Goal: Task Accomplishment & Management: Manage account settings

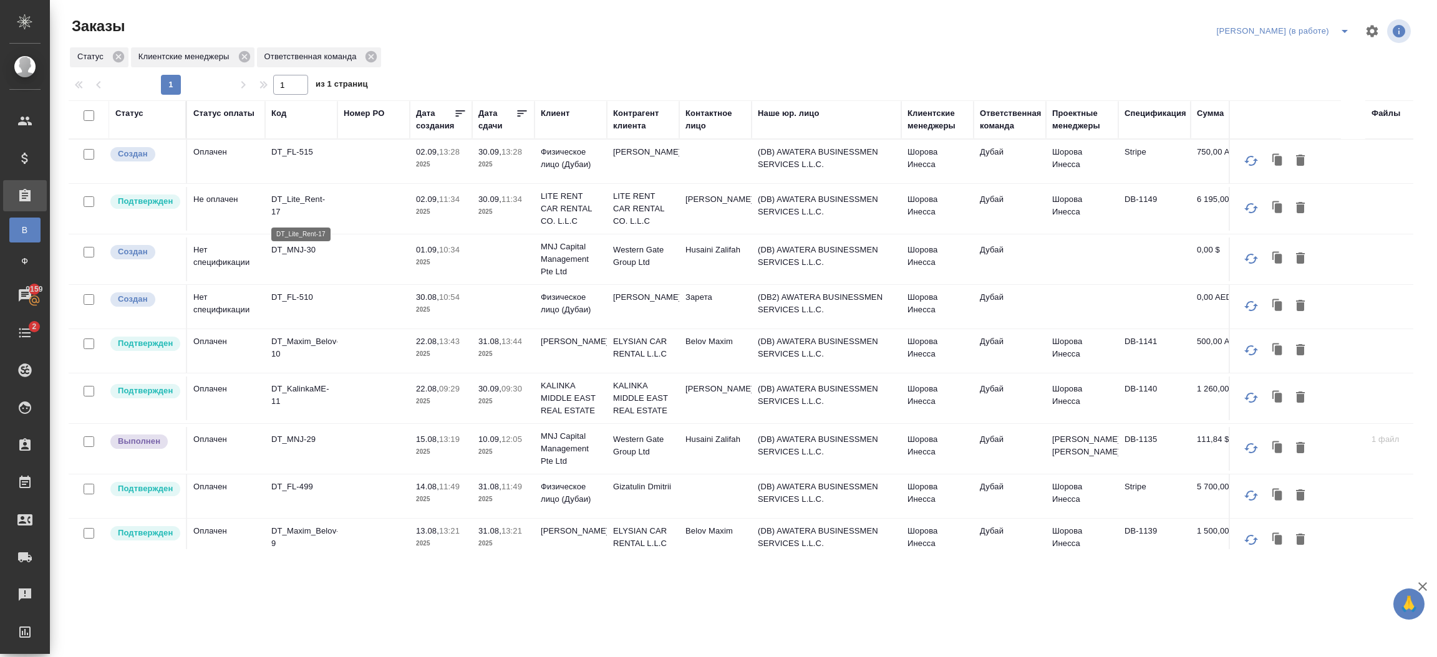
click at [331, 209] on p "DT_Lite_Rent-17" at bounding box center [301, 205] width 60 height 25
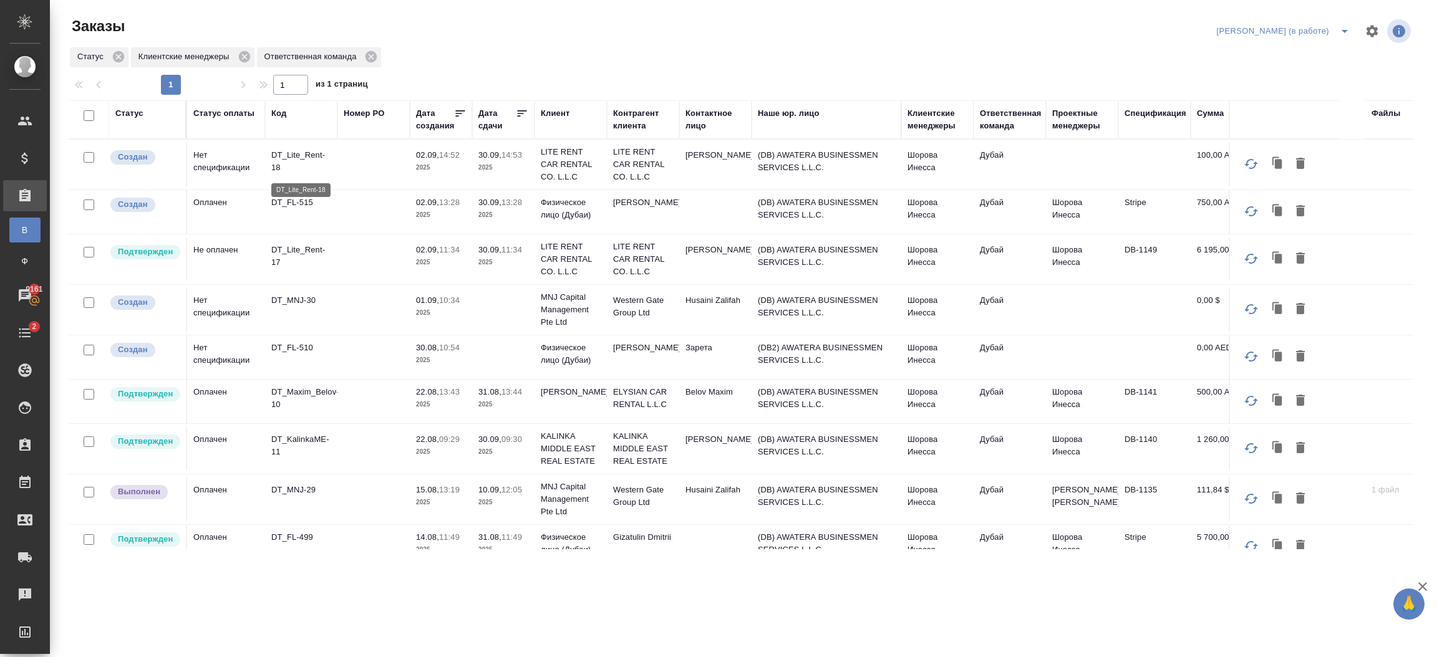
click at [331, 163] on p "DT_Lite_Rent-18" at bounding box center [301, 161] width 60 height 25
click at [358, 306] on td at bounding box center [373, 310] width 72 height 44
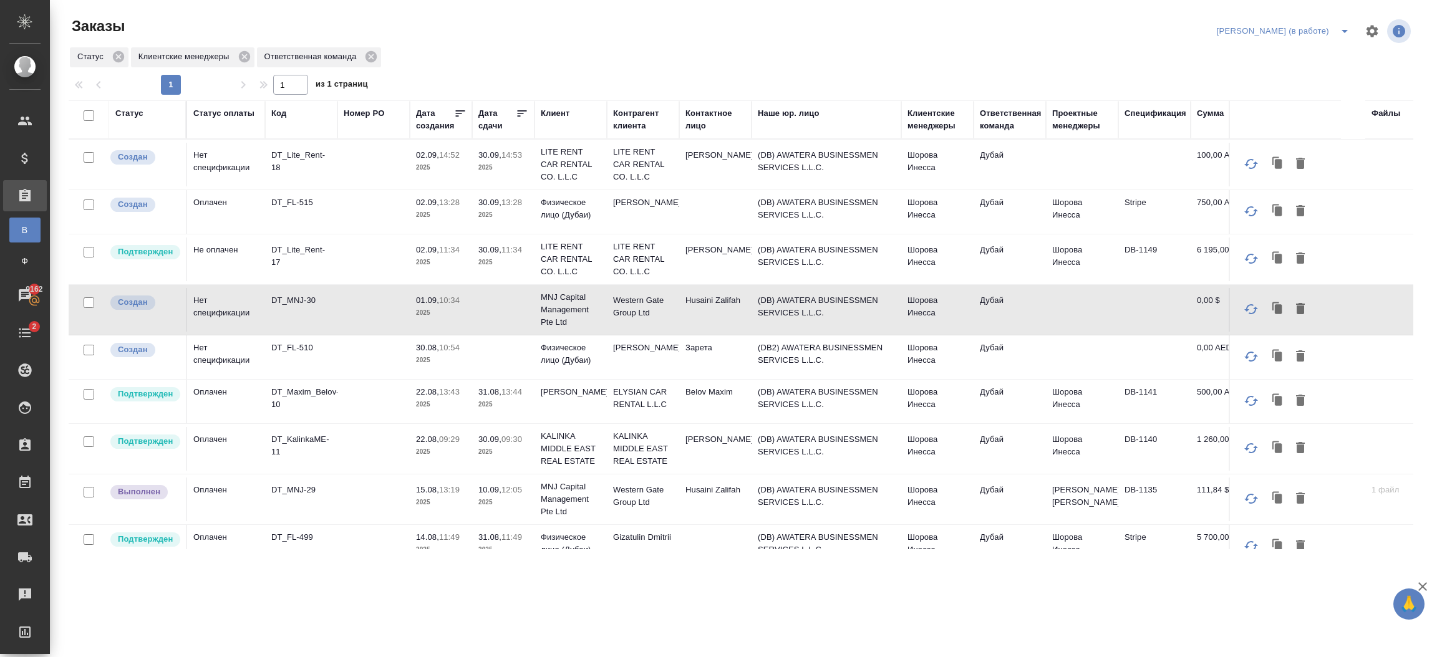
click at [491, 505] on p "2025" at bounding box center [503, 503] width 50 height 12
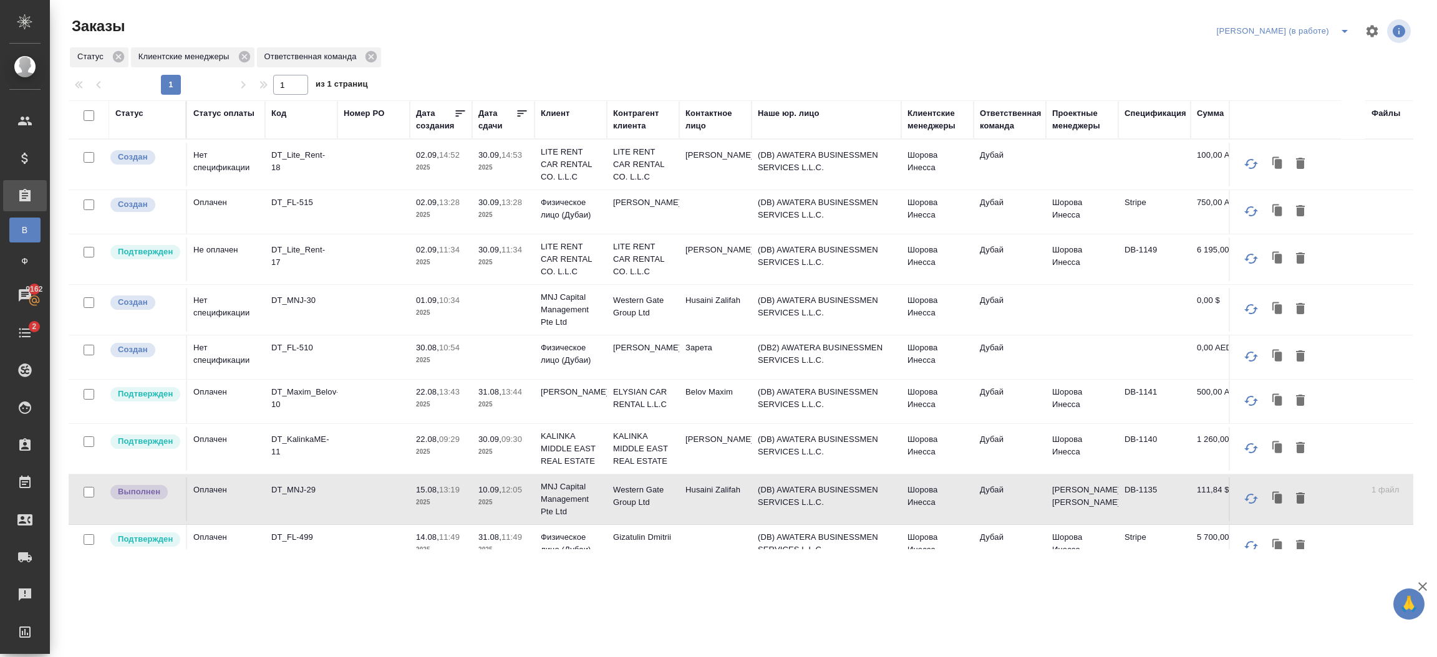
click at [491, 505] on p "2025" at bounding box center [503, 503] width 50 height 12
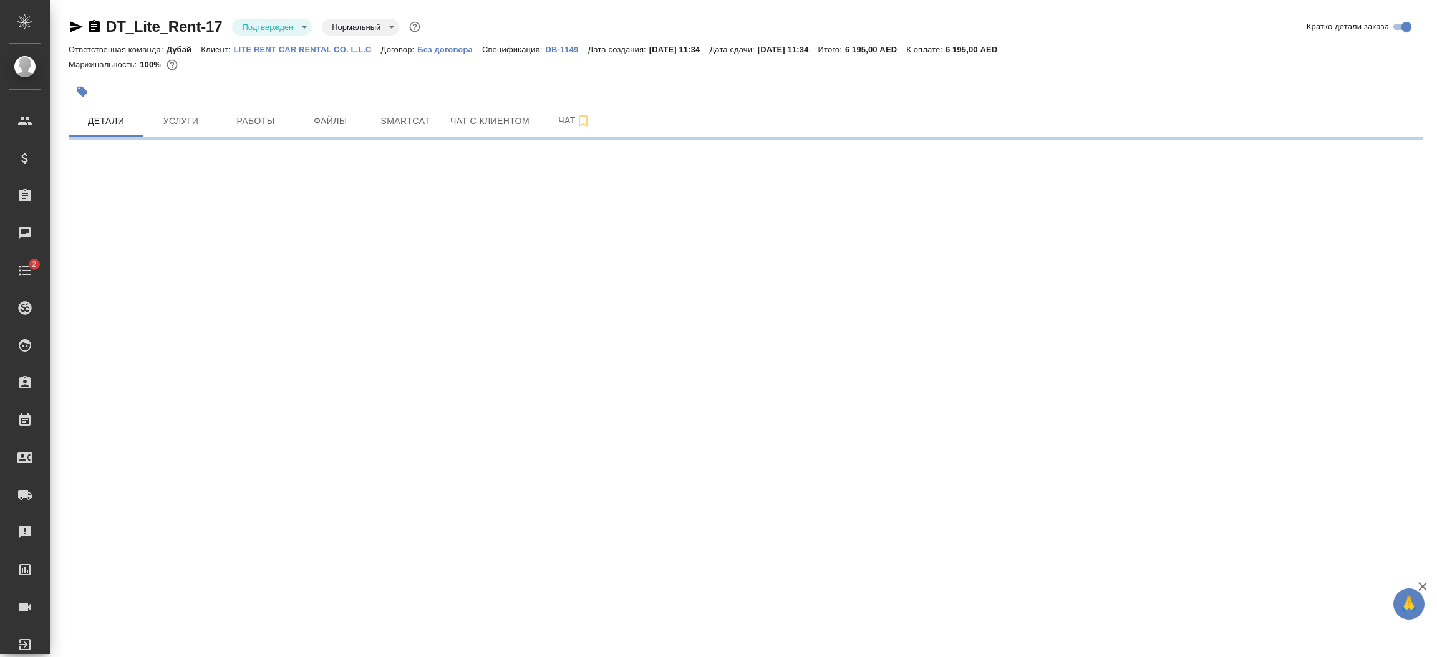
select select "RU"
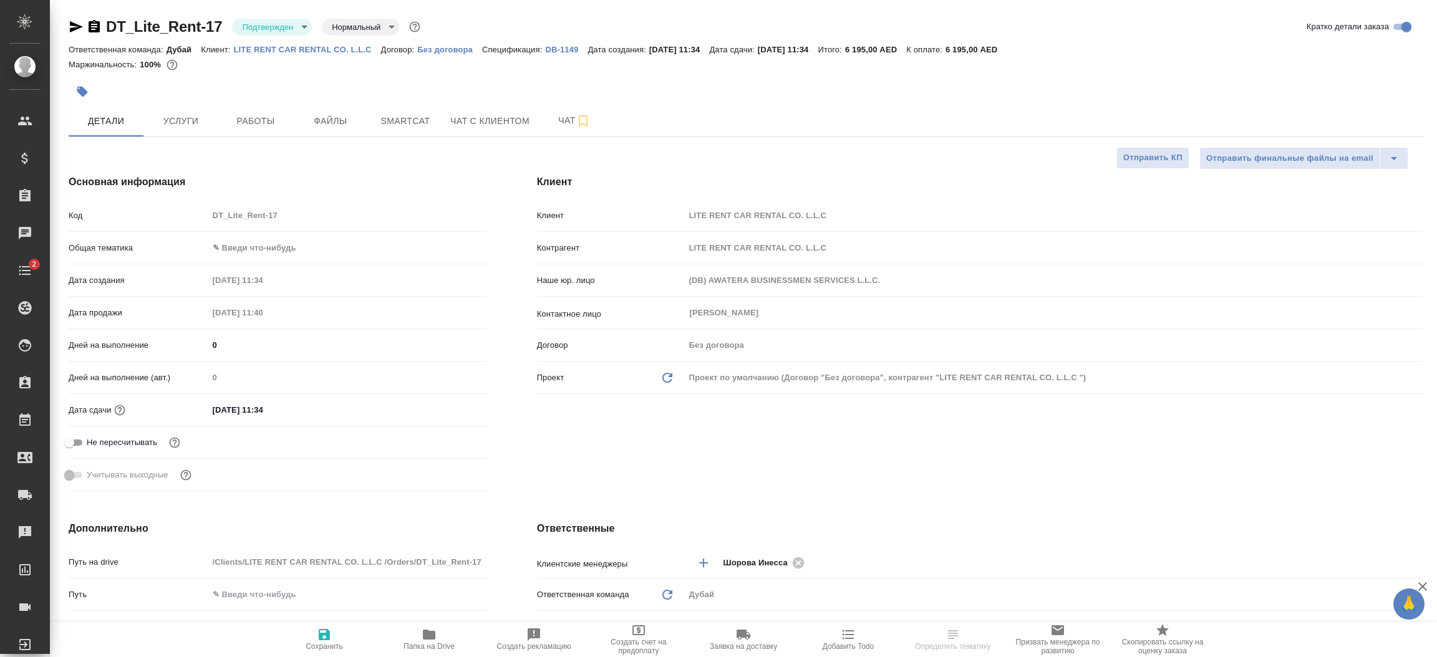
type textarea "x"
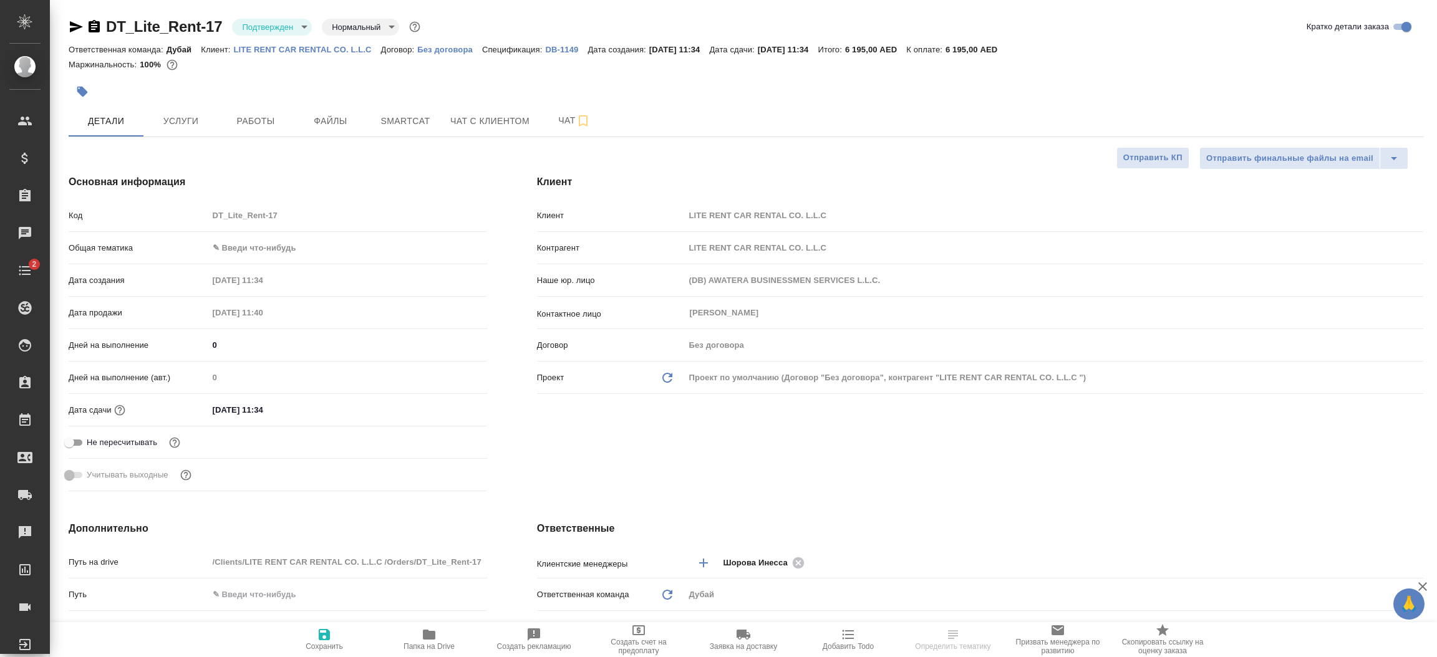
type textarea "x"
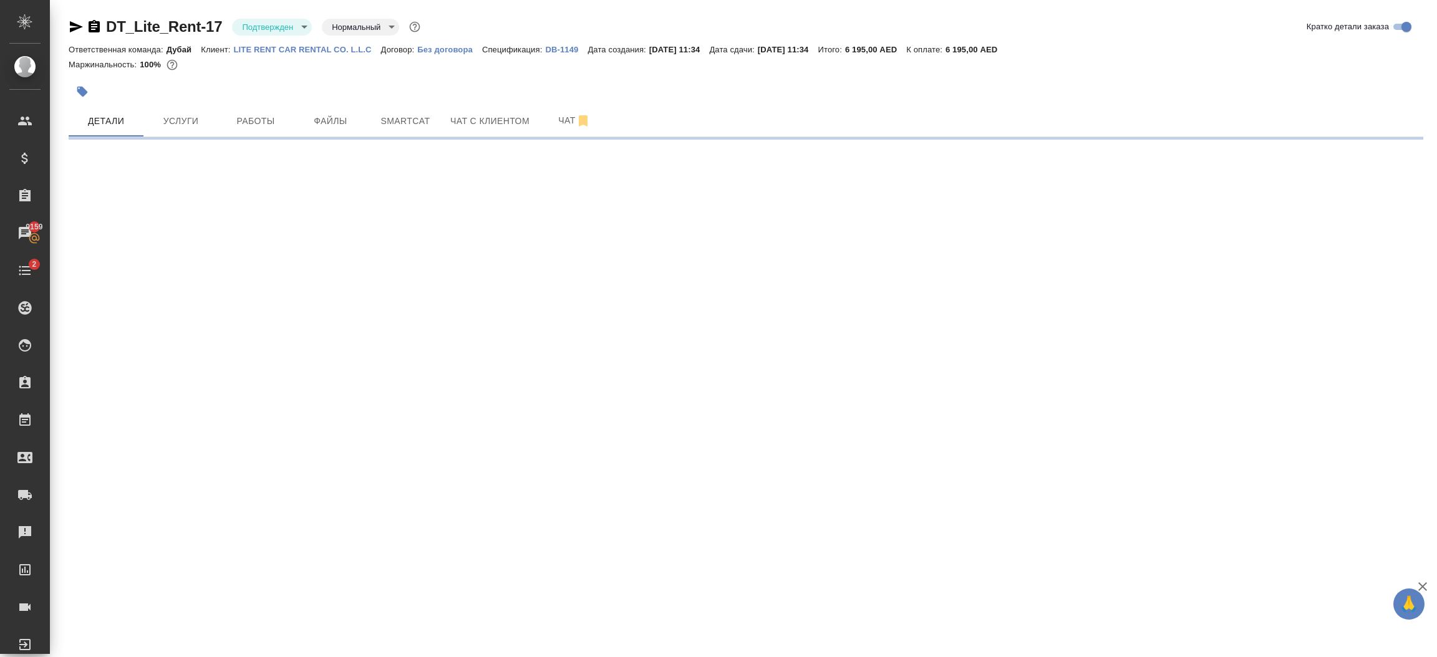
select select "RU"
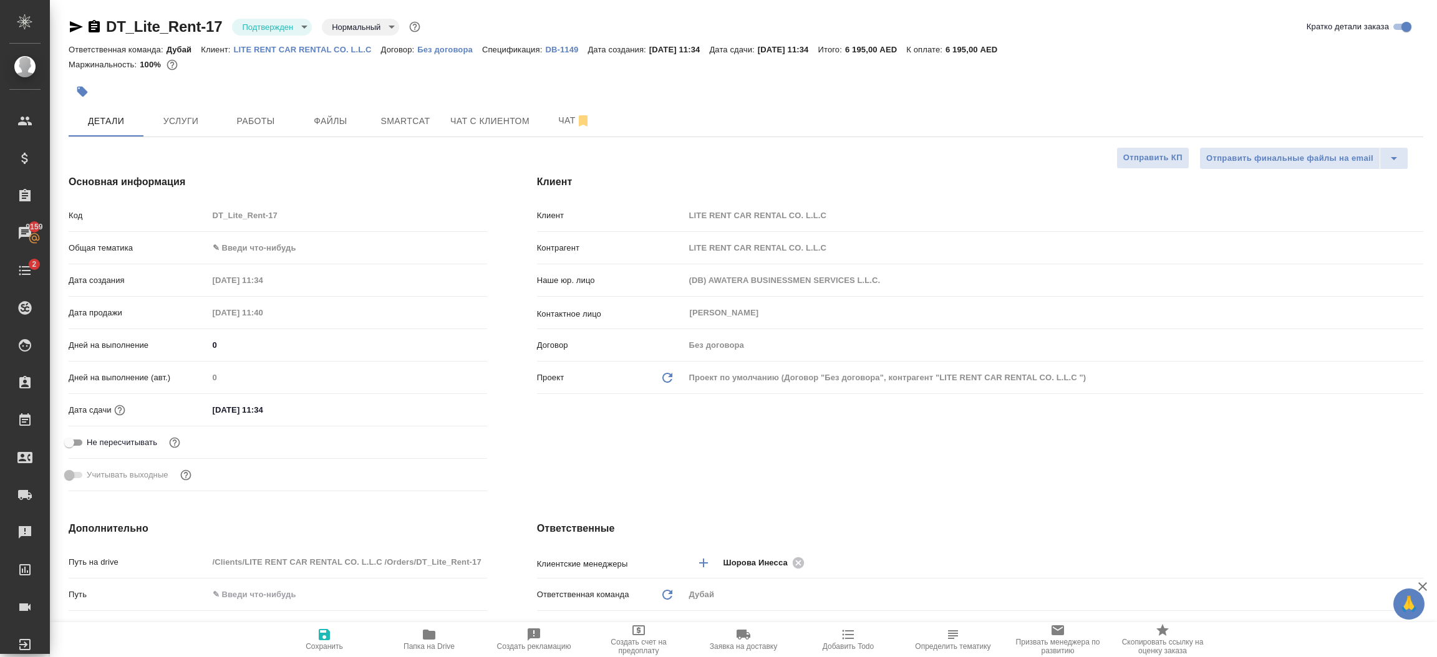
type textarea "x"
click at [294, 51] on p "LITE RENT CAR RENTAL CO. L.L.C" at bounding box center [307, 49] width 147 height 9
type textarea "x"
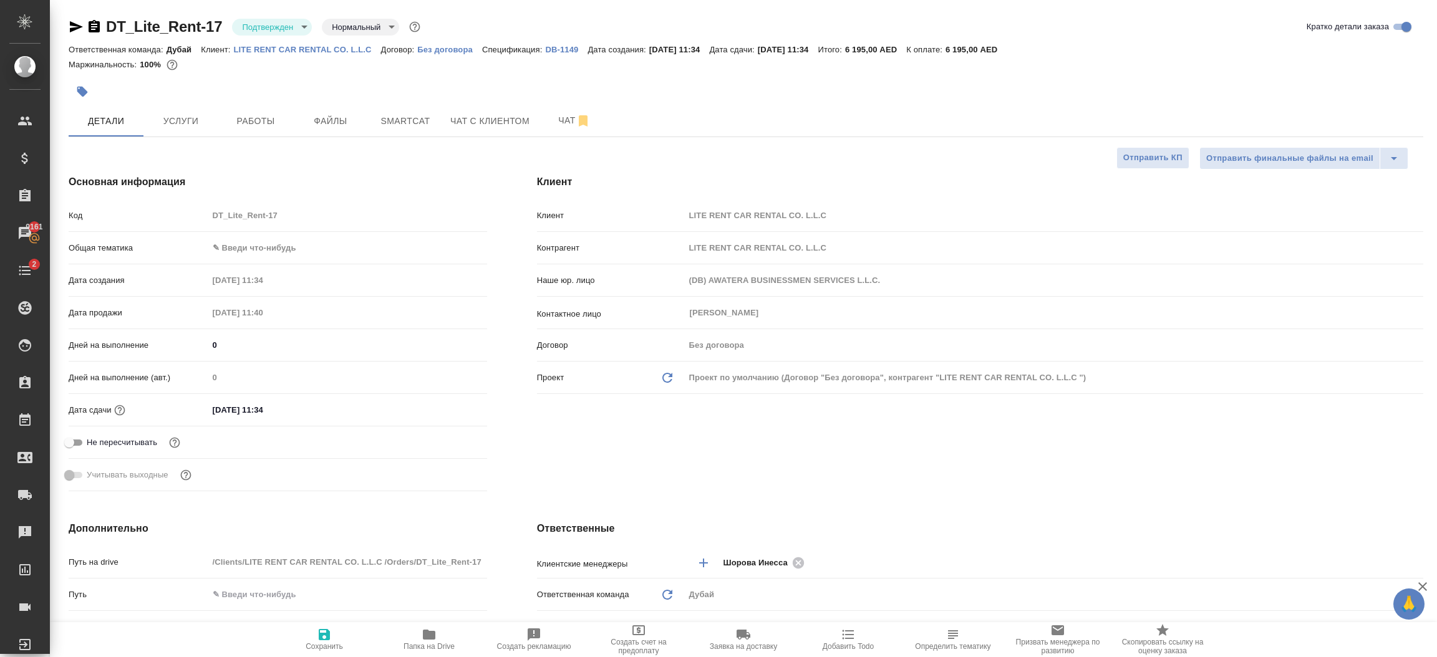
type textarea "x"
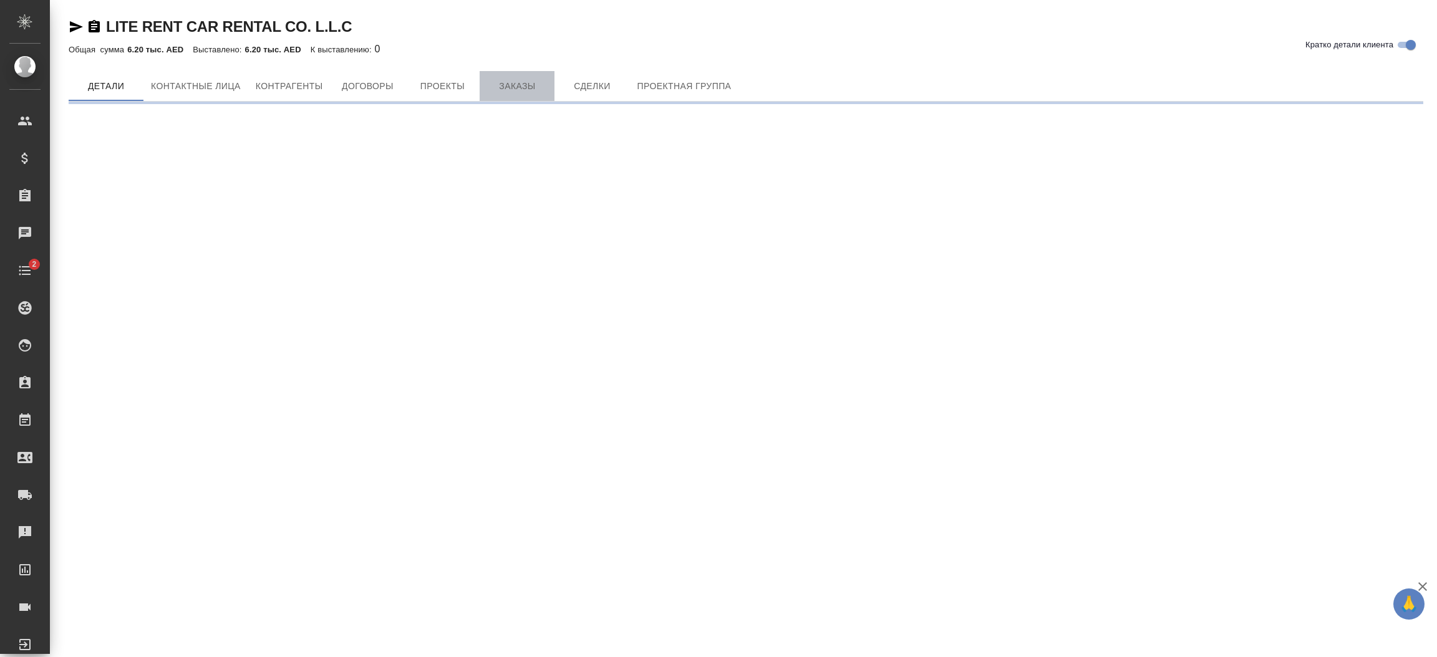
click at [518, 92] on span "Заказы" at bounding box center [517, 87] width 60 height 16
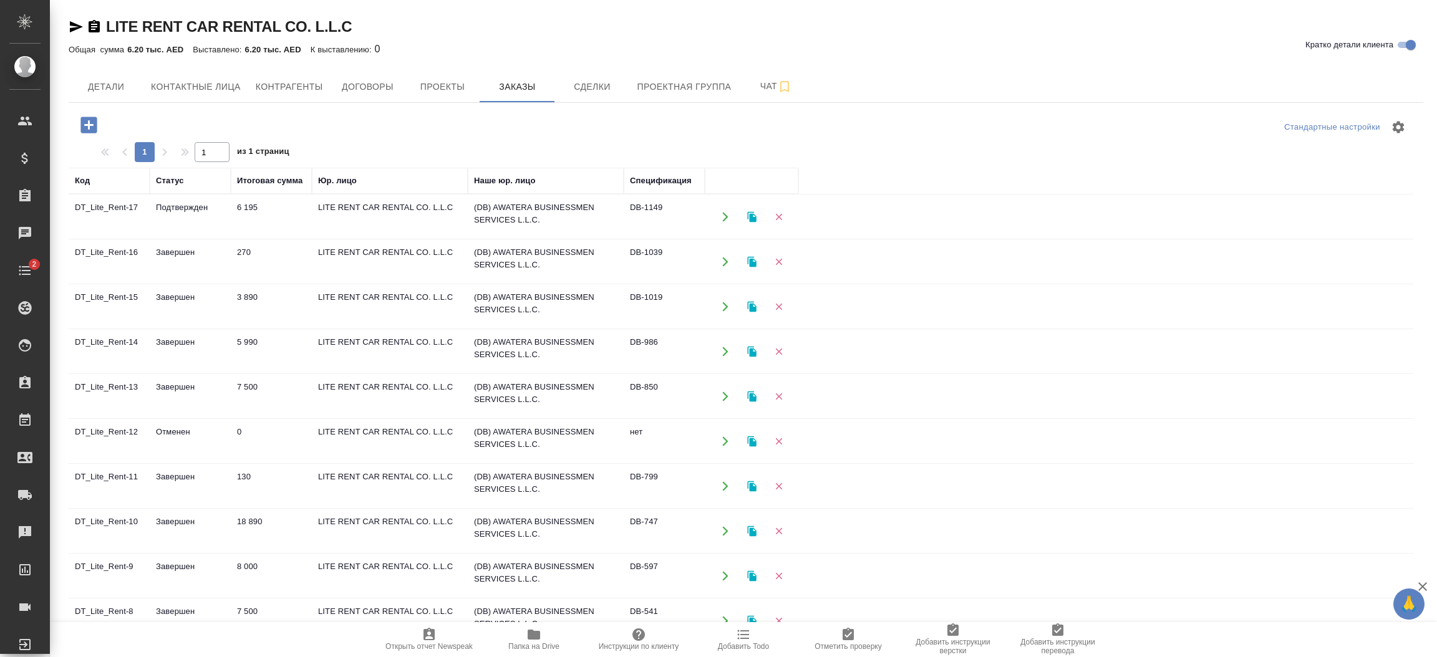
click at [85, 130] on icon "button" at bounding box center [88, 125] width 16 height 16
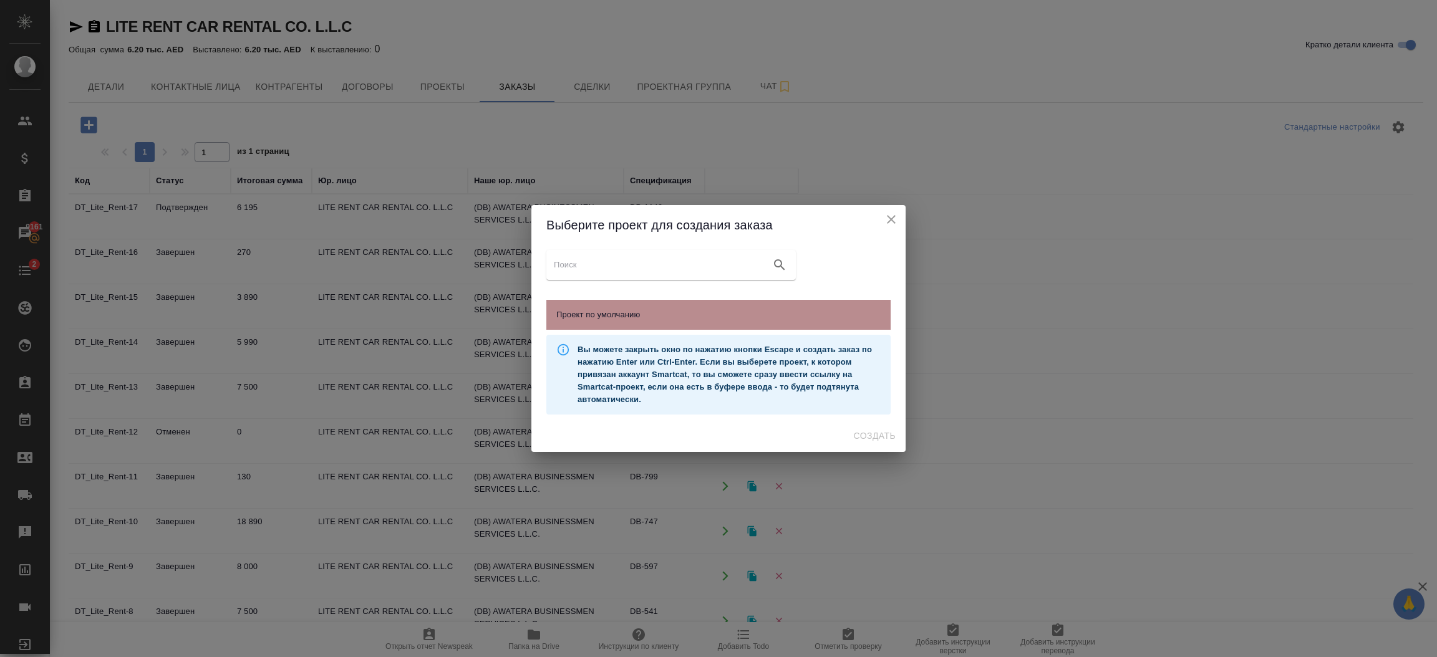
click at [672, 313] on span "Проект по умолчанию" at bounding box center [718, 315] width 324 height 12
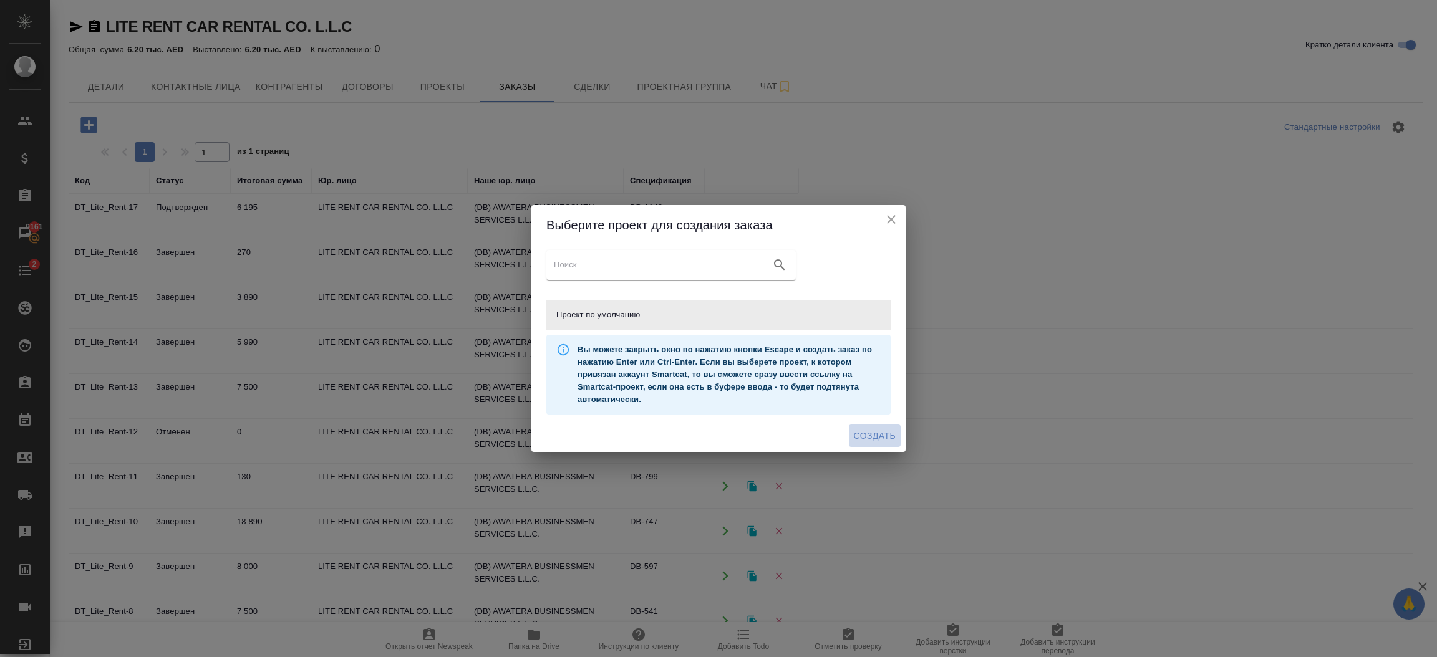
click at [875, 434] on span "Создать" at bounding box center [875, 437] width 42 height 16
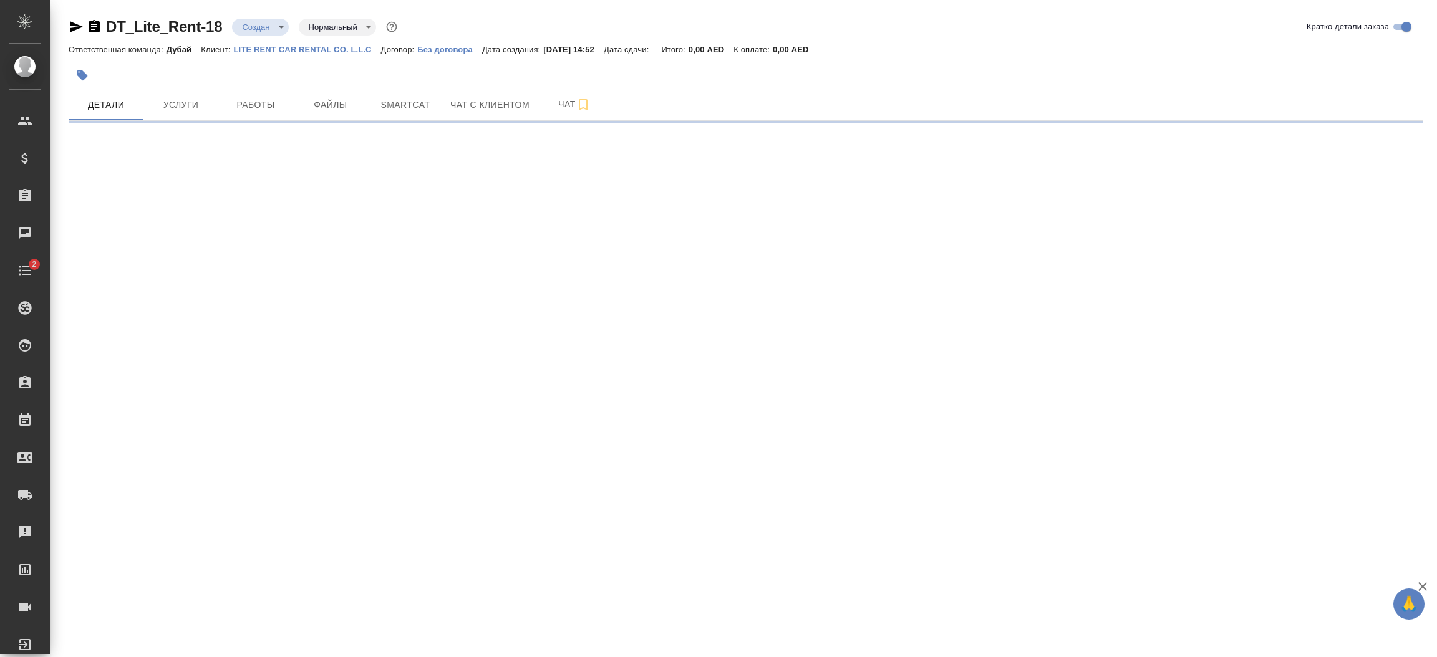
select select "RU"
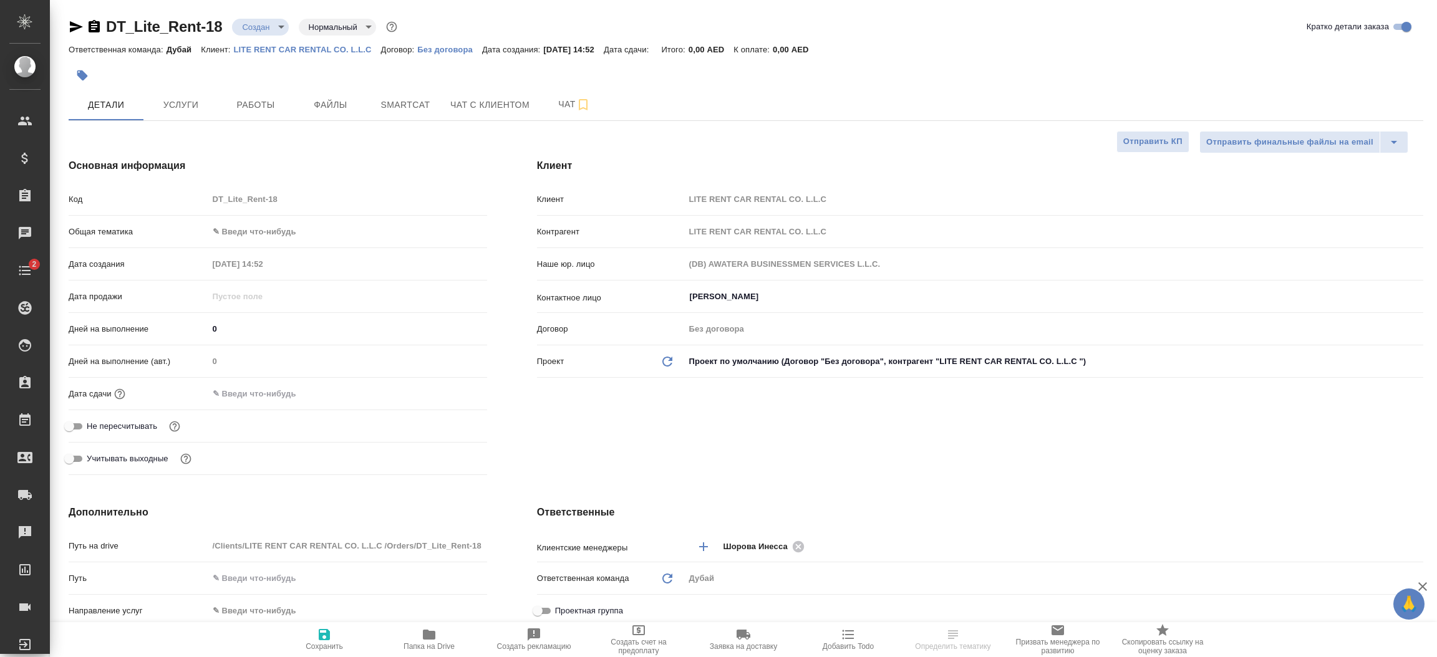
type textarea "x"
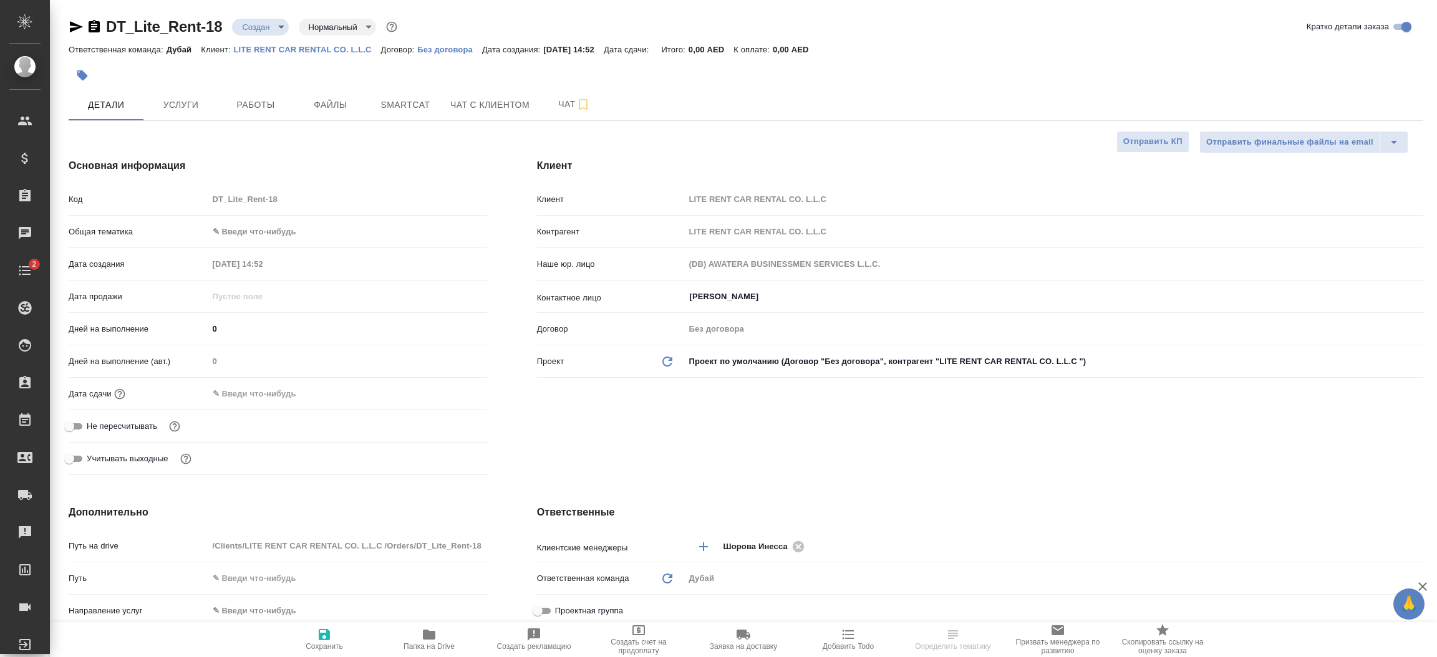
type textarea "x"
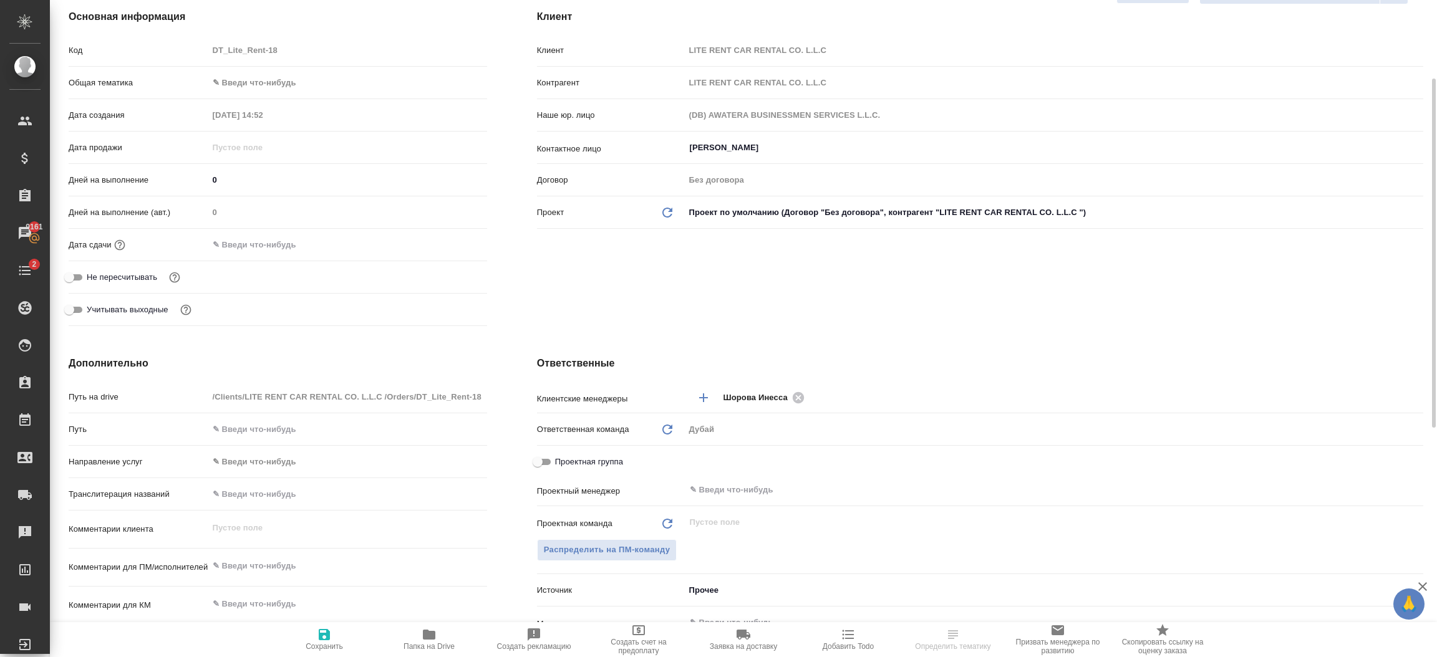
scroll to position [280, 0]
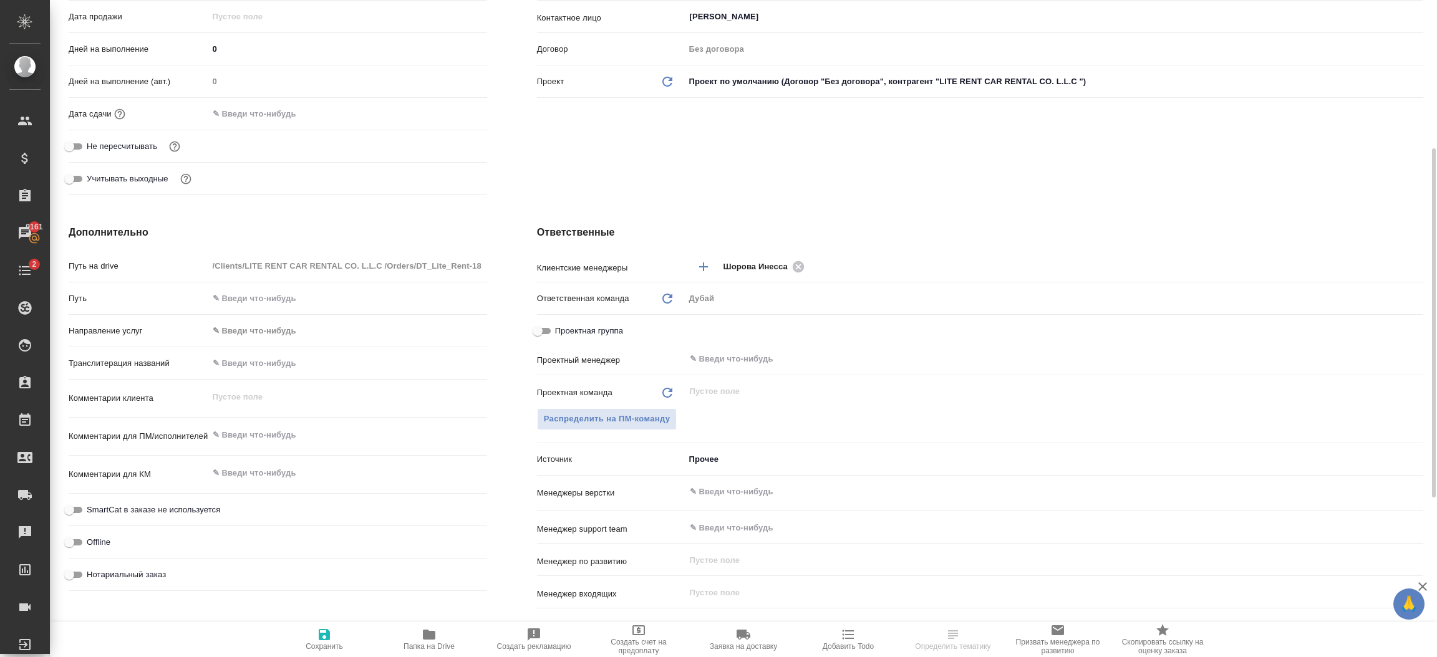
type textarea "x"
click at [263, 428] on textarea at bounding box center [347, 435] width 279 height 21
type textarea "о"
type textarea "x"
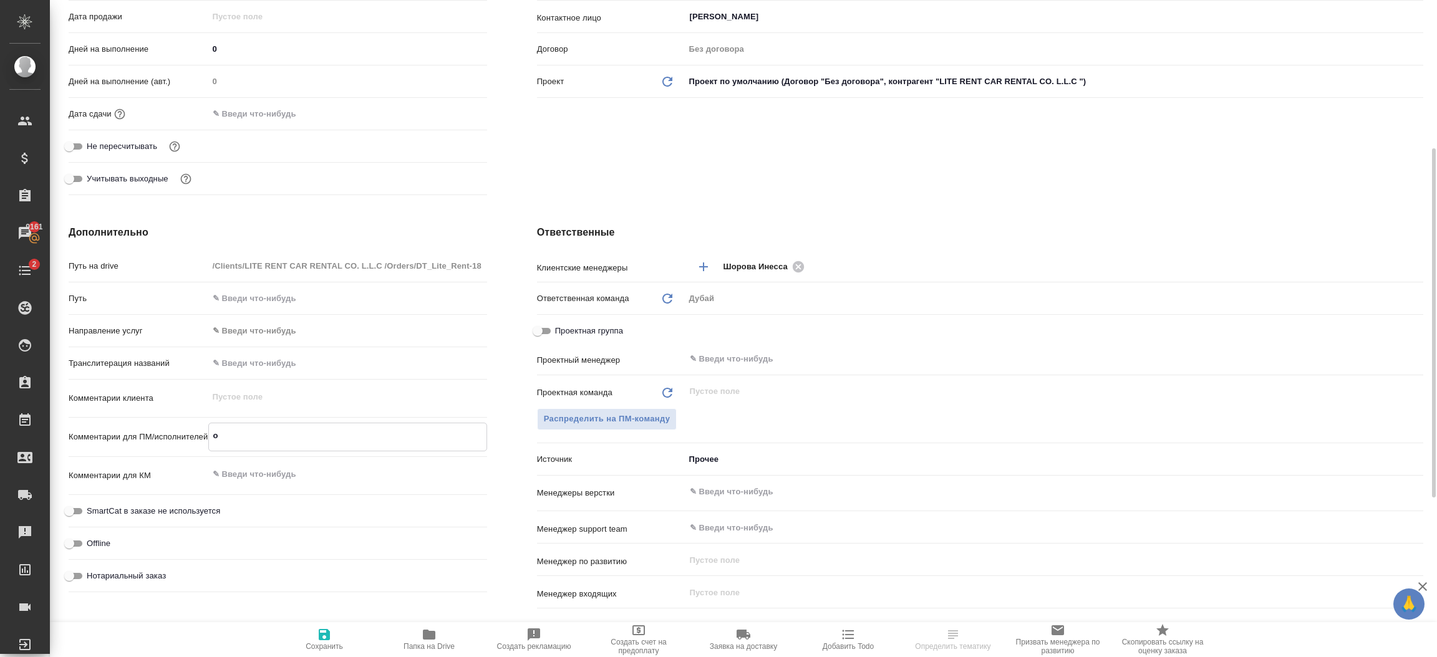
type textarea "x"
type textarea "об"
type textarea "x"
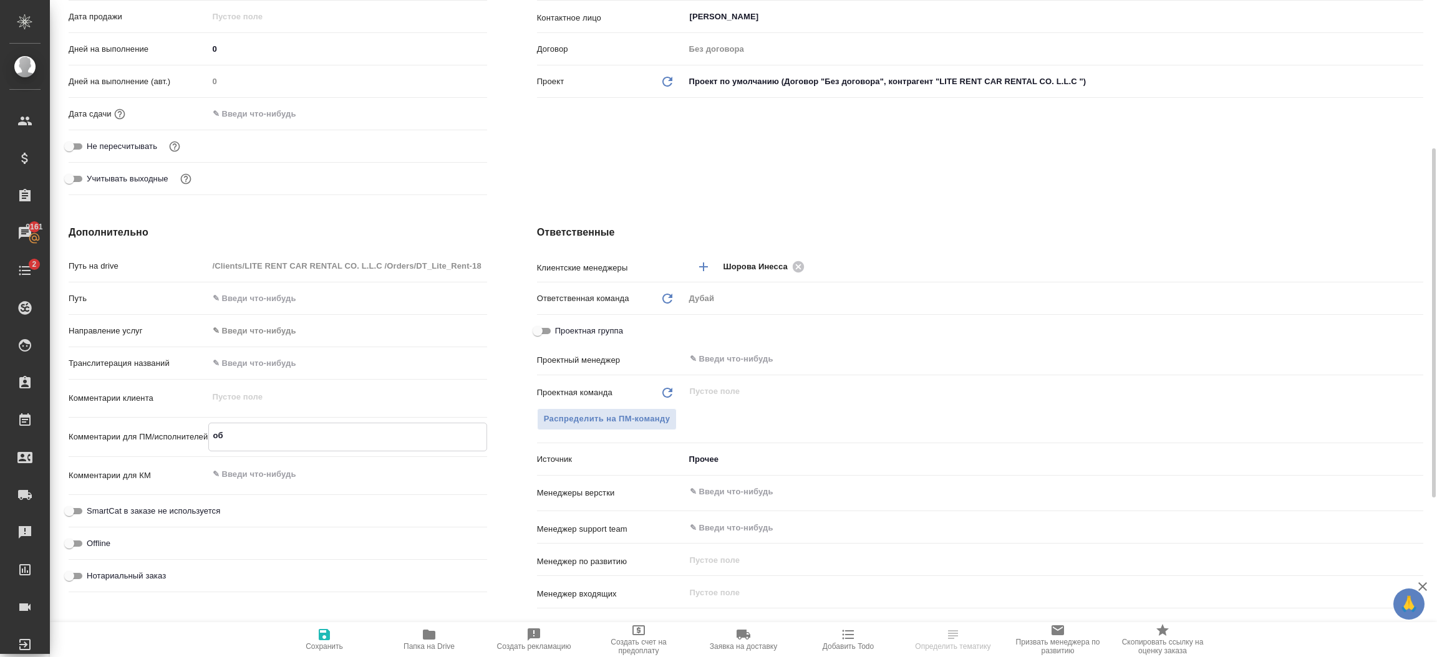
type textarea "обн"
type textarea "x"
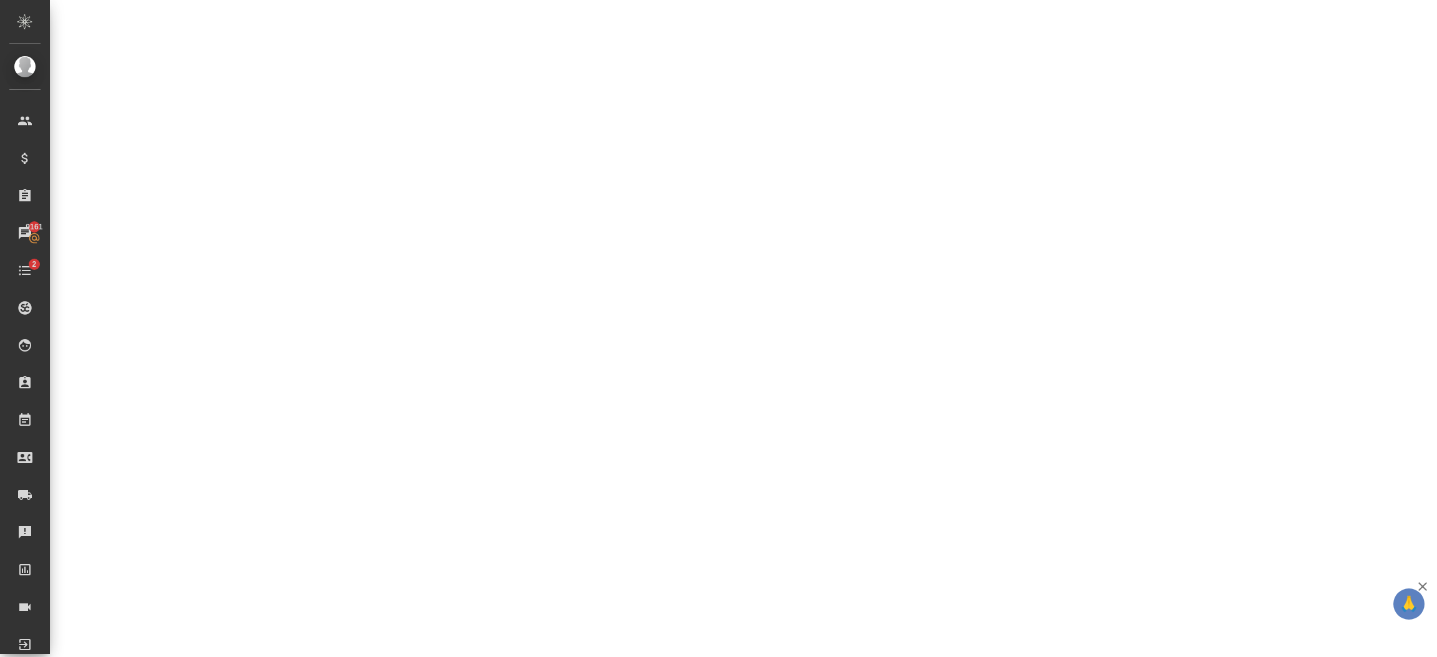
select select "RU"
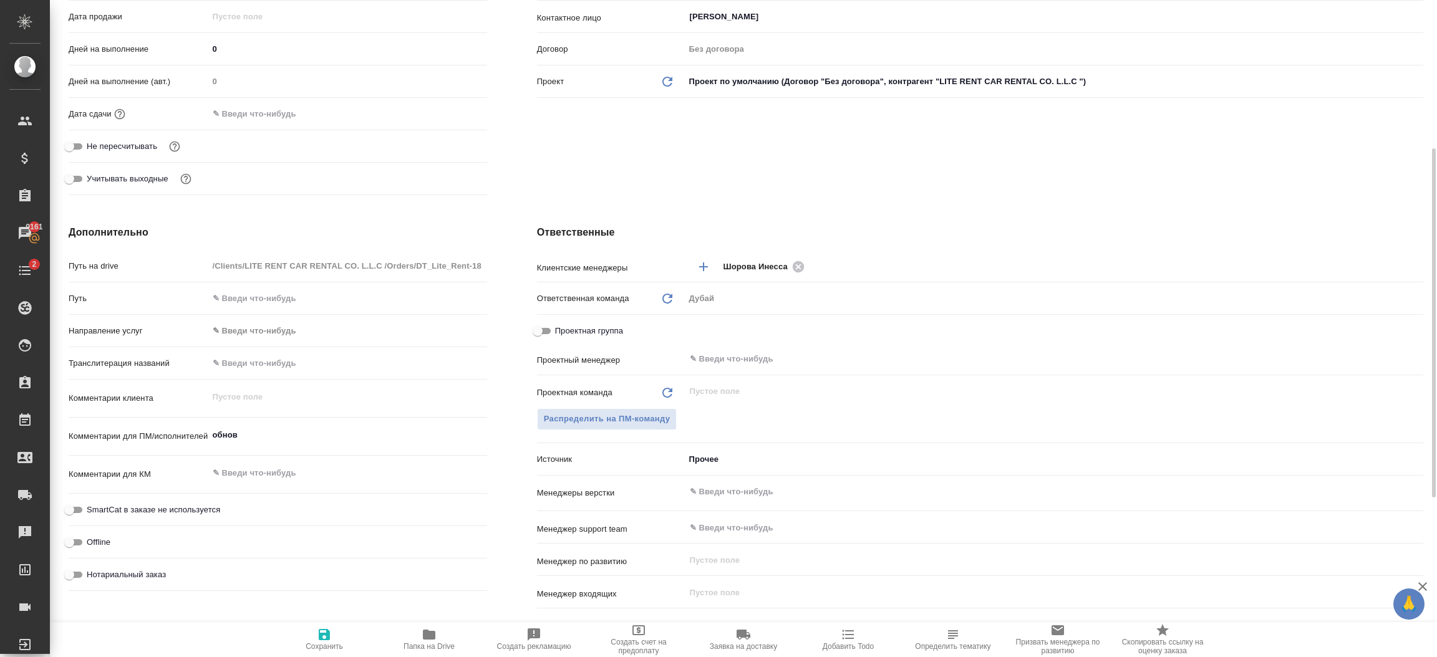
type textarea "x"
click at [263, 428] on textarea "обнов" at bounding box center [347, 435] width 279 height 21
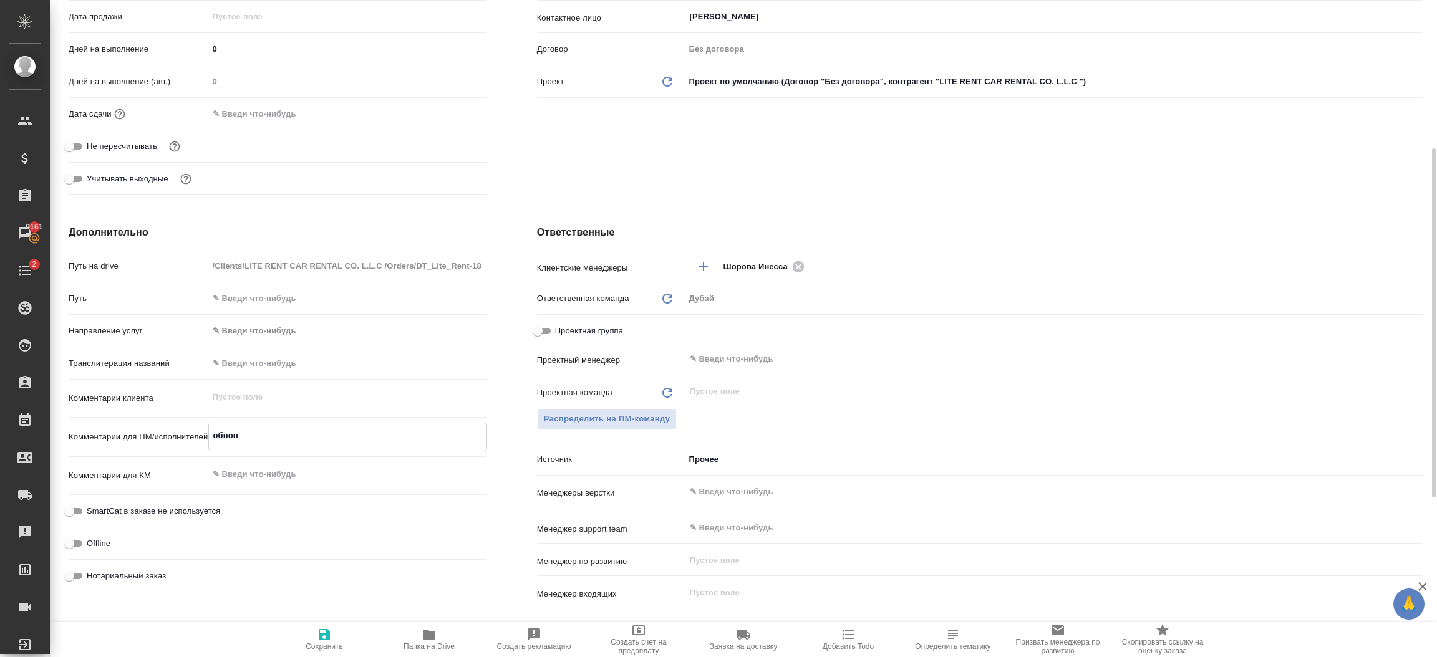
type textarea "x"
type textarea "обновл"
type textarea "x"
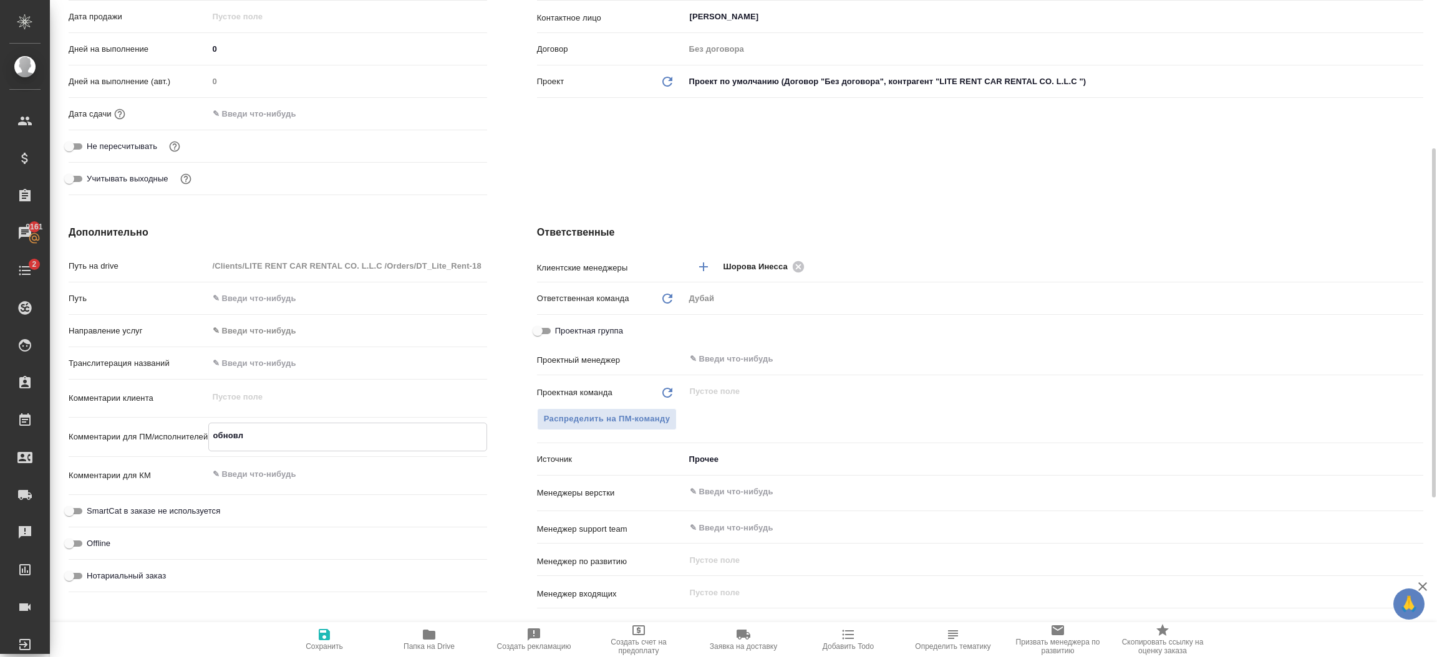
type textarea "обновле"
type textarea "x"
type textarea "обновлен"
type textarea "x"
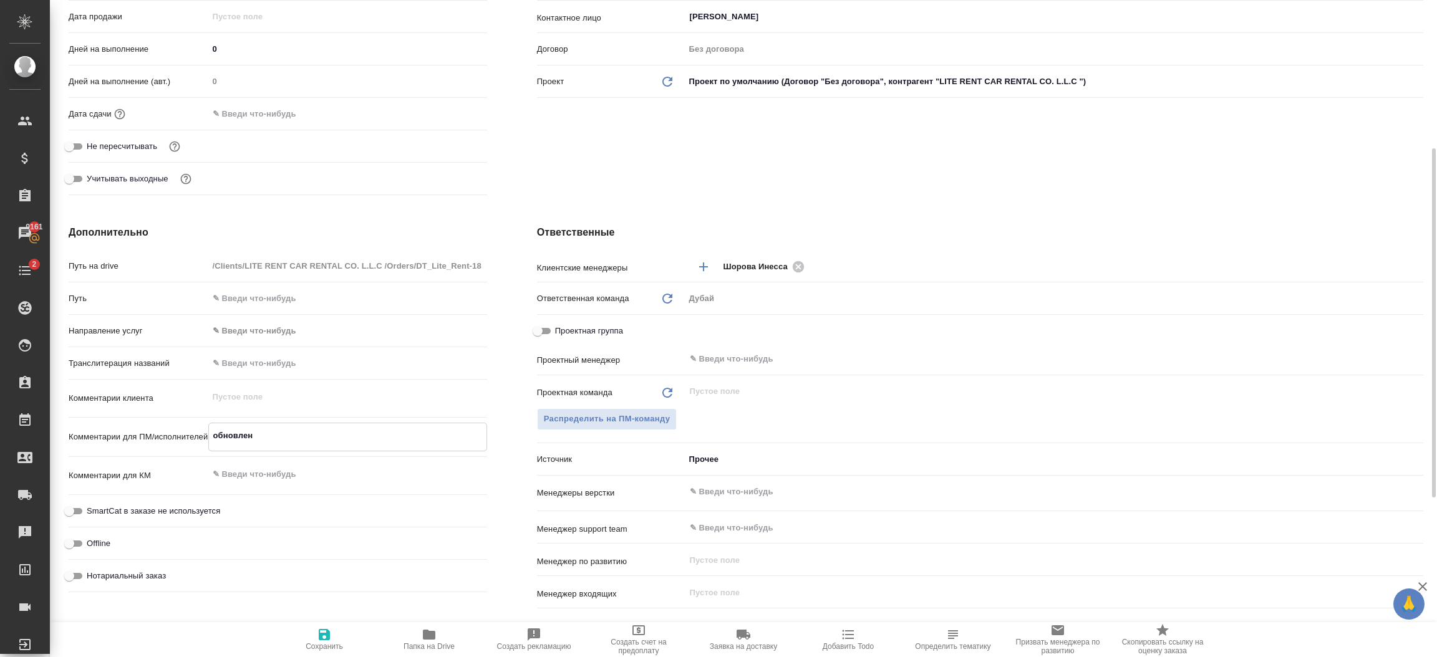
type textarea "x"
type textarea "обновление"
type textarea "x"
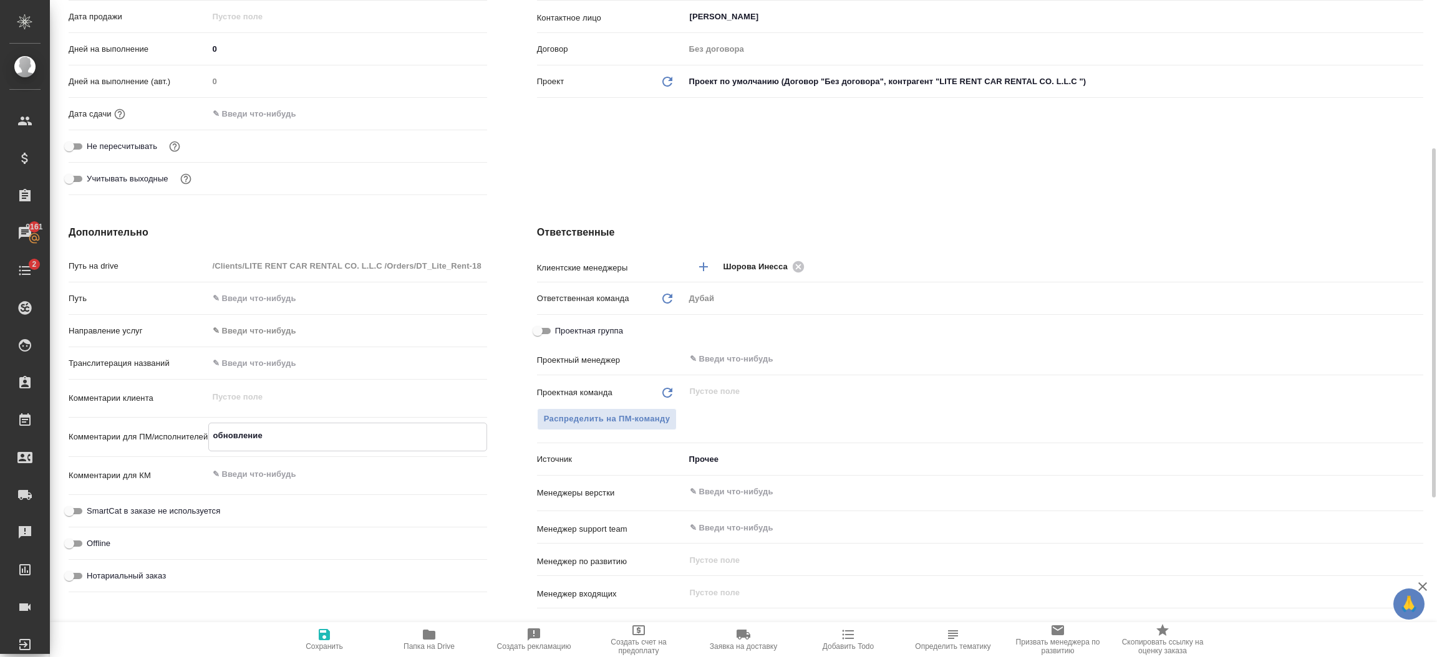
type textarea "x"
type textarea "обновление л"
type textarea "x"
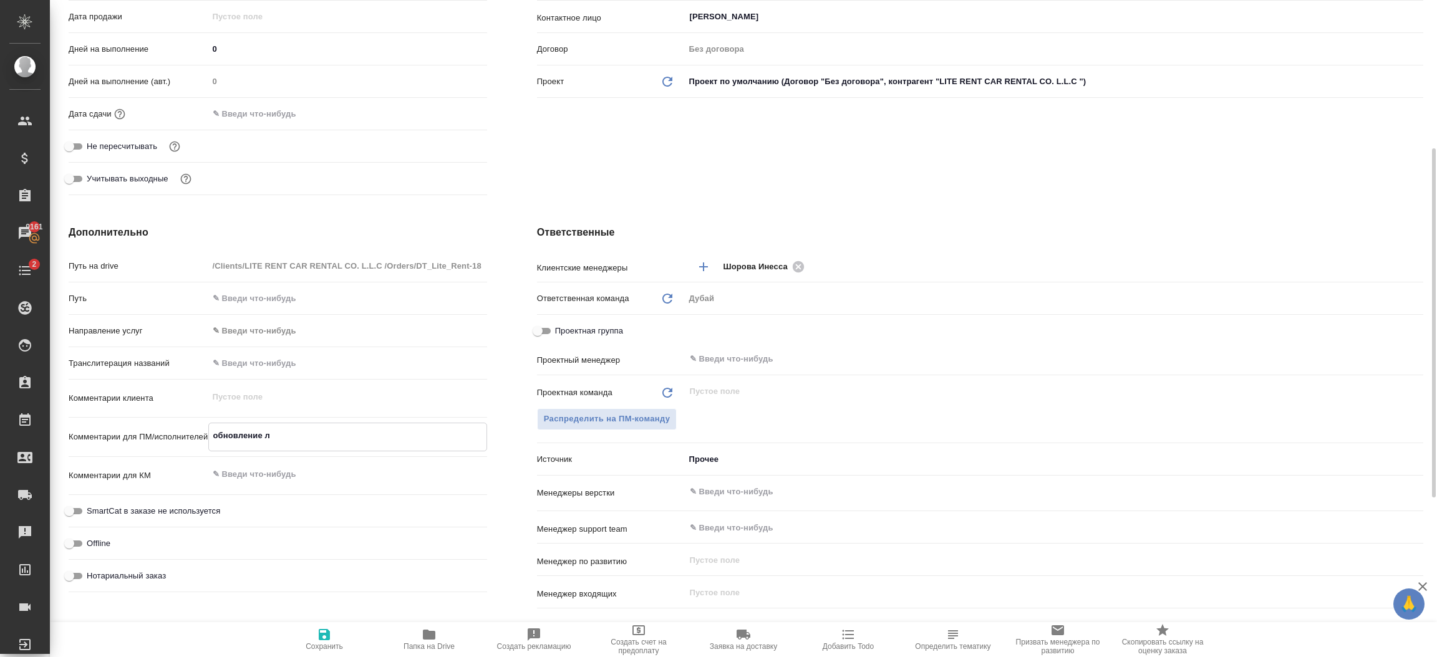
type textarea "x"
type textarea "обновление ли"
type textarea "x"
type textarea "обновление лиц"
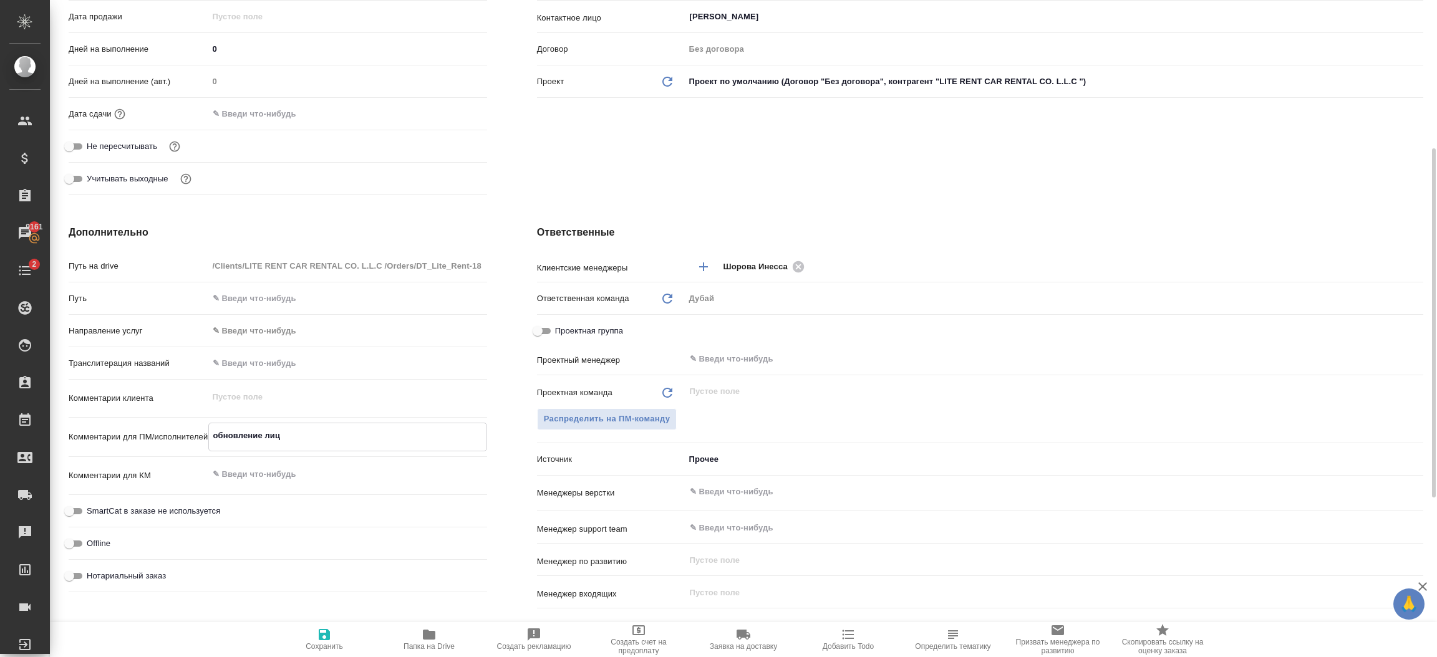
type textarea "x"
type textarea "обновление лице"
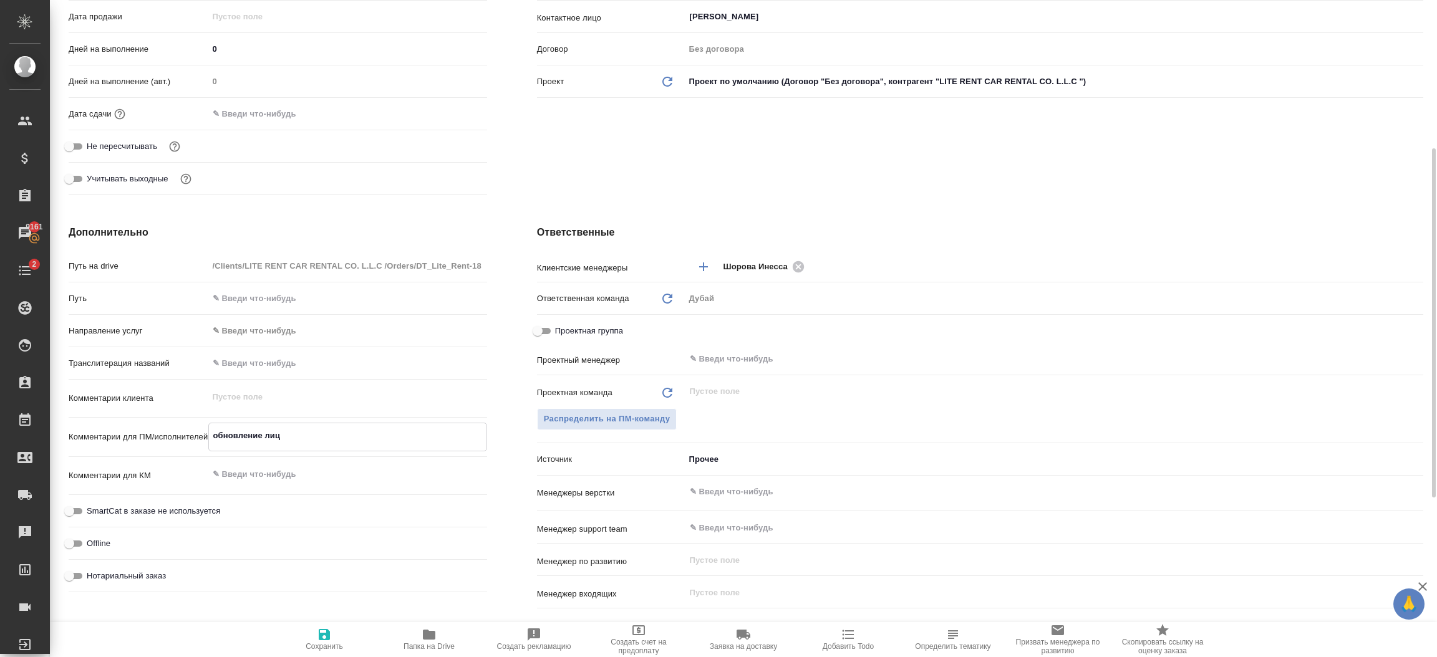
type textarea "x"
type textarea "обновление лицен"
type textarea "x"
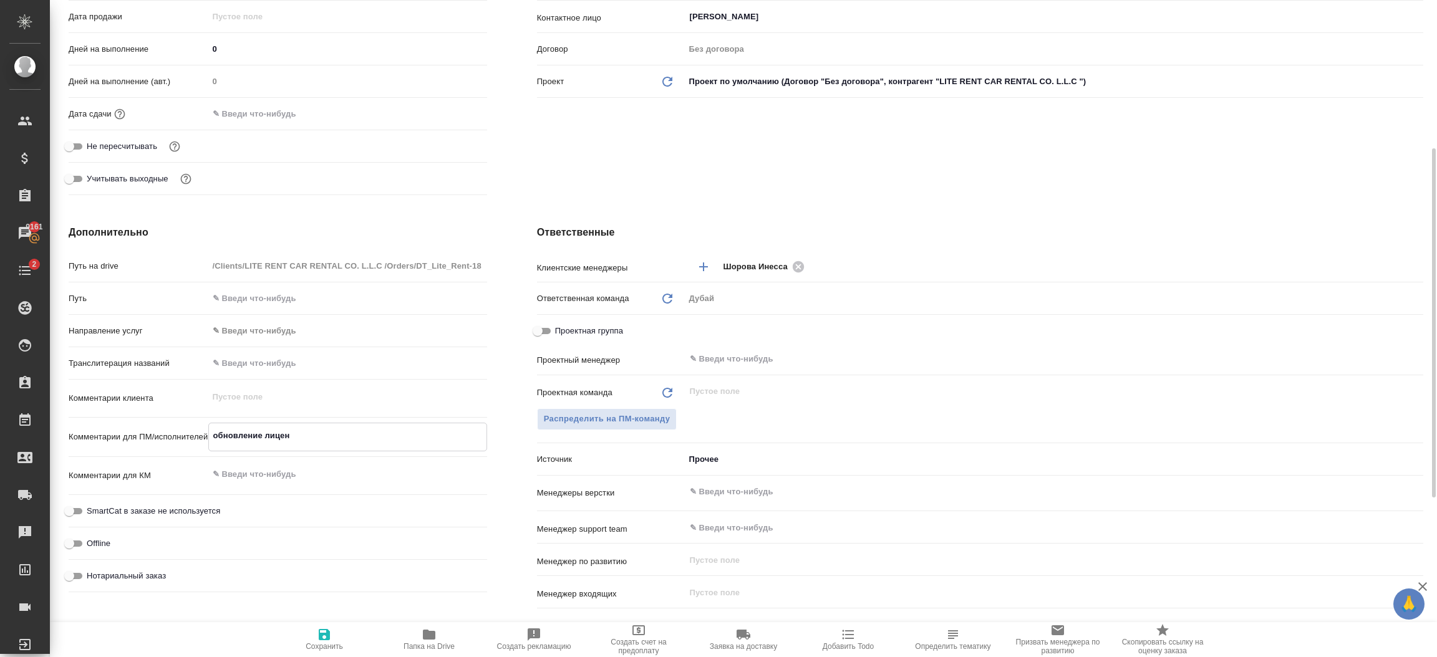
type textarea "x"
type textarea "обновление лиценз"
type textarea "x"
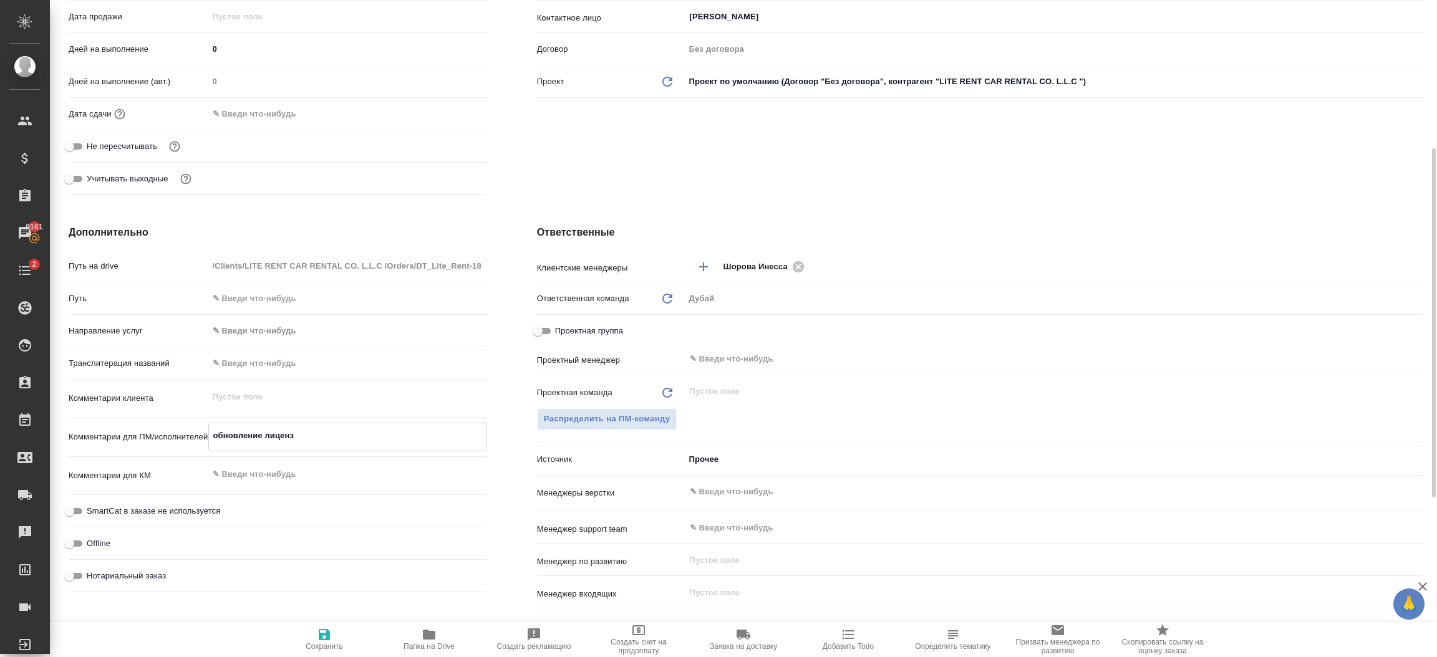
type textarea "обновление лицензи"
type textarea "x"
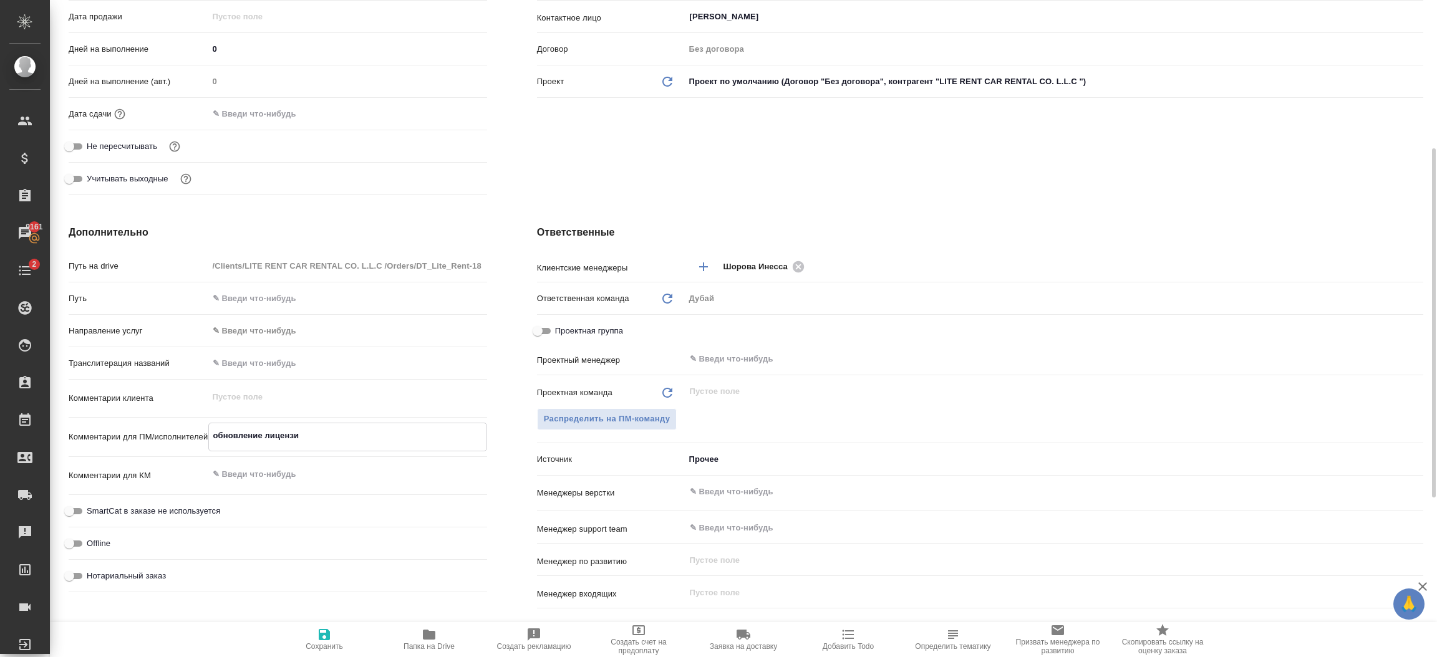
type textarea "обновление лицензии"
type textarea "x"
type textarea "обновление лицензии"
type textarea "x"
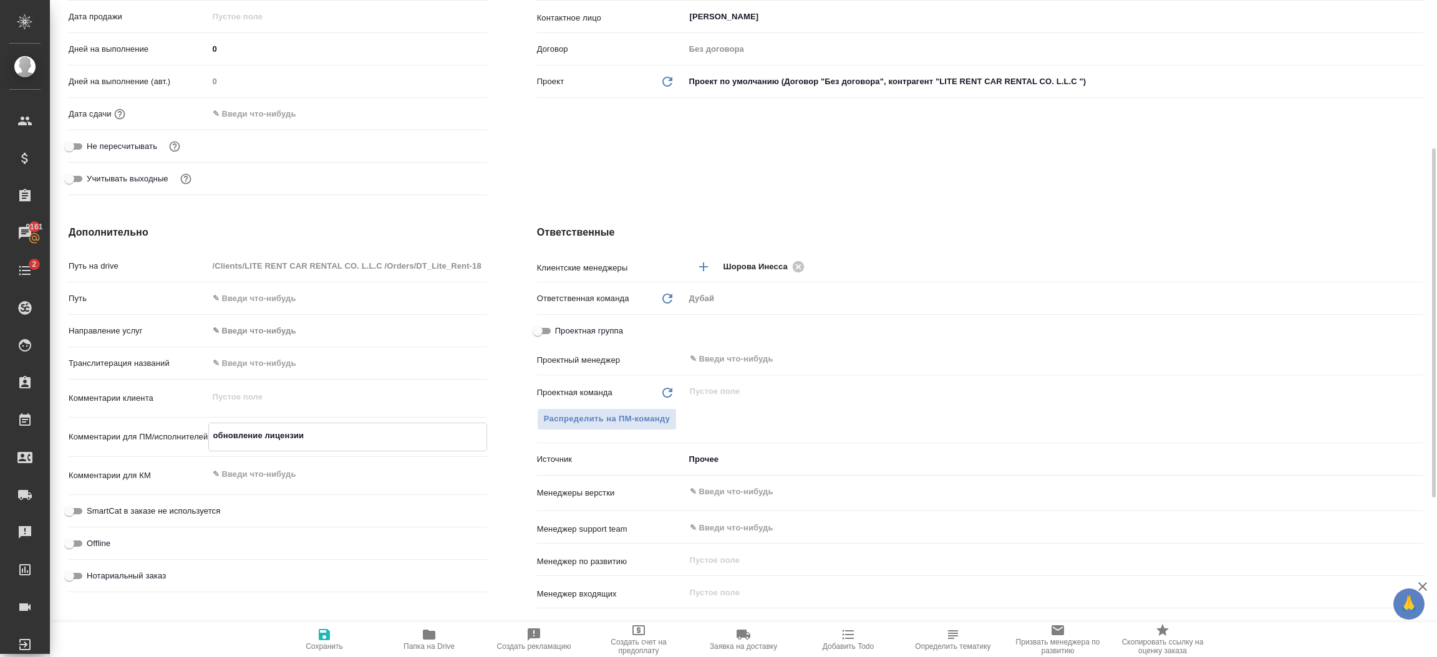
click at [319, 639] on icon "button" at bounding box center [324, 634] width 11 height 11
type textarea "x"
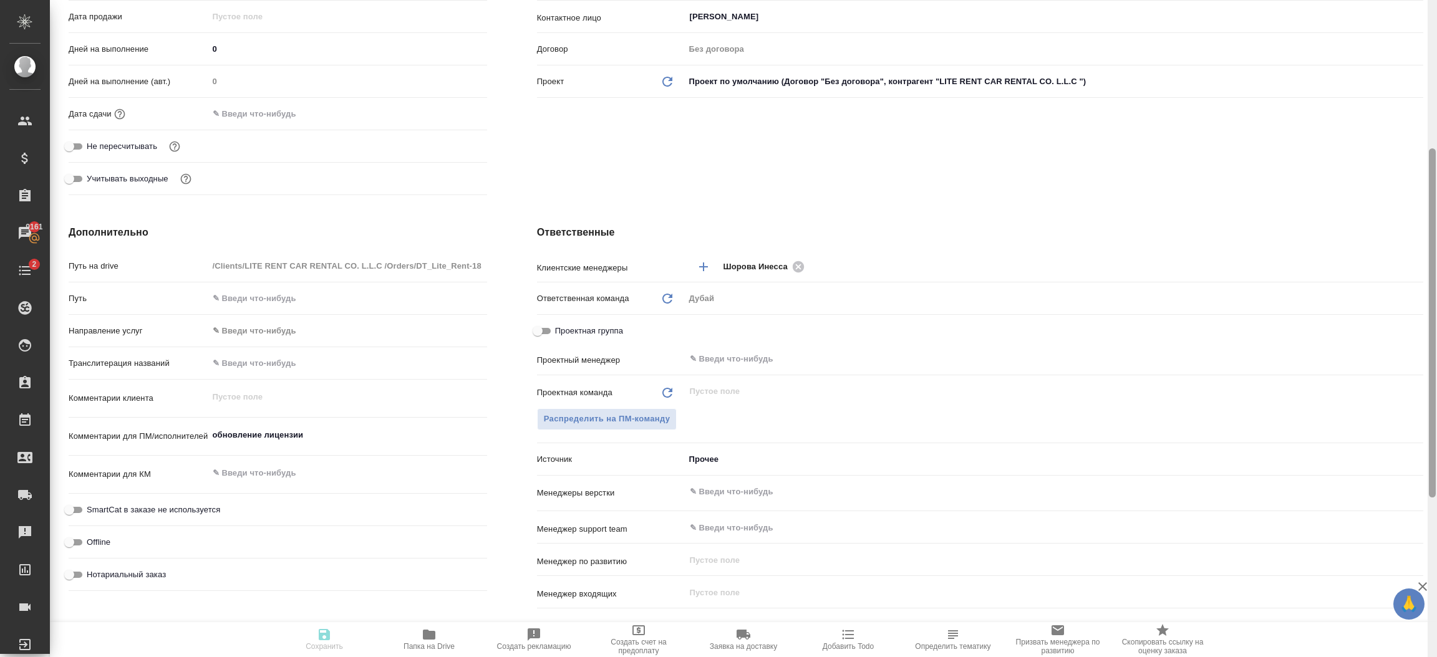
type textarea "x"
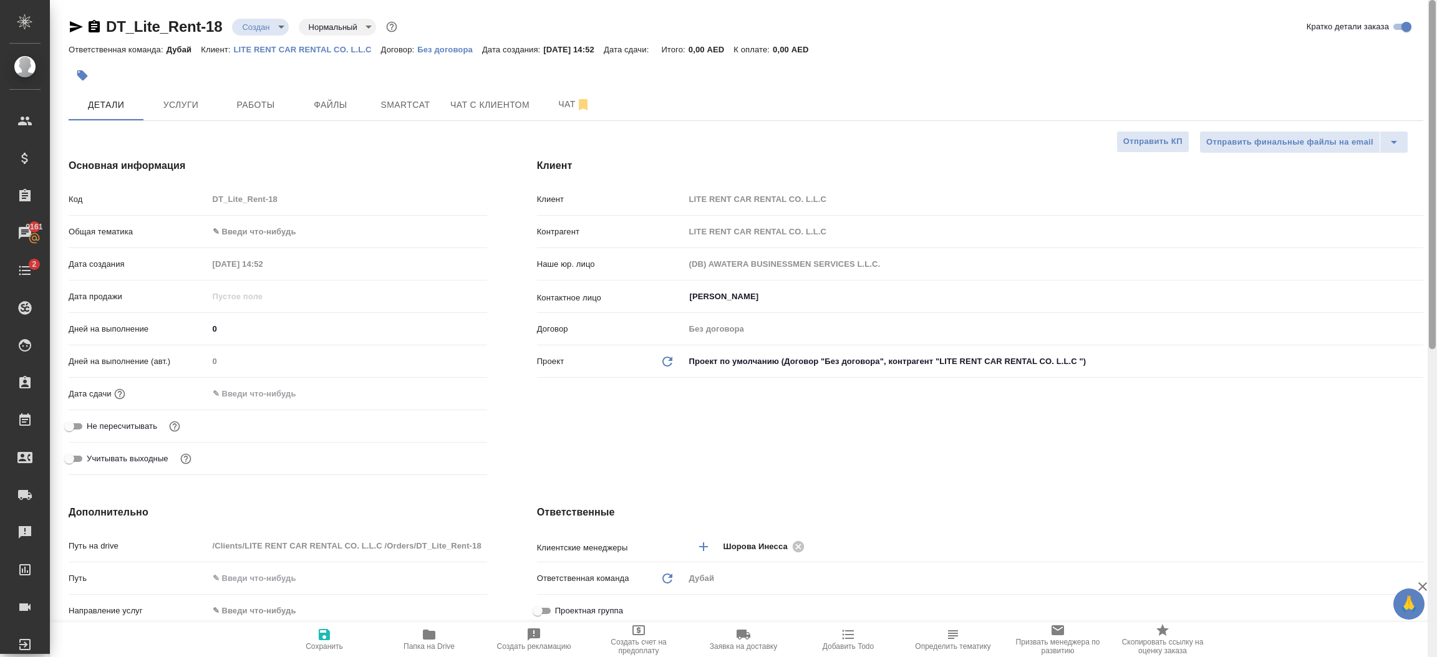
click at [1435, 33] on div at bounding box center [1432, 329] width 9 height 658
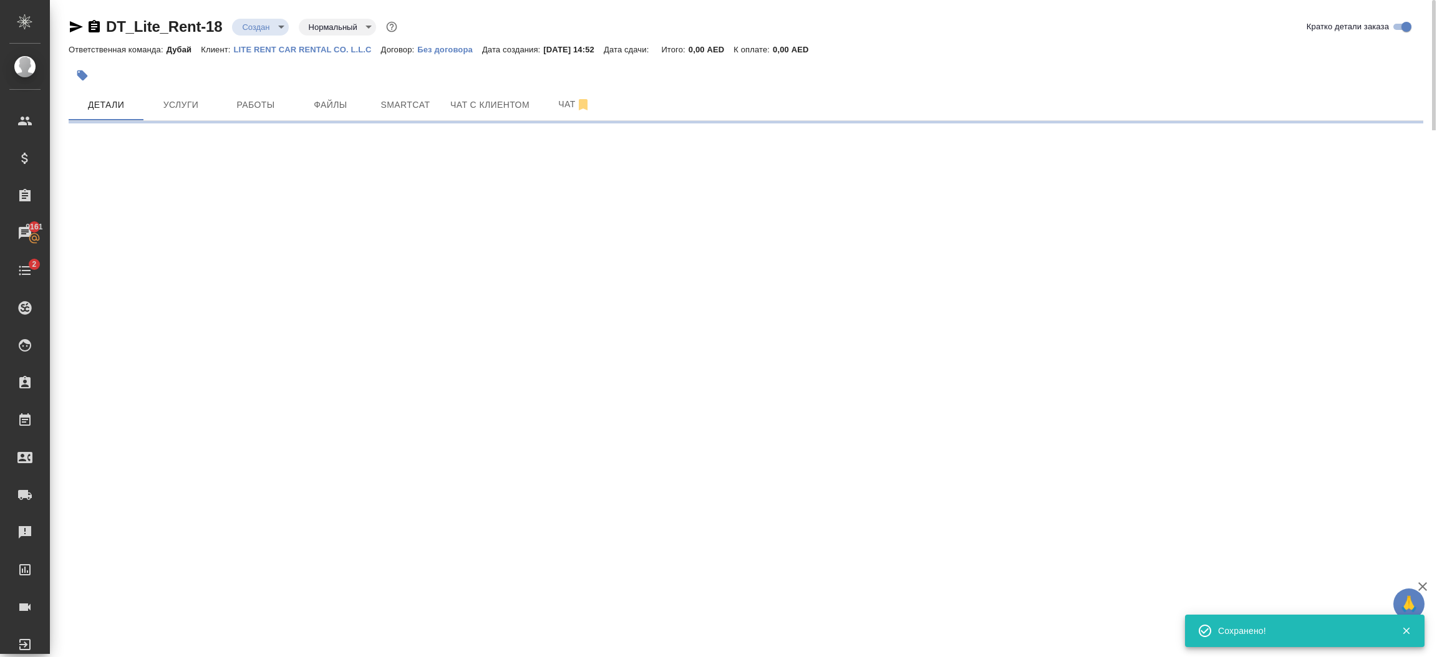
select select "RU"
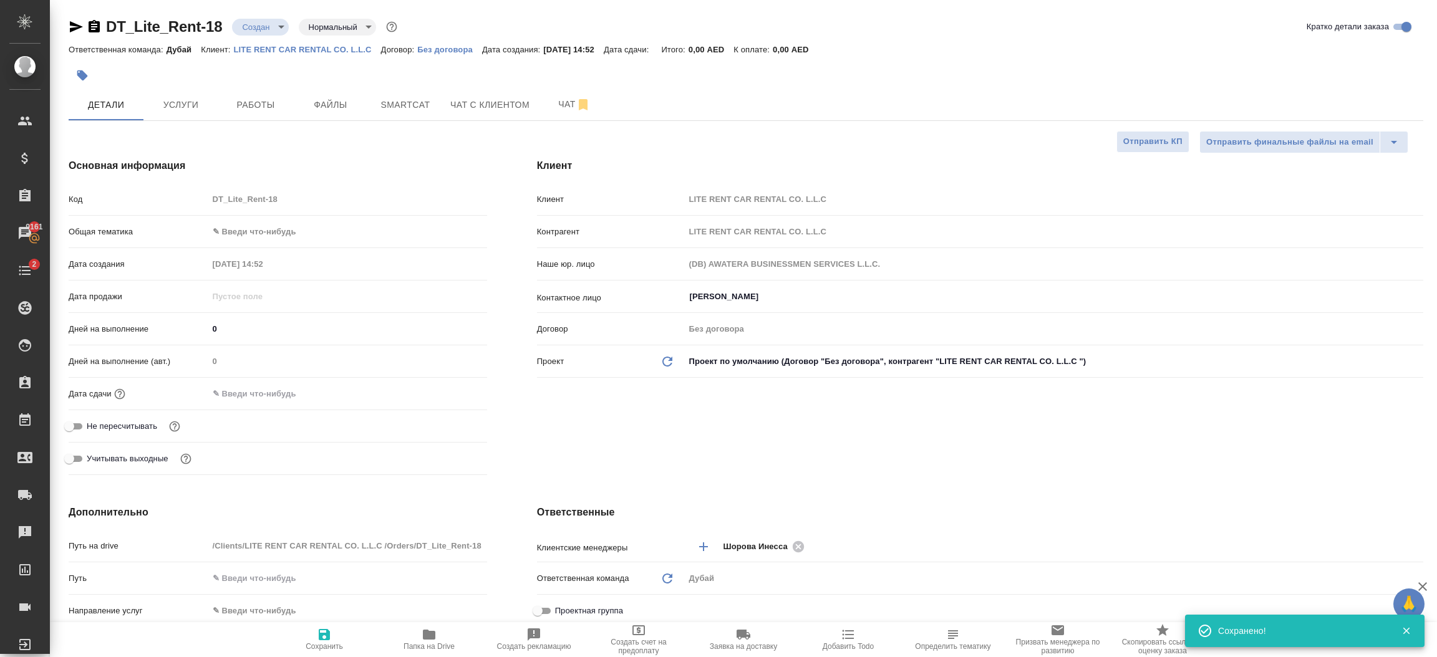
type textarea "x"
click at [288, 231] on body "🙏 .cls-1 fill:#fff; AWATERA Шорова Инесса i.shorova_kiev Клиенты Спецификации З…" at bounding box center [718, 328] width 1437 height 657
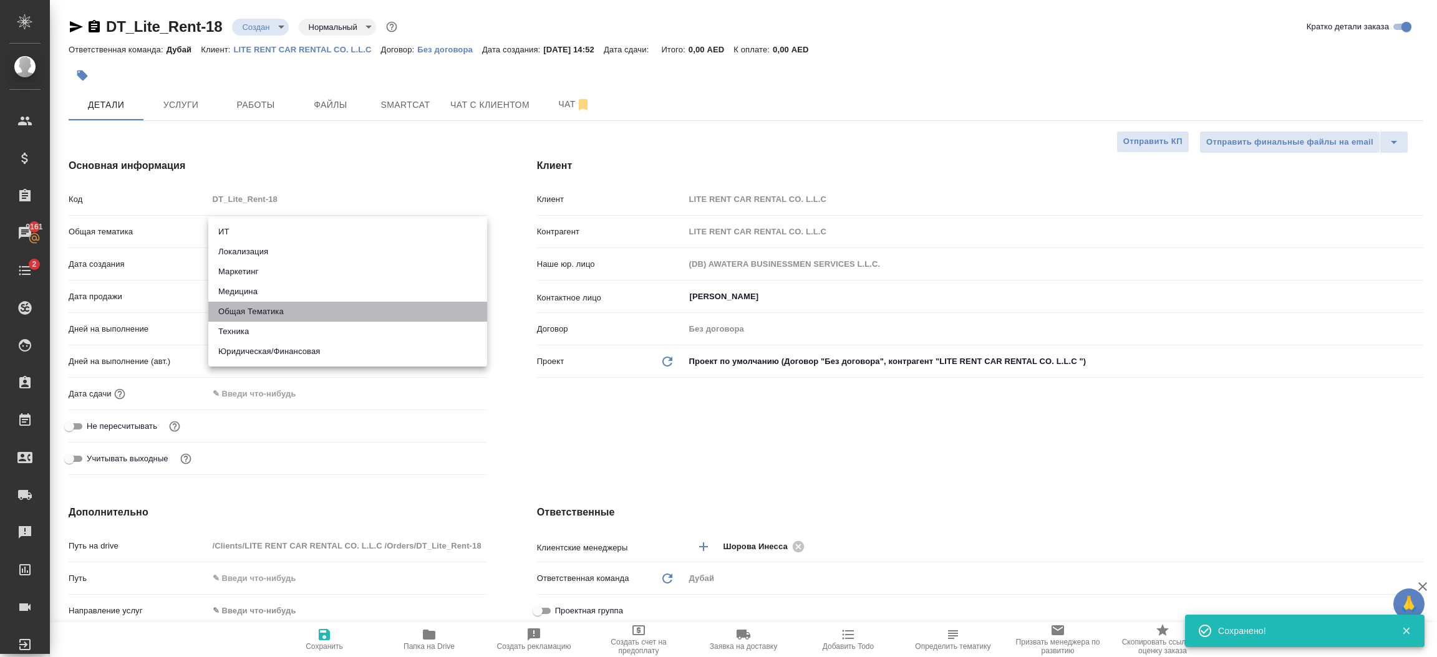
click at [279, 313] on li "Общая Тематика" at bounding box center [347, 312] width 279 height 20
type input "obtem"
type textarea "x"
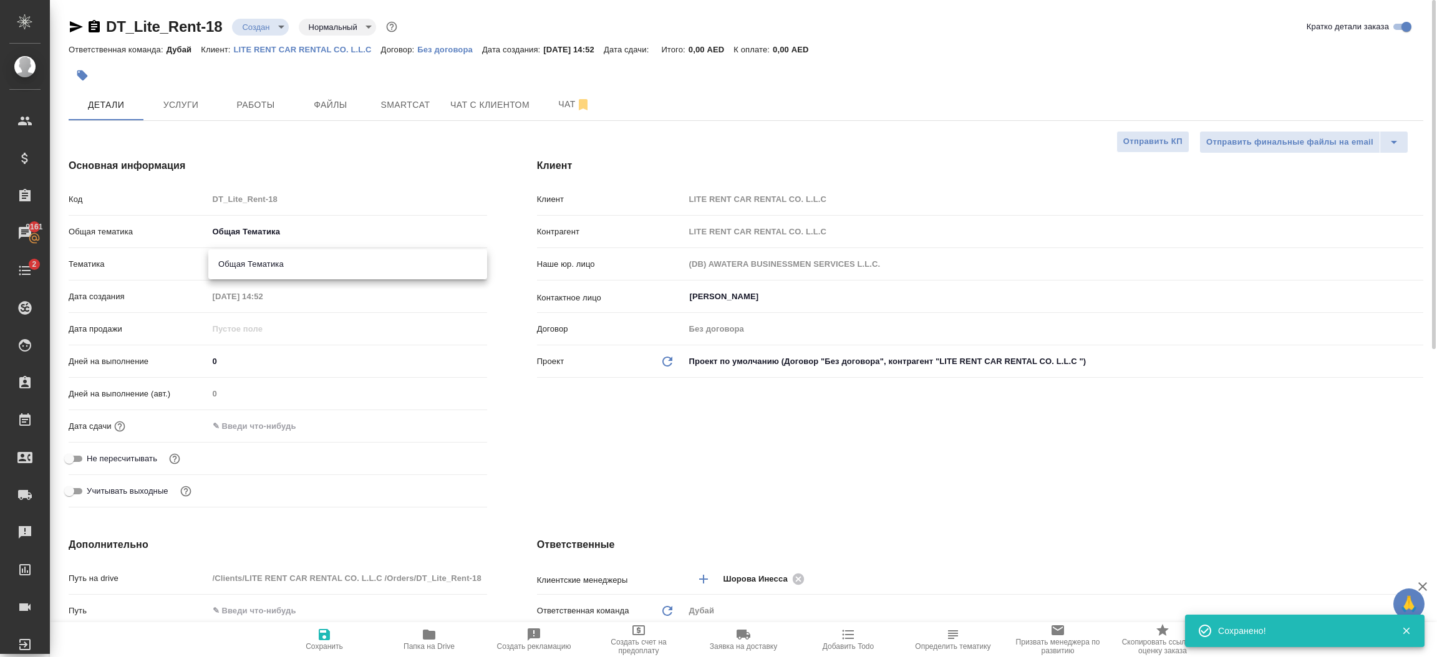
click at [267, 259] on body "🙏 .cls-1 fill:#fff; AWATERA Шорова Инесса i.shorova_kiev Клиенты Спецификации З…" at bounding box center [718, 328] width 1437 height 657
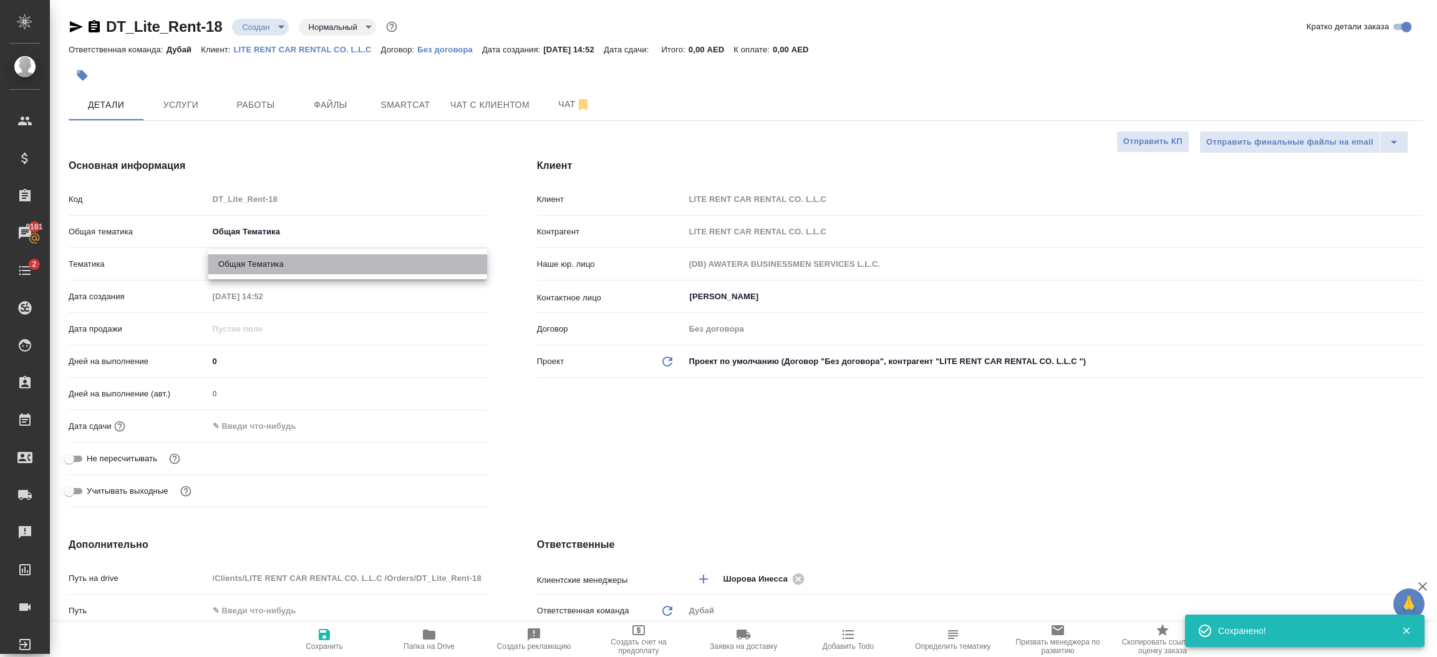
click at [268, 266] on li "Общая Тематика" at bounding box center [347, 264] width 279 height 20
type textarea "x"
type input "6012b1ca196b0e5c9229a120"
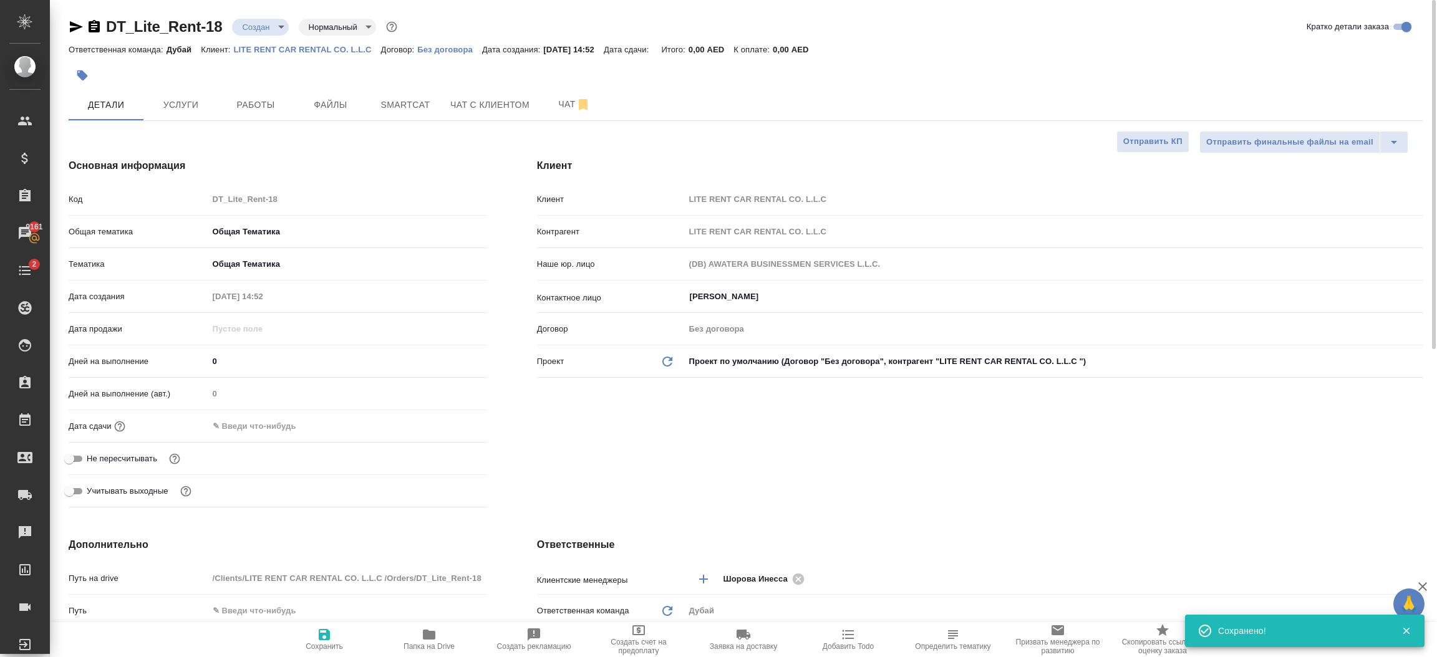
click at [266, 430] on input "text" at bounding box center [262, 426] width 109 height 18
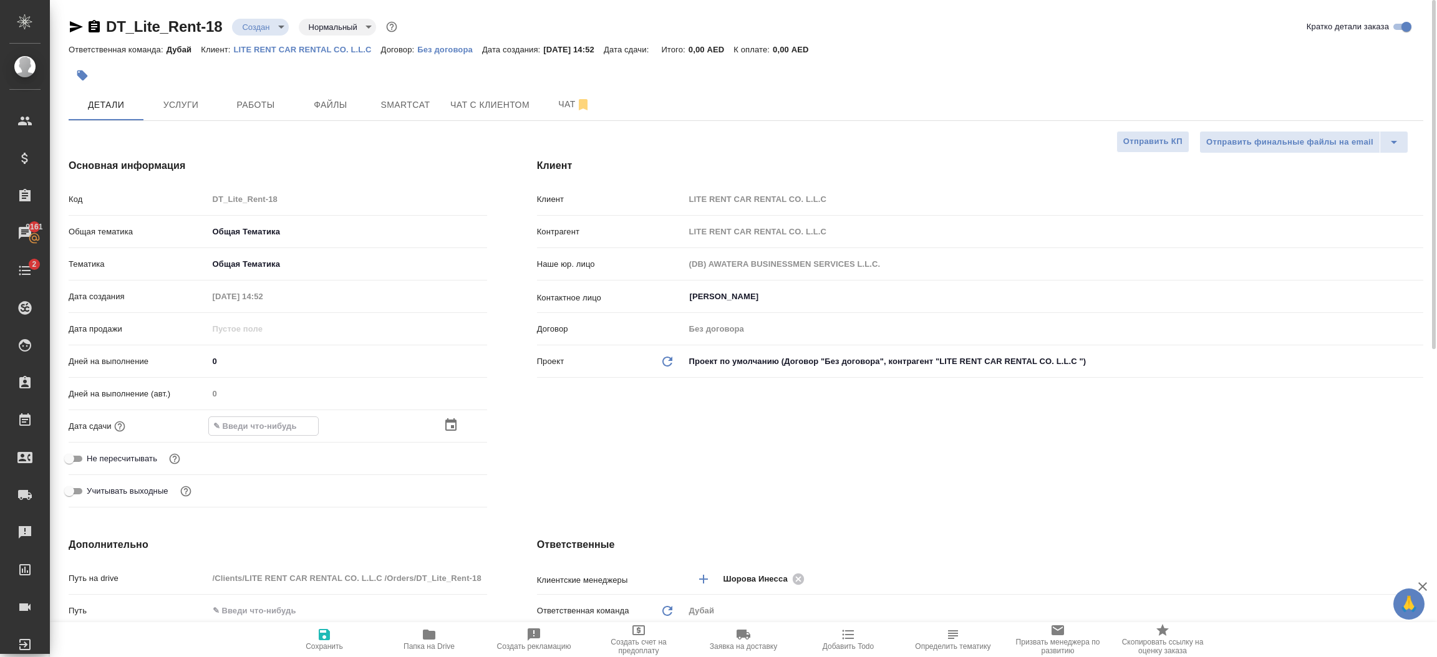
click at [448, 428] on icon "button" at bounding box center [450, 425] width 15 height 15
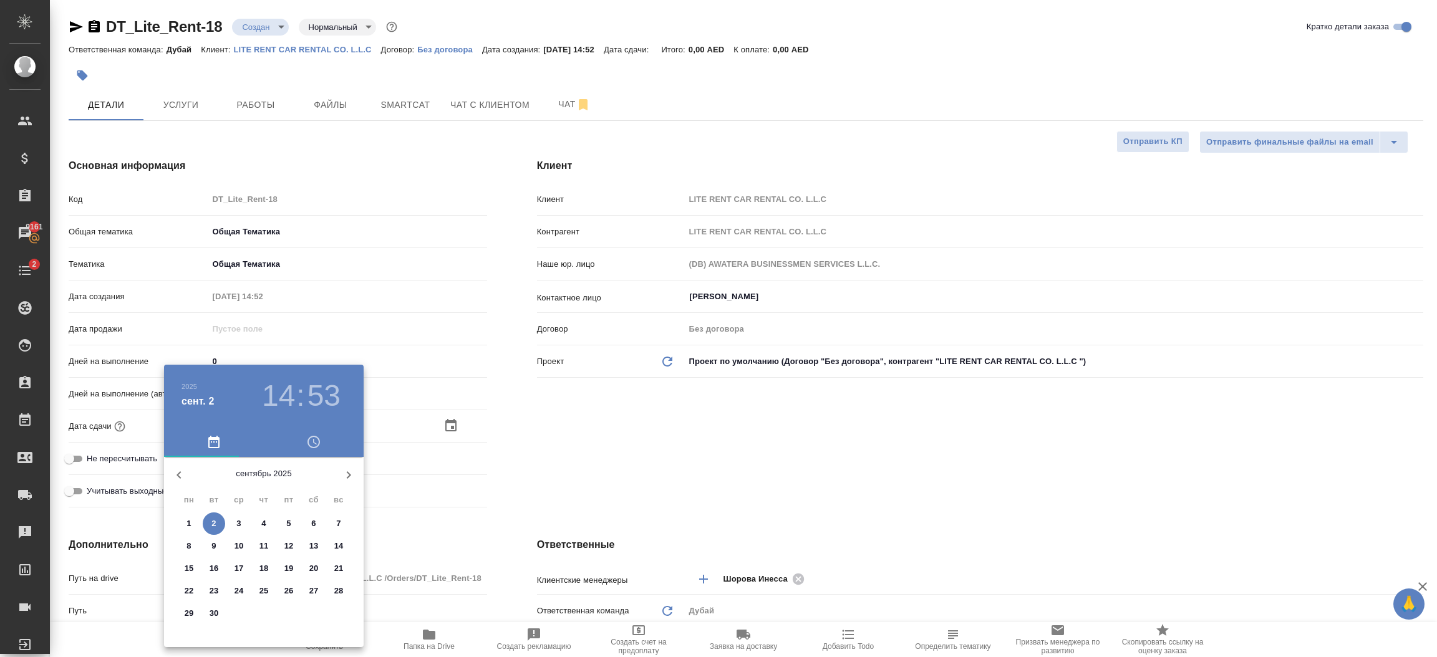
click at [216, 616] on p "30" at bounding box center [214, 614] width 9 height 12
type input "[DATE] 14:53"
type textarea "x"
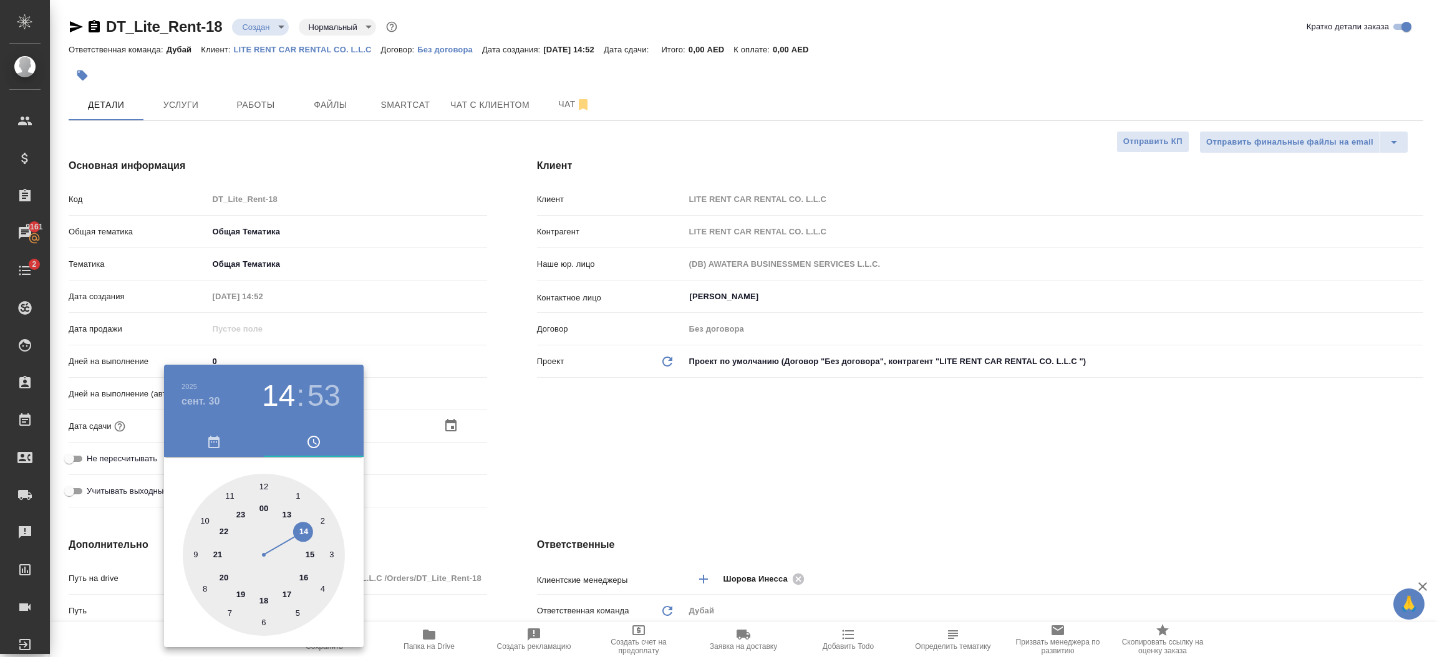
click at [335, 651] on div at bounding box center [718, 328] width 1437 height 657
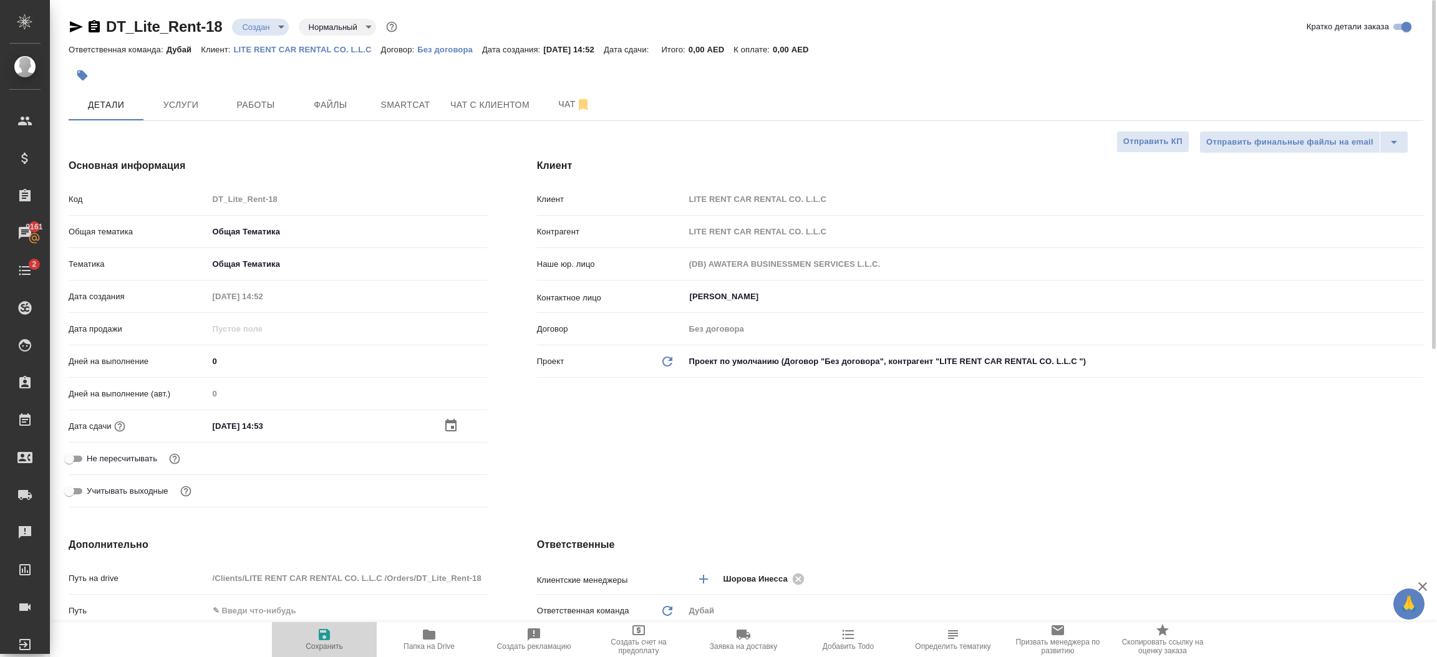
click at [326, 645] on span "Сохранить" at bounding box center [324, 646] width 37 height 9
type textarea "x"
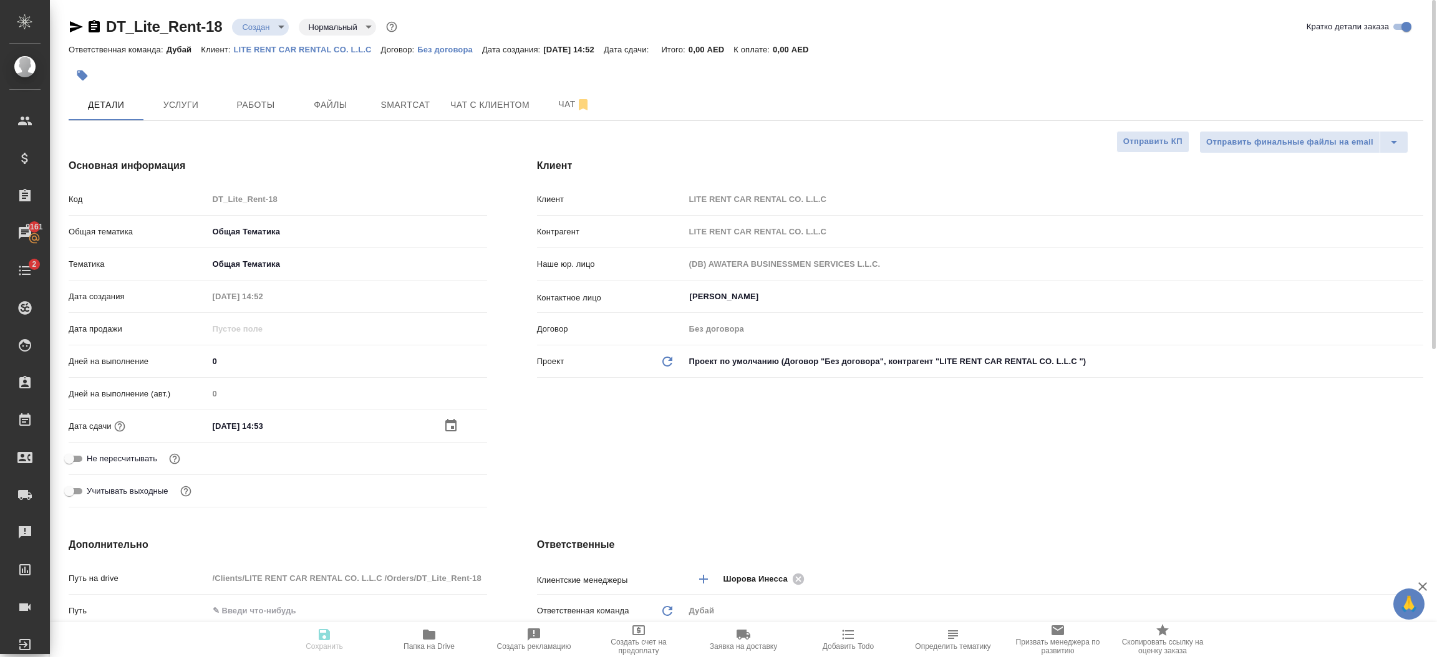
type textarea "x"
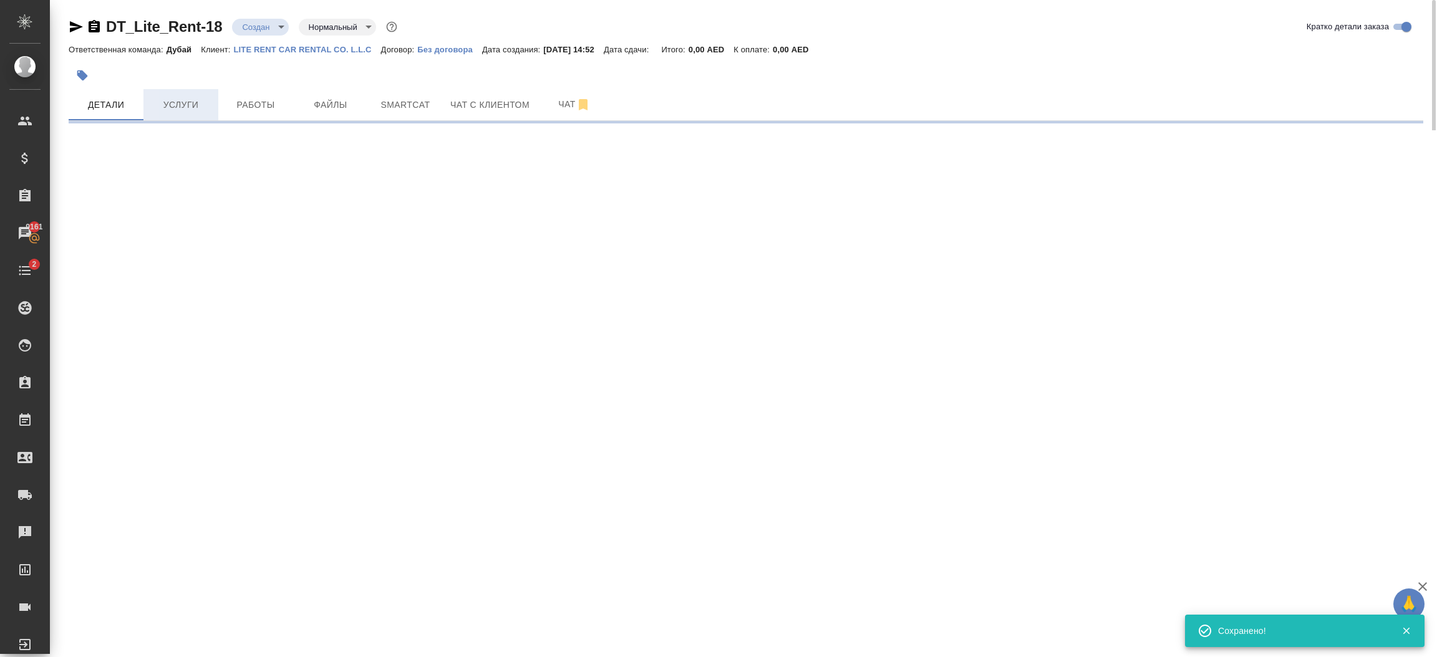
select select "RU"
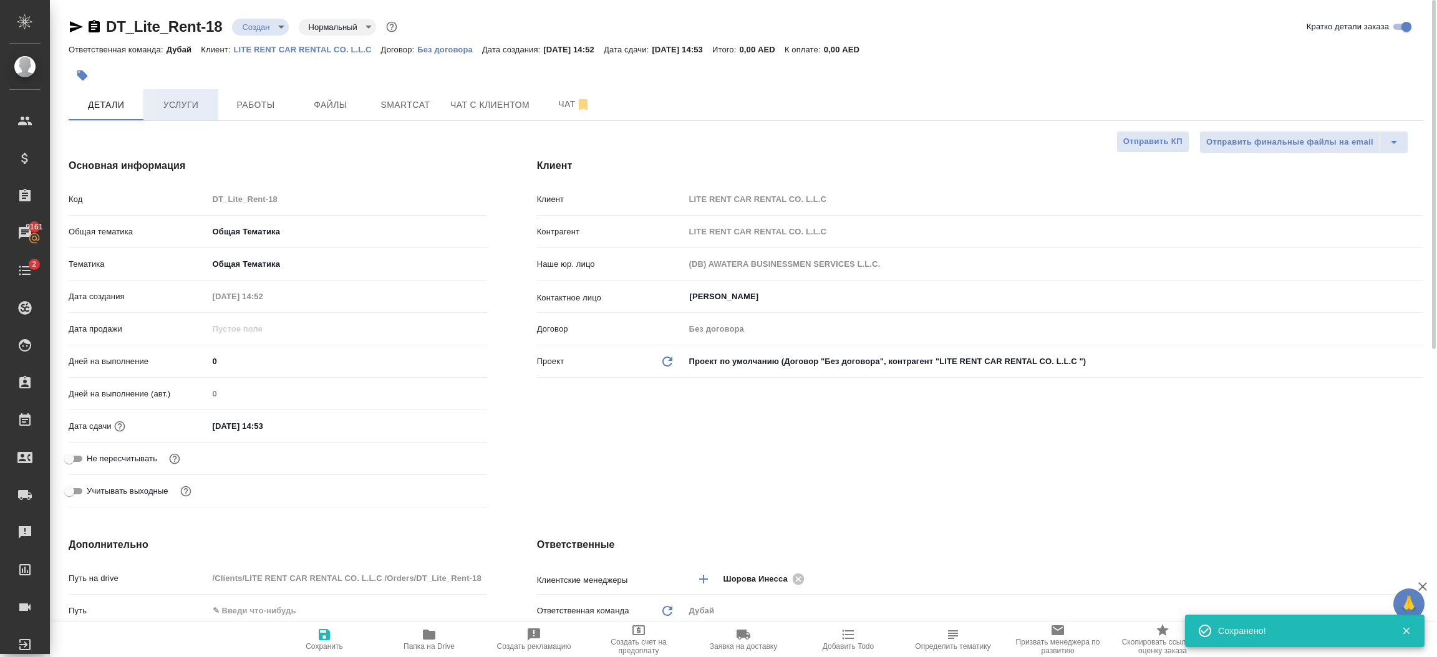
type textarea "x"
click at [197, 108] on span "Услуги" at bounding box center [181, 105] width 60 height 16
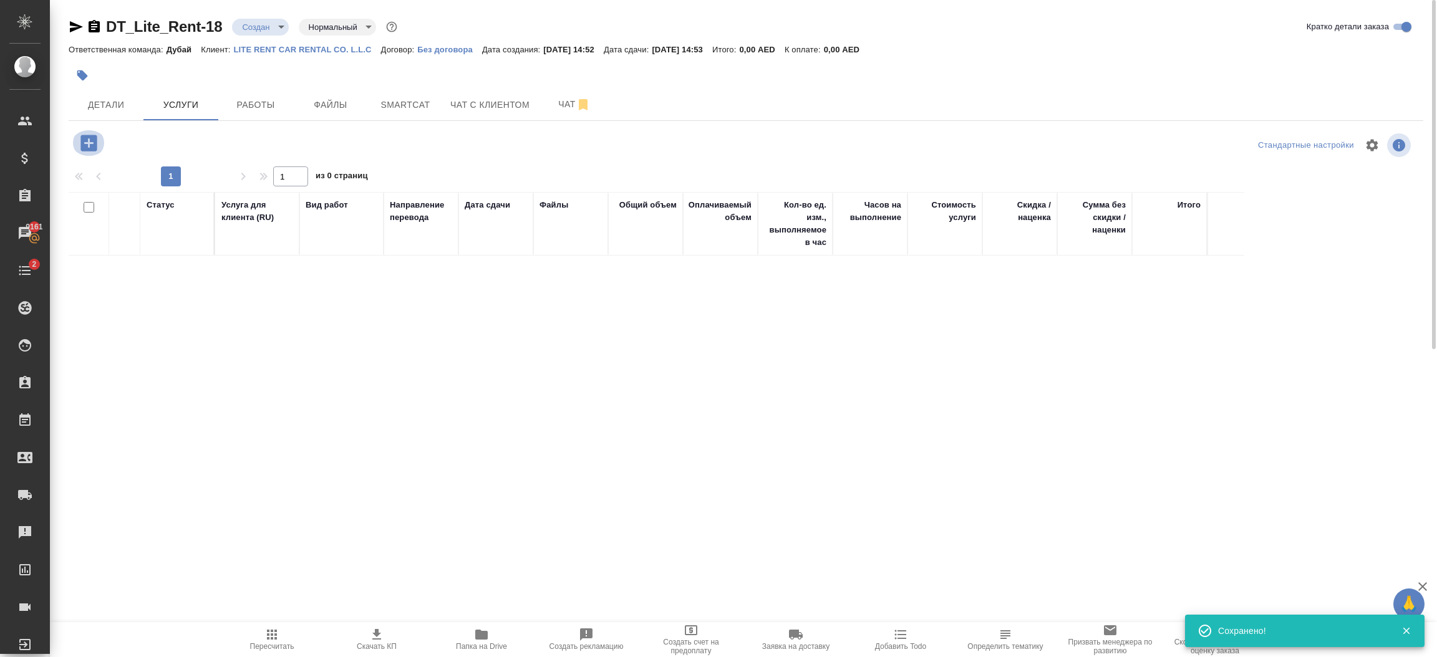
click at [87, 141] on icon "button" at bounding box center [88, 143] width 16 height 16
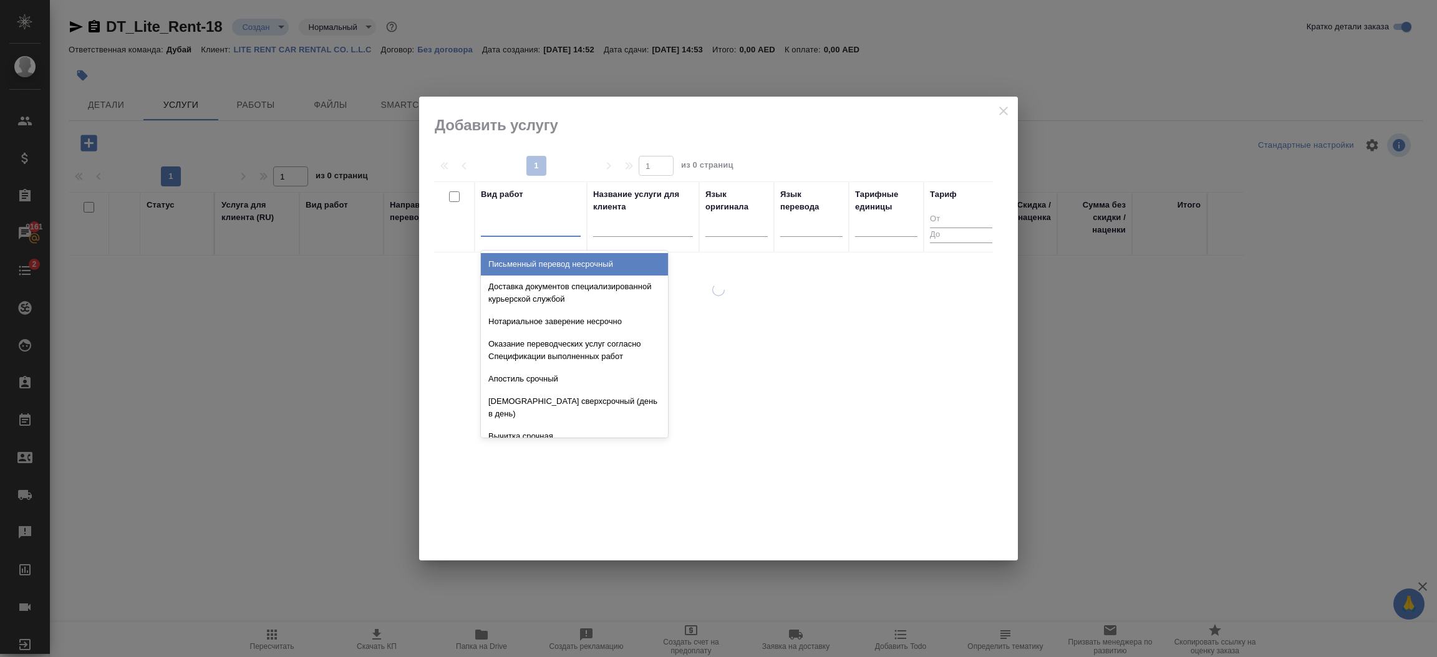
click at [502, 223] on div at bounding box center [531, 224] width 100 height 18
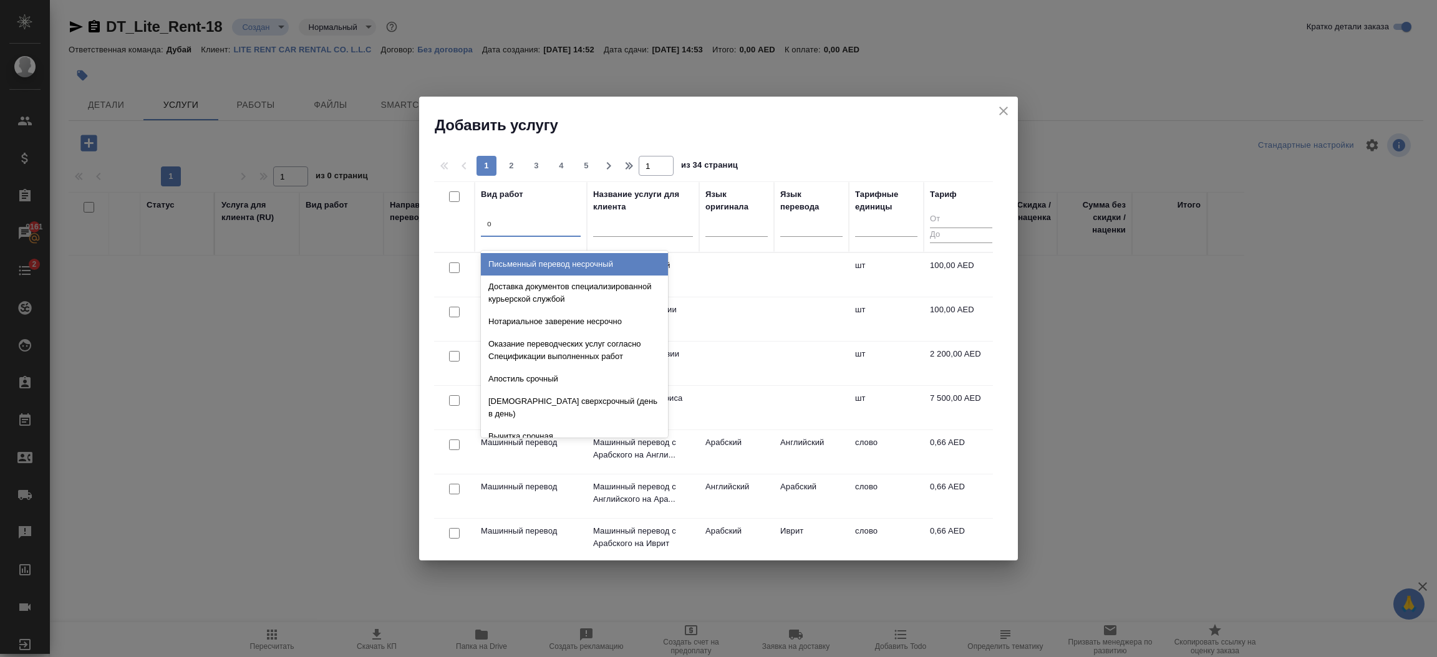
type input "он"
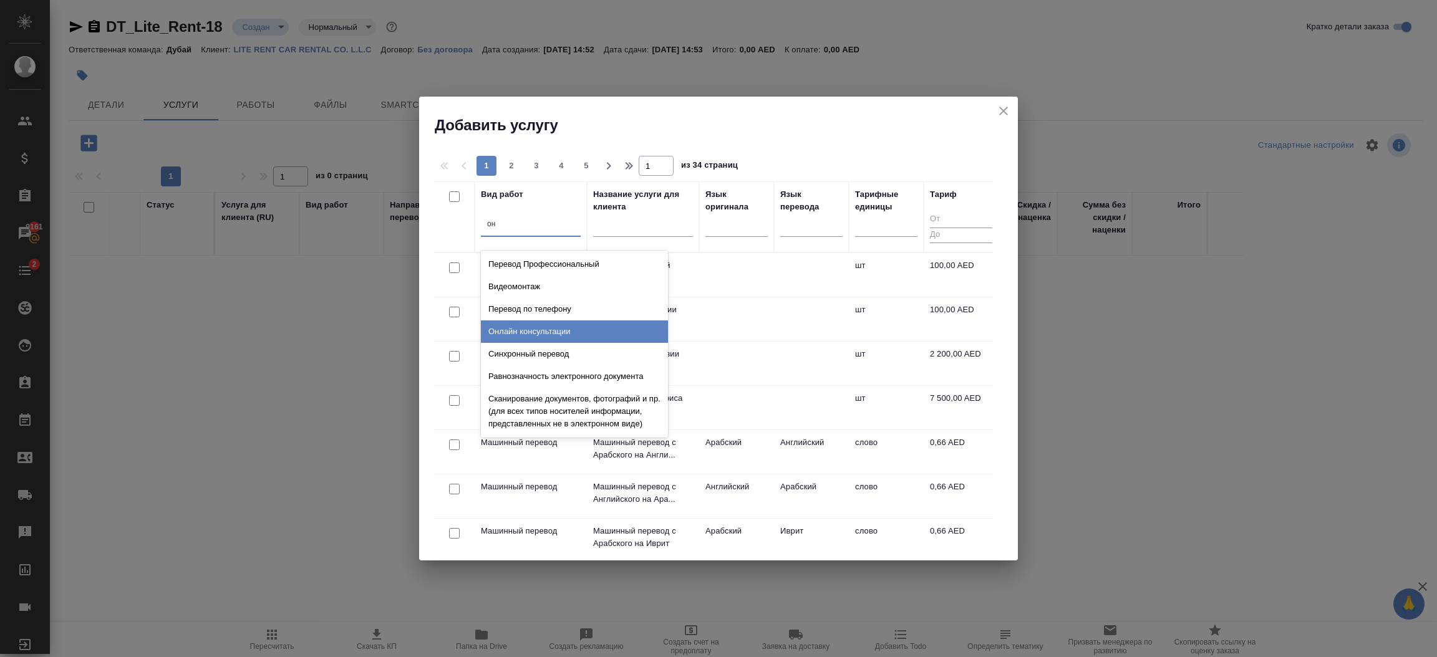
drag, startPoint x: 551, startPoint y: 343, endPoint x: 566, endPoint y: 329, distance: 20.7
click at [566, 329] on div "Перевод Профессиональный Видеомонтаж Перевод по телефону Онлайн консультации Си…" at bounding box center [574, 344] width 187 height 187
click at [566, 329] on div "Онлайн консультации" at bounding box center [574, 332] width 187 height 22
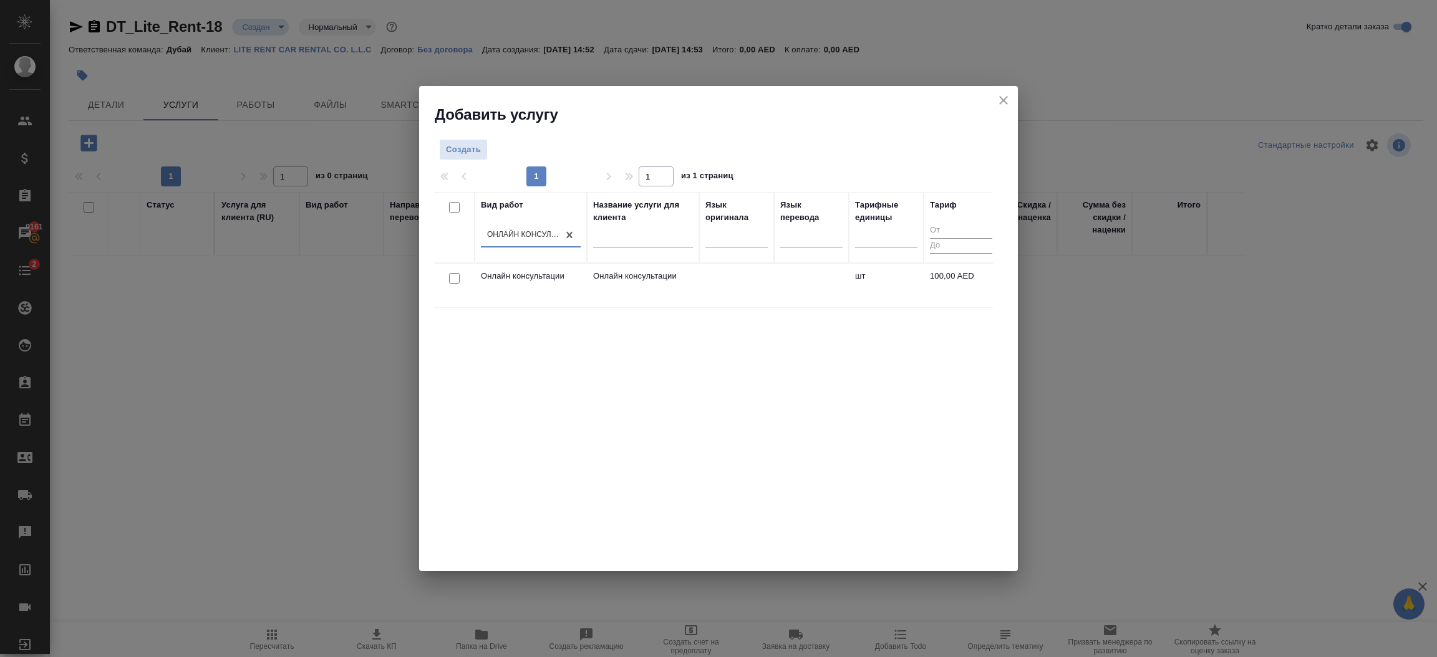
click at [458, 273] on input "checkbox" at bounding box center [454, 278] width 11 height 11
checkbox input "true"
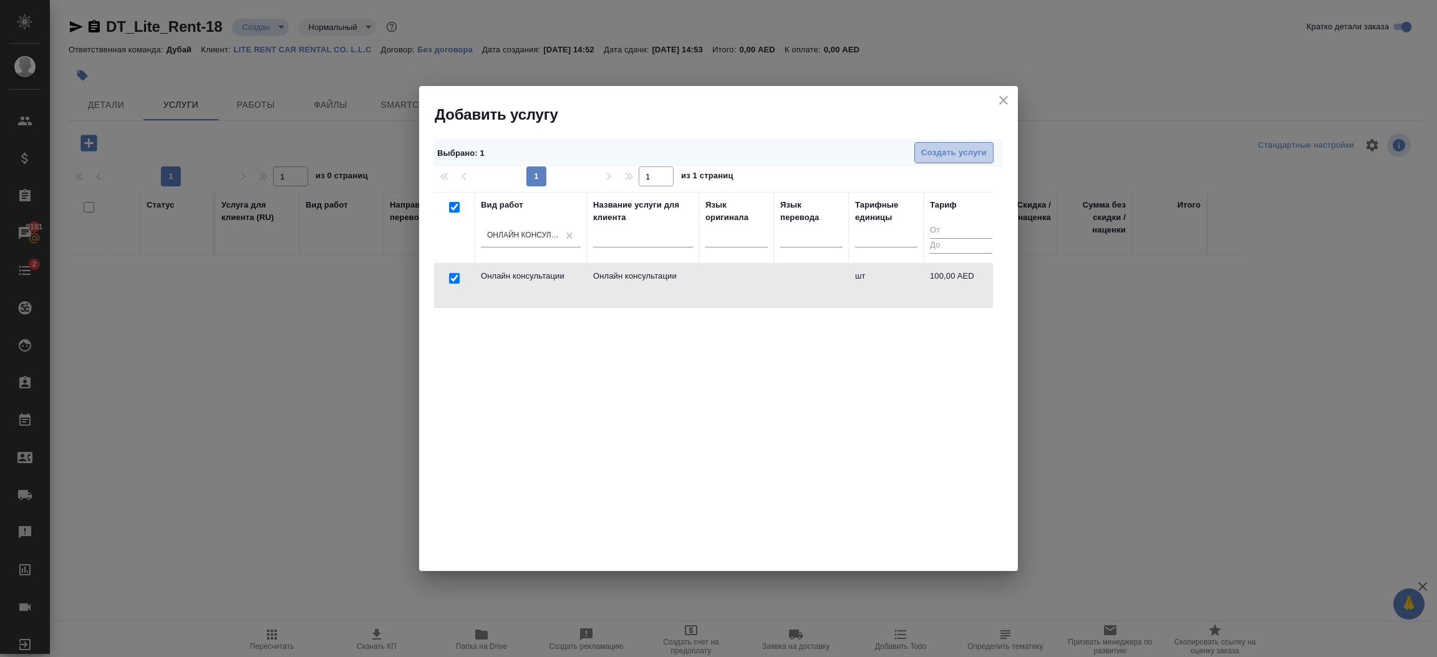
click at [931, 158] on span "Создать услуги" at bounding box center [953, 153] width 65 height 14
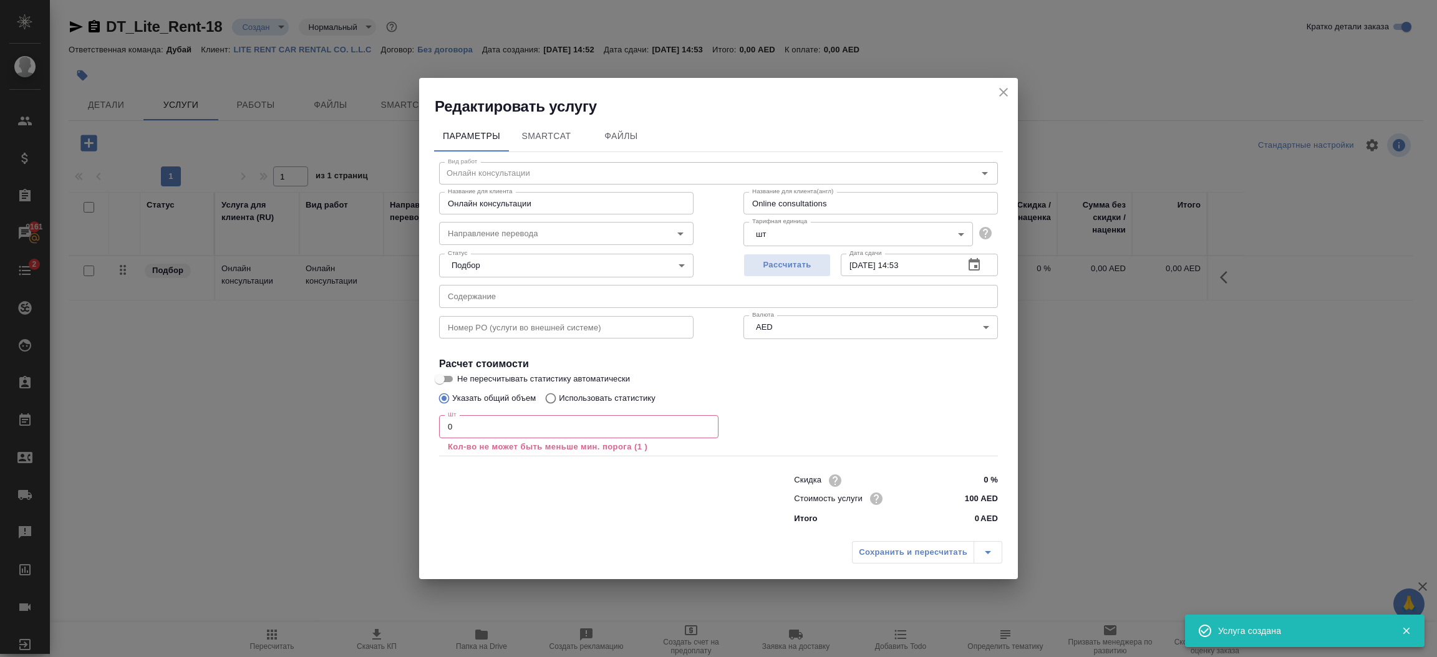
click at [541, 432] on input "0" at bounding box center [578, 426] width 279 height 22
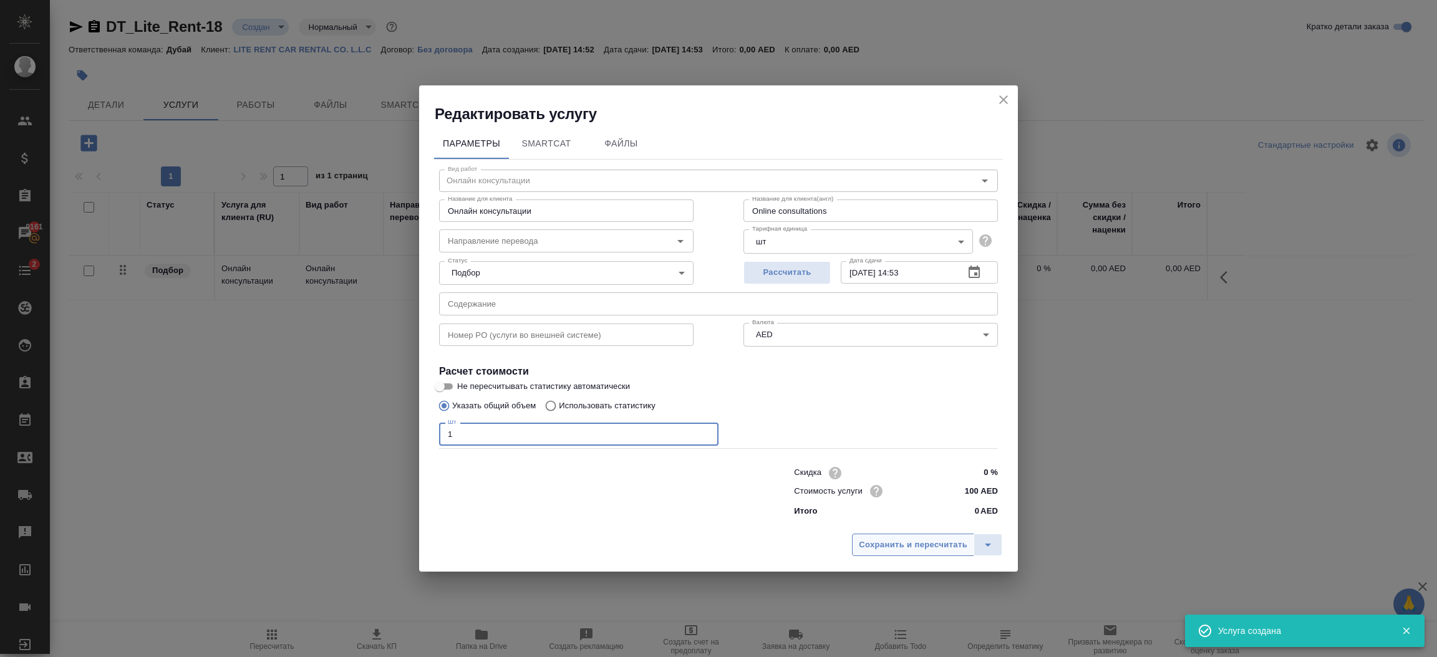
type input "1"
click at [897, 546] on span "Сохранить и пересчитать" at bounding box center [913, 545] width 109 height 14
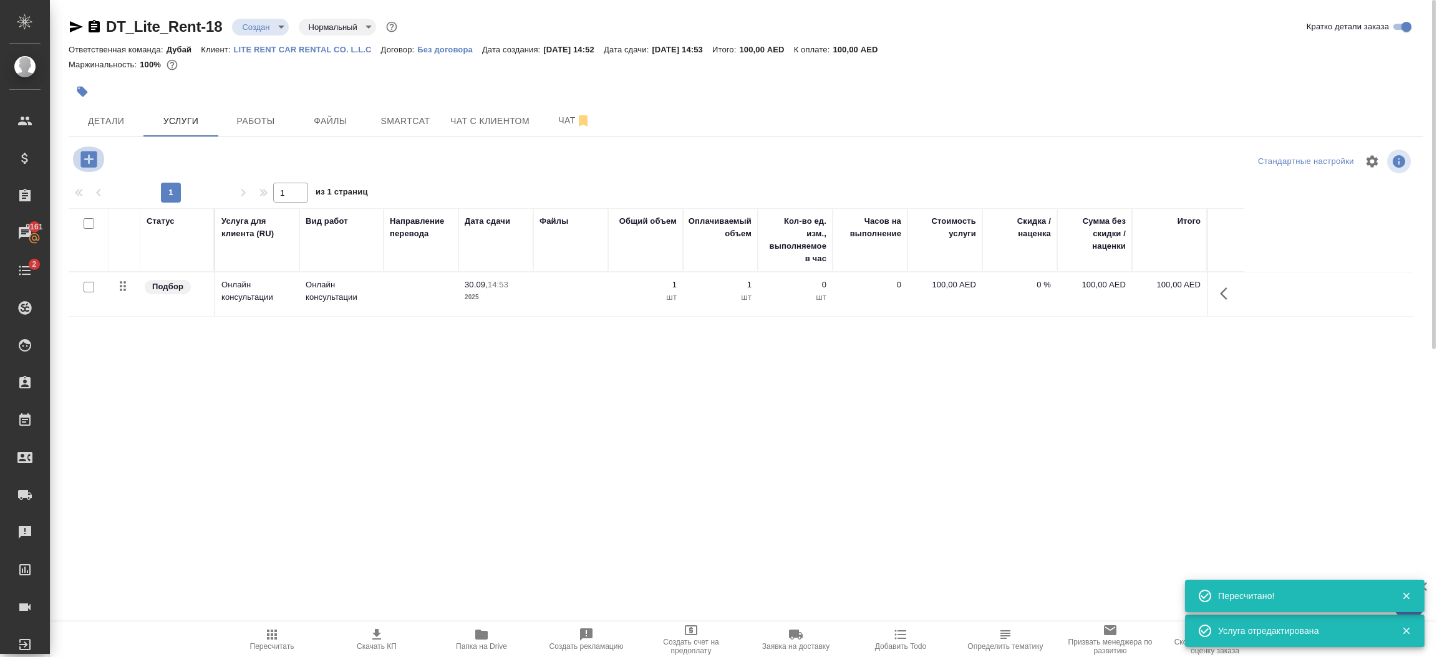
click at [89, 162] on icon "button" at bounding box center [89, 159] width 22 height 22
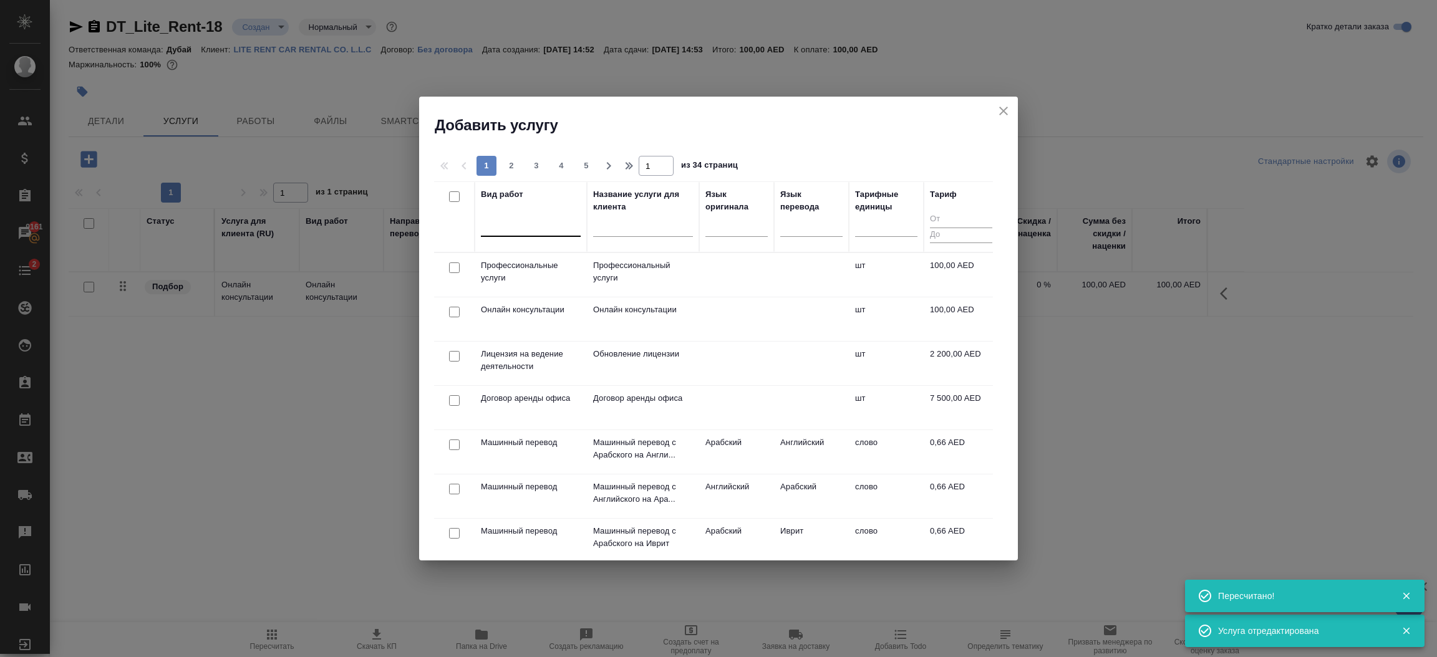
click at [503, 230] on div at bounding box center [531, 224] width 100 height 18
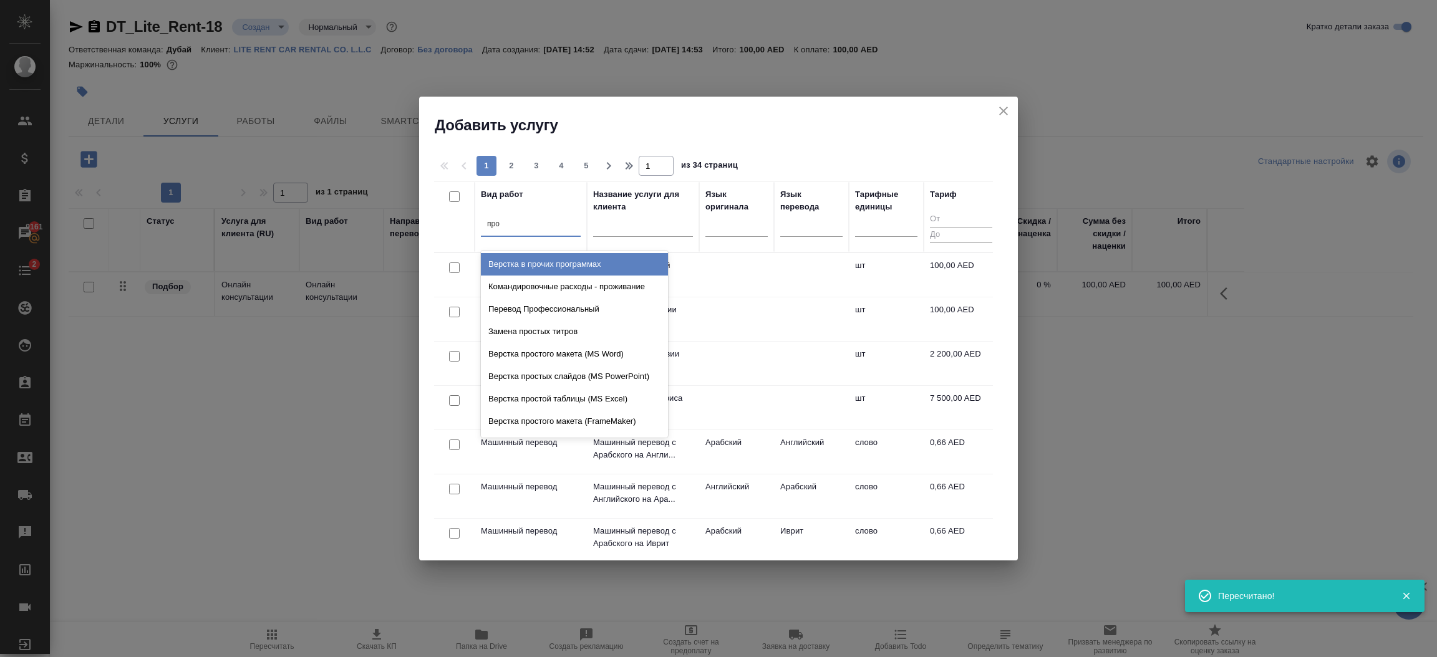
type input "проф"
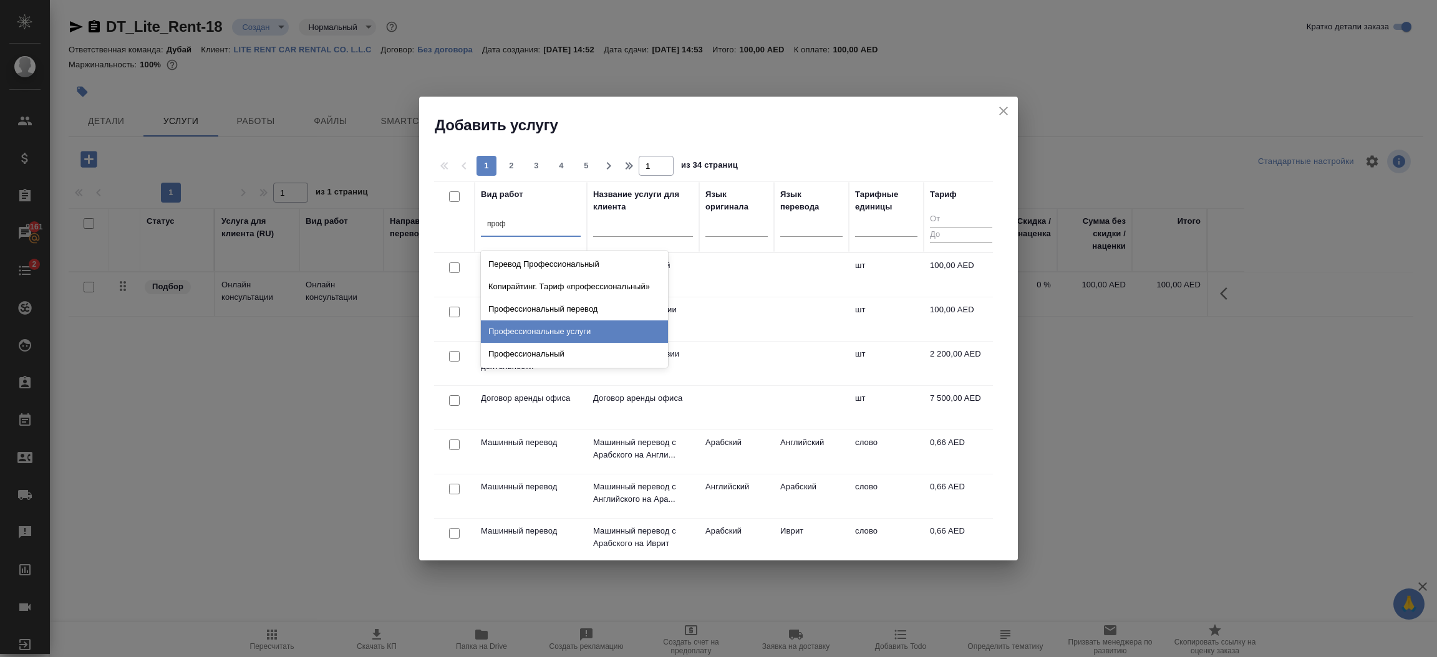
click at [573, 336] on div "Профессиональные услуги" at bounding box center [574, 332] width 187 height 22
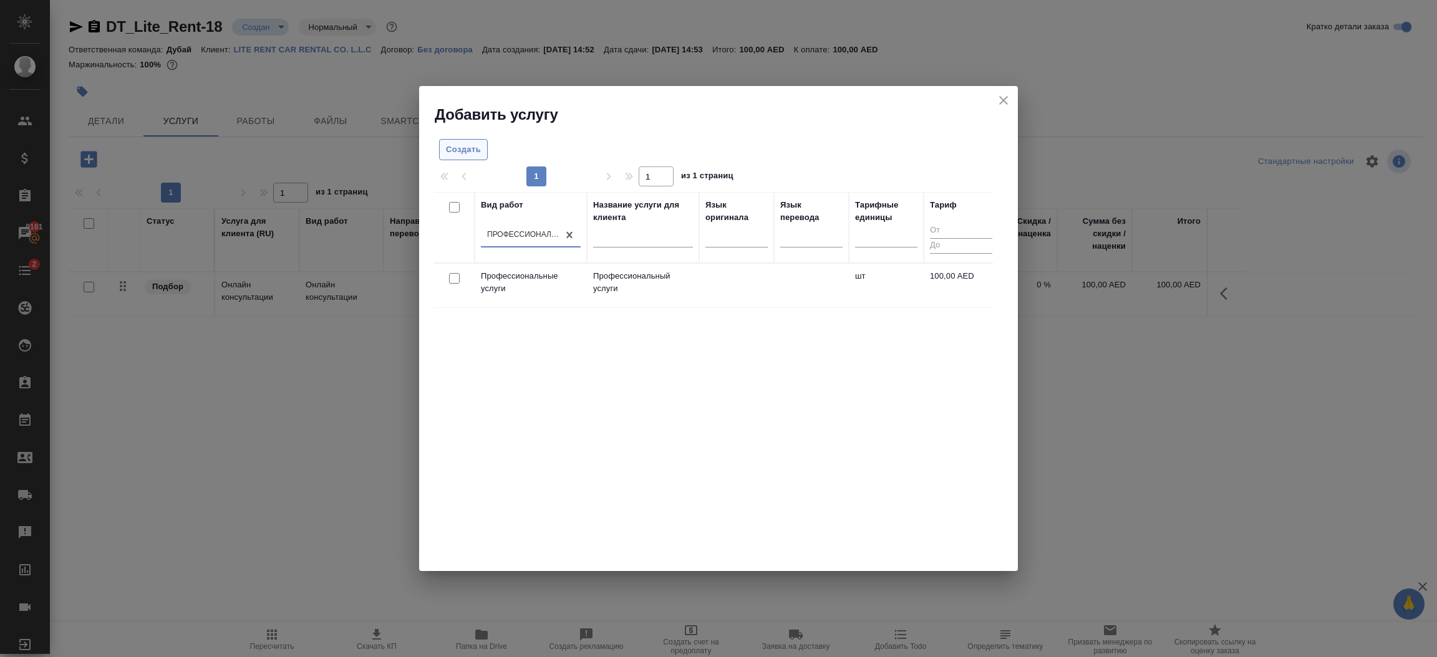
click at [463, 153] on span "Создать" at bounding box center [463, 150] width 35 height 14
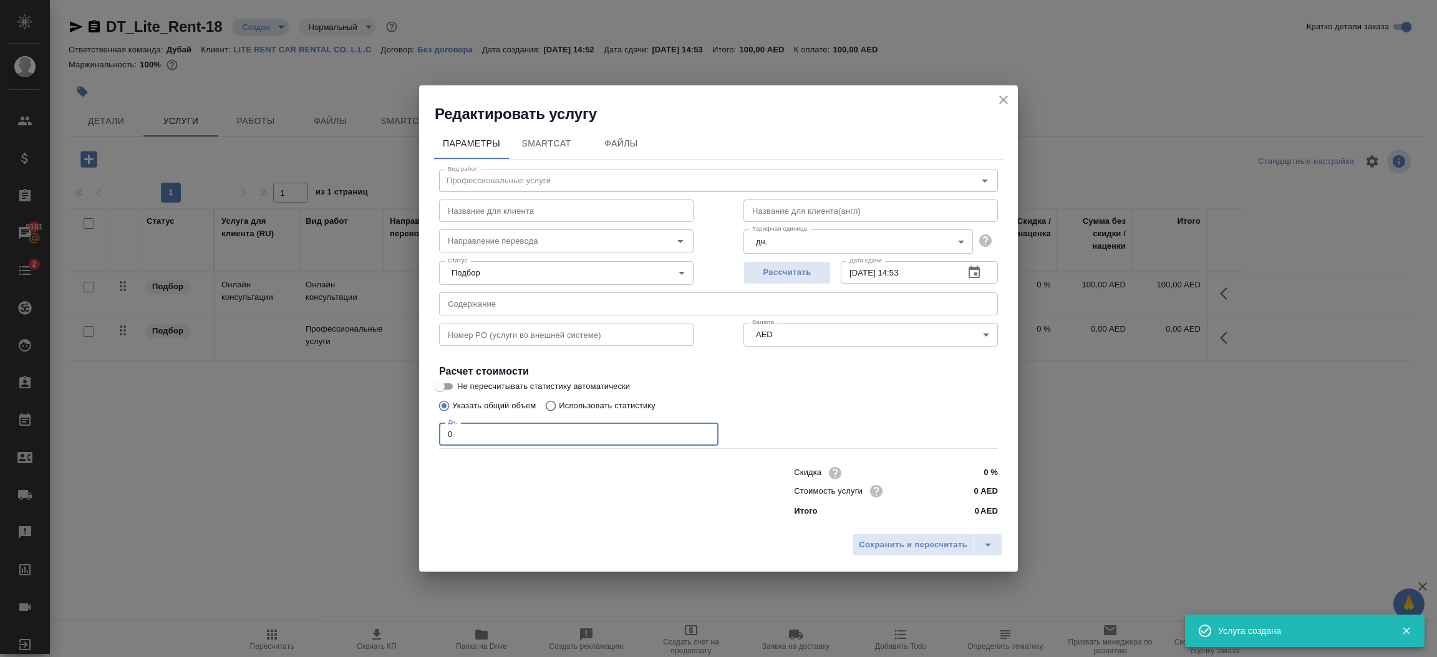
click at [549, 437] on input "0" at bounding box center [578, 434] width 279 height 22
type input "1"
click at [899, 548] on span "Сохранить и пересчитать" at bounding box center [913, 545] width 109 height 14
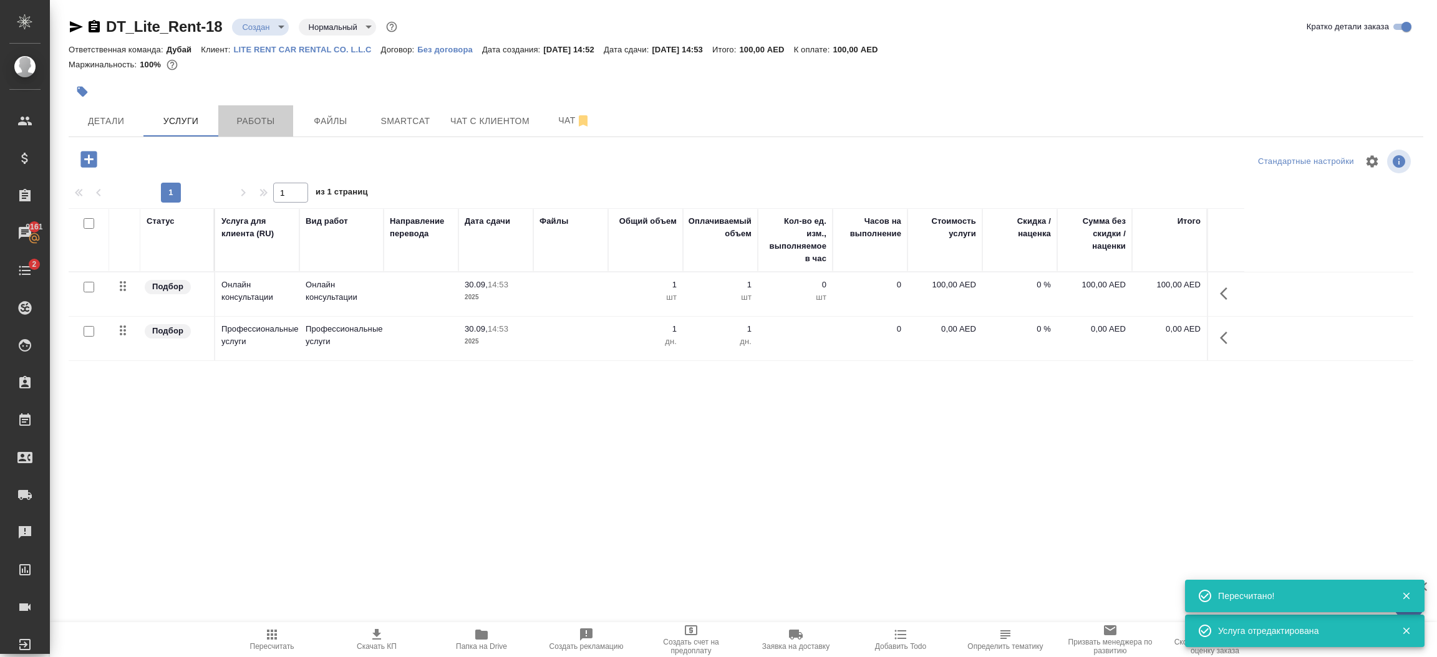
click at [261, 122] on span "Работы" at bounding box center [256, 122] width 60 height 16
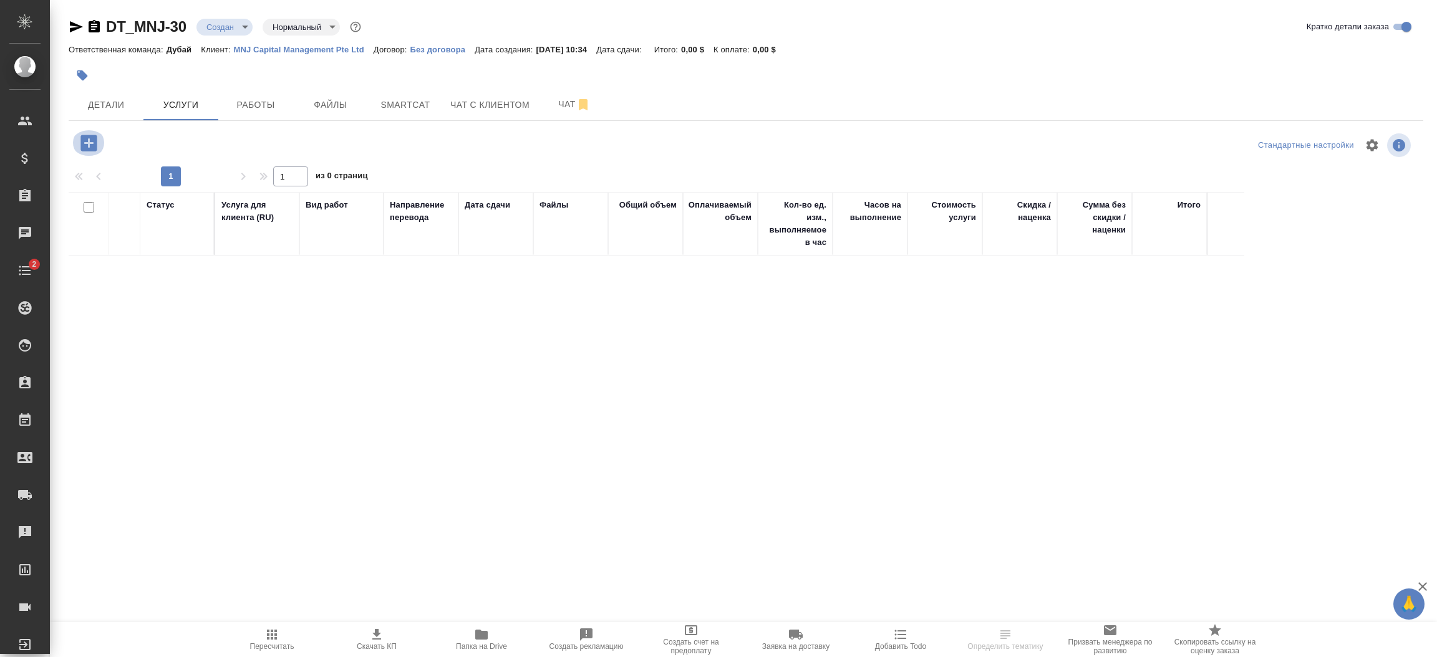
click at [85, 145] on icon "button" at bounding box center [88, 143] width 16 height 16
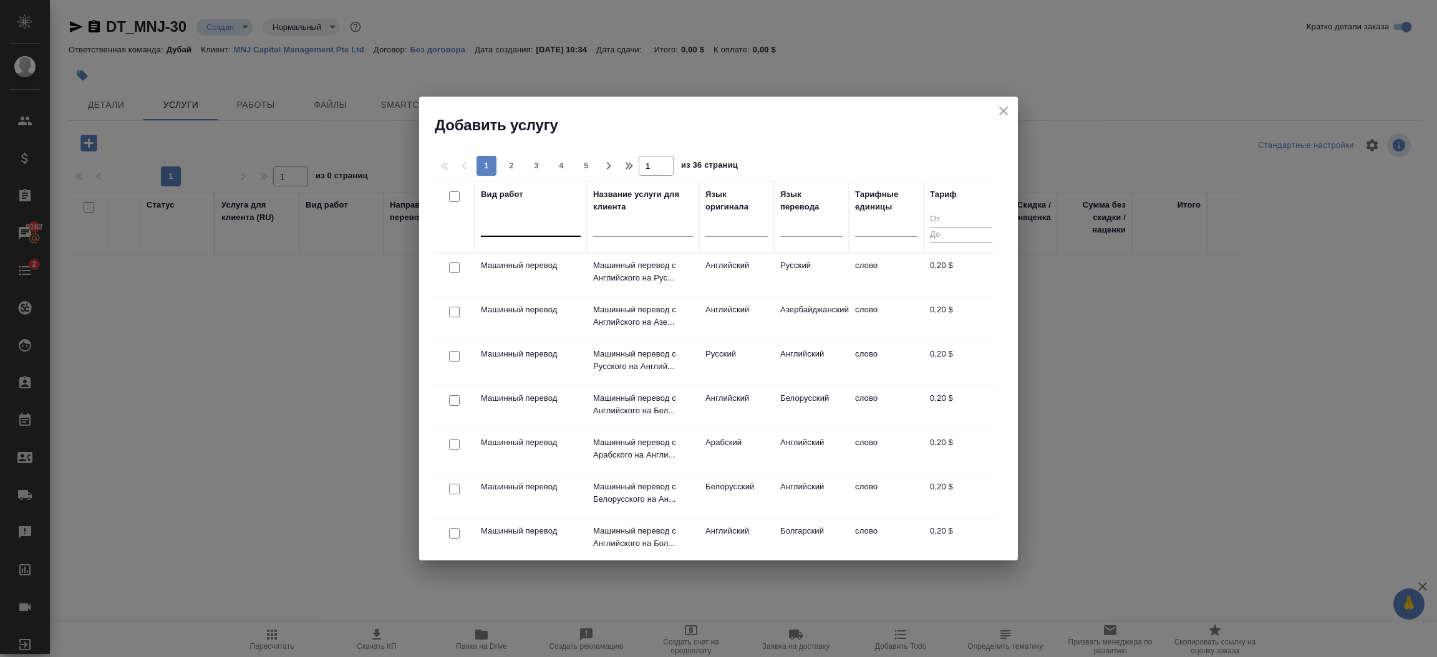
click at [527, 228] on div at bounding box center [531, 224] width 100 height 18
type input "нотариальное заверение копии"
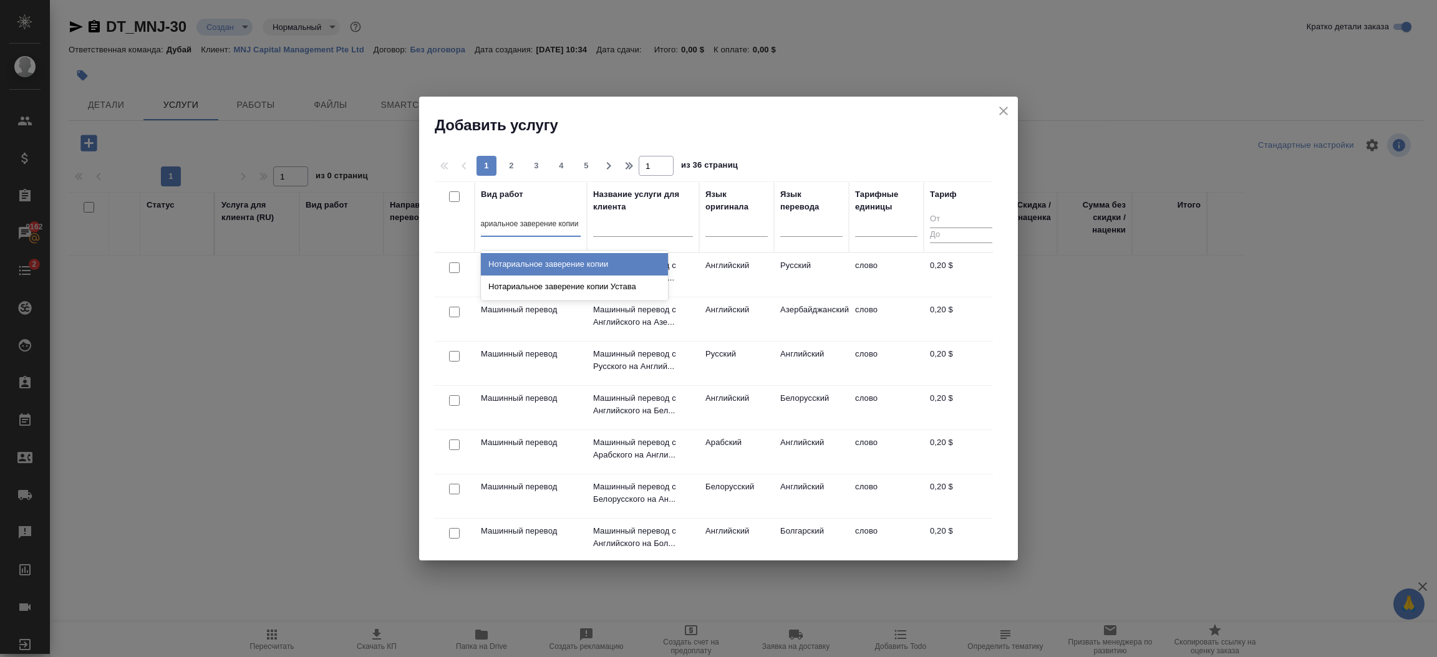
click at [602, 256] on div "Нотариальное заверение копии" at bounding box center [574, 264] width 187 height 22
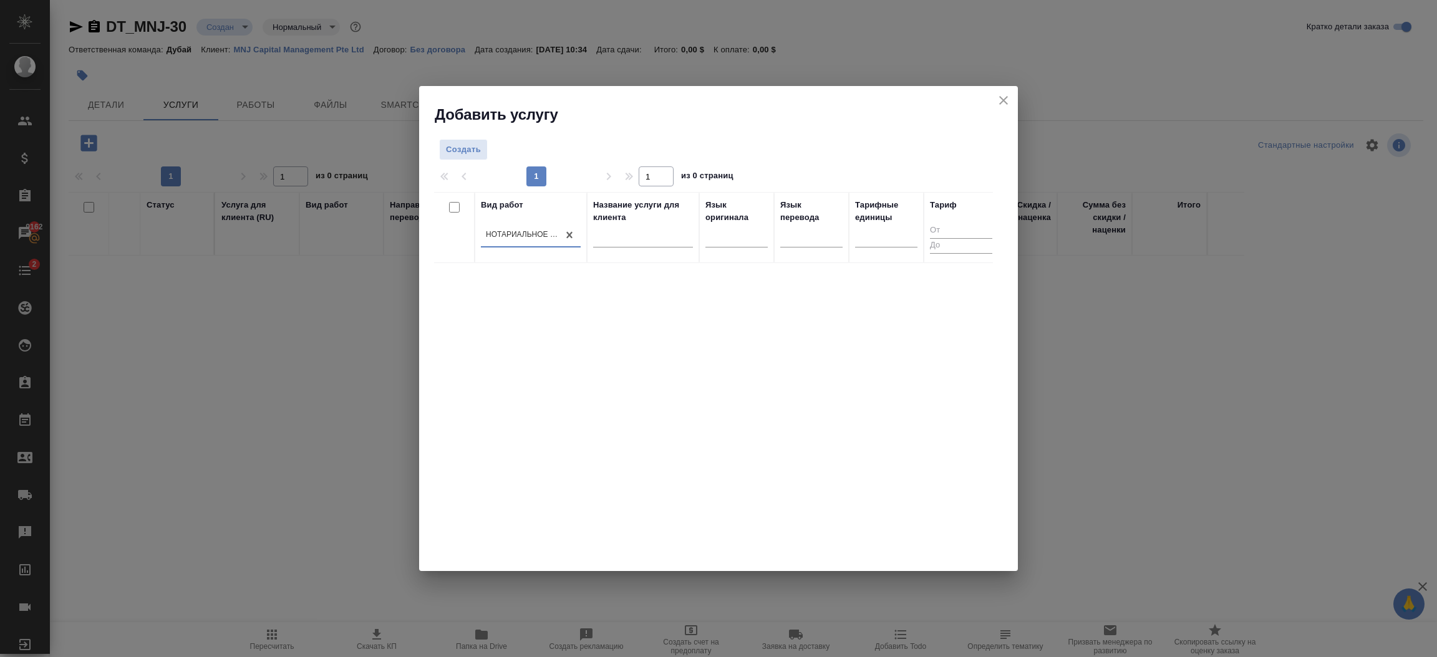
scroll to position [0, 1]
click at [478, 151] on span "Создать" at bounding box center [463, 150] width 35 height 14
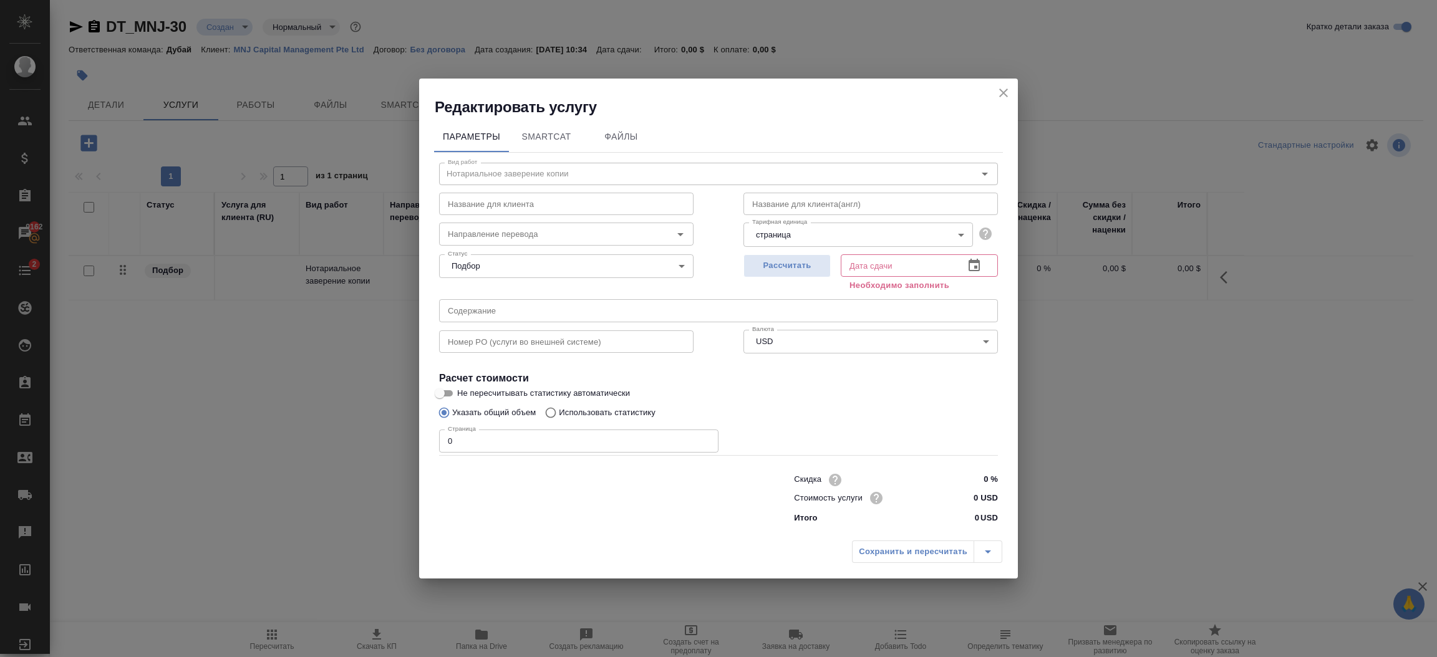
click at [457, 434] on input "0" at bounding box center [578, 441] width 279 height 22
type input "198"
click at [982, 497] on input "0 USD" at bounding box center [974, 498] width 47 height 18
type input "3 USD"
click at [972, 262] on icon "button" at bounding box center [974, 264] width 11 height 12
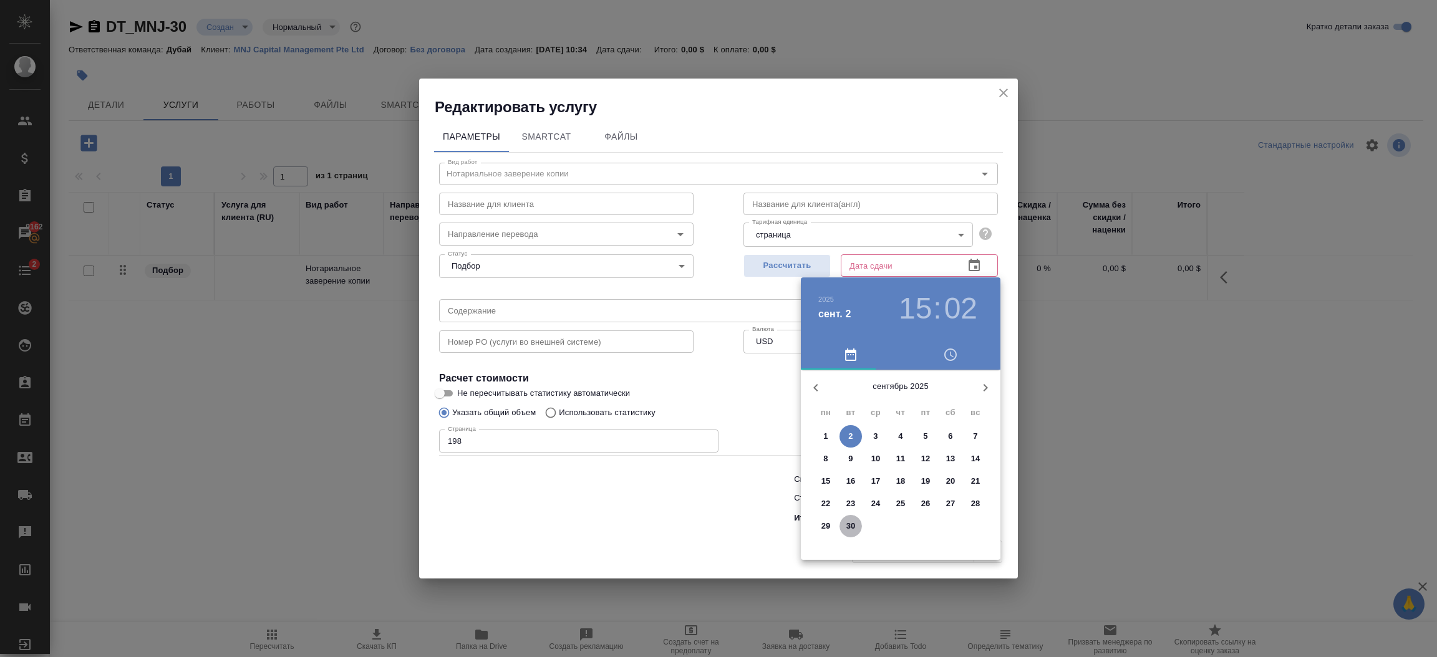
click at [851, 531] on p "30" at bounding box center [850, 526] width 9 height 12
type input "30.09.2025 15:02"
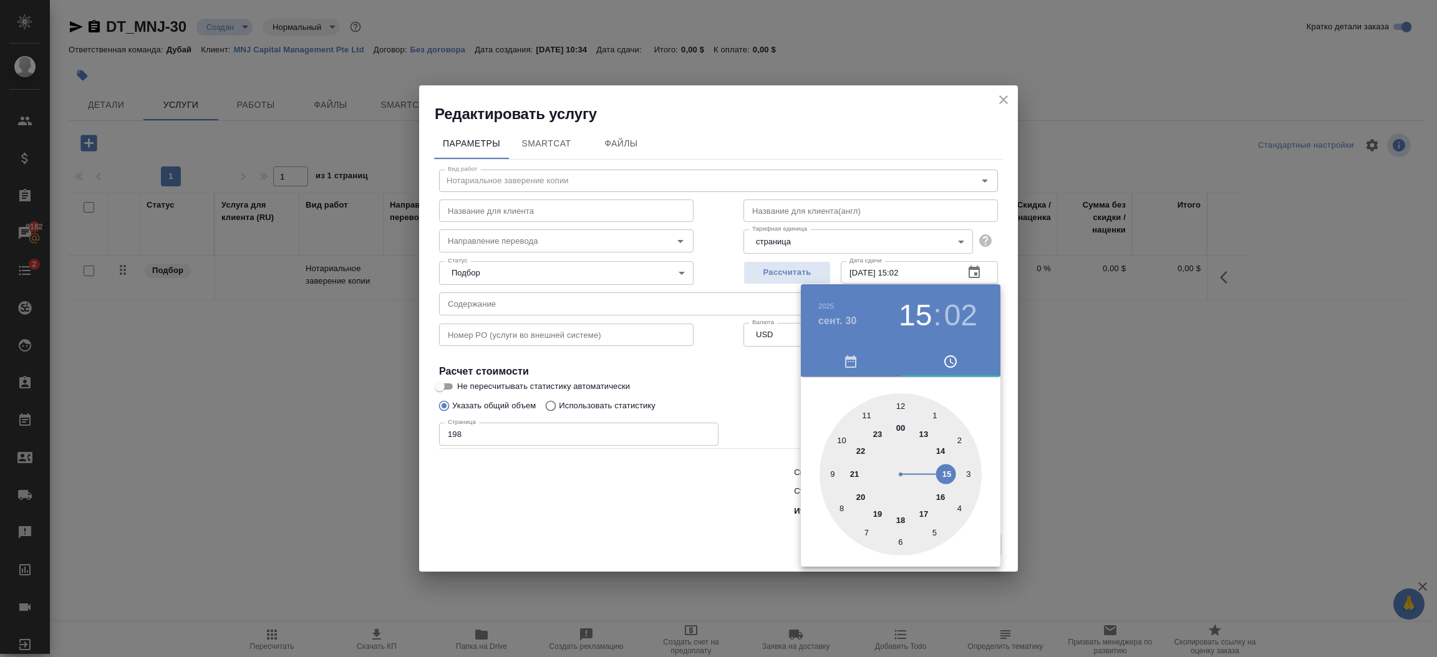
click at [729, 522] on div at bounding box center [718, 328] width 1437 height 657
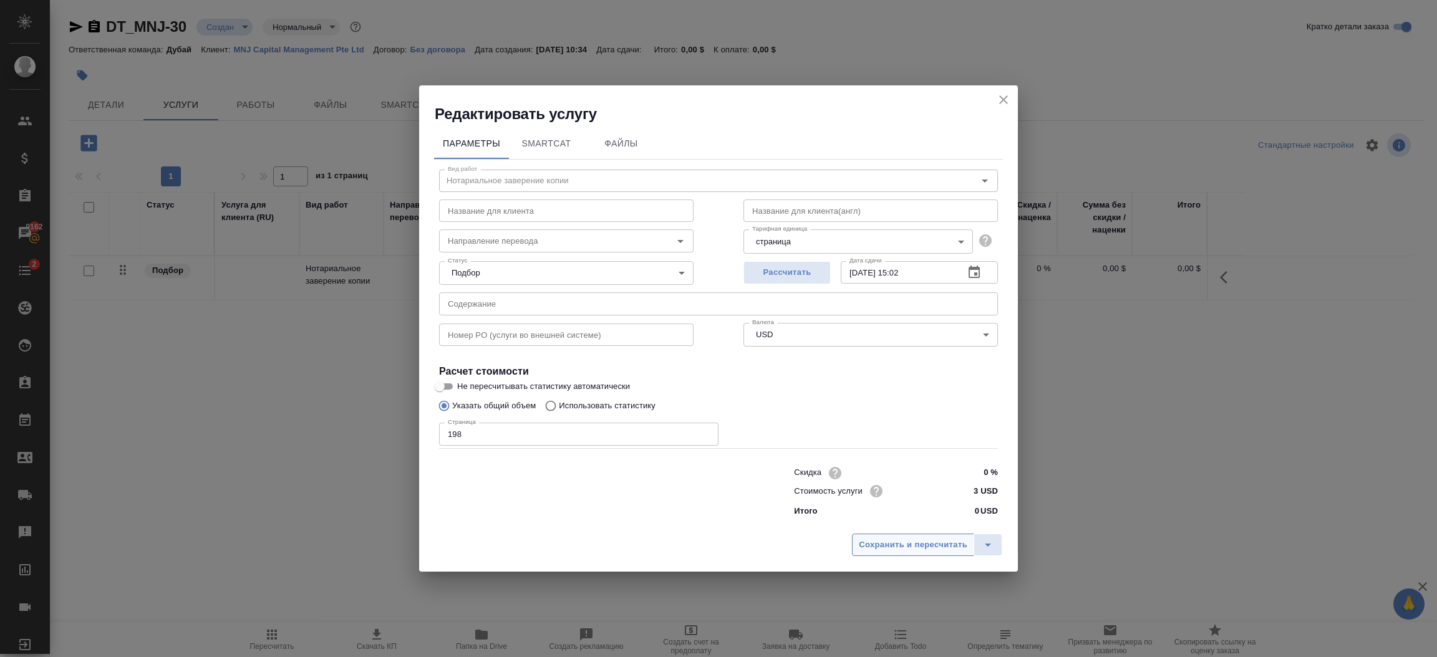
click at [922, 542] on span "Сохранить и пересчитать" at bounding box center [913, 545] width 109 height 14
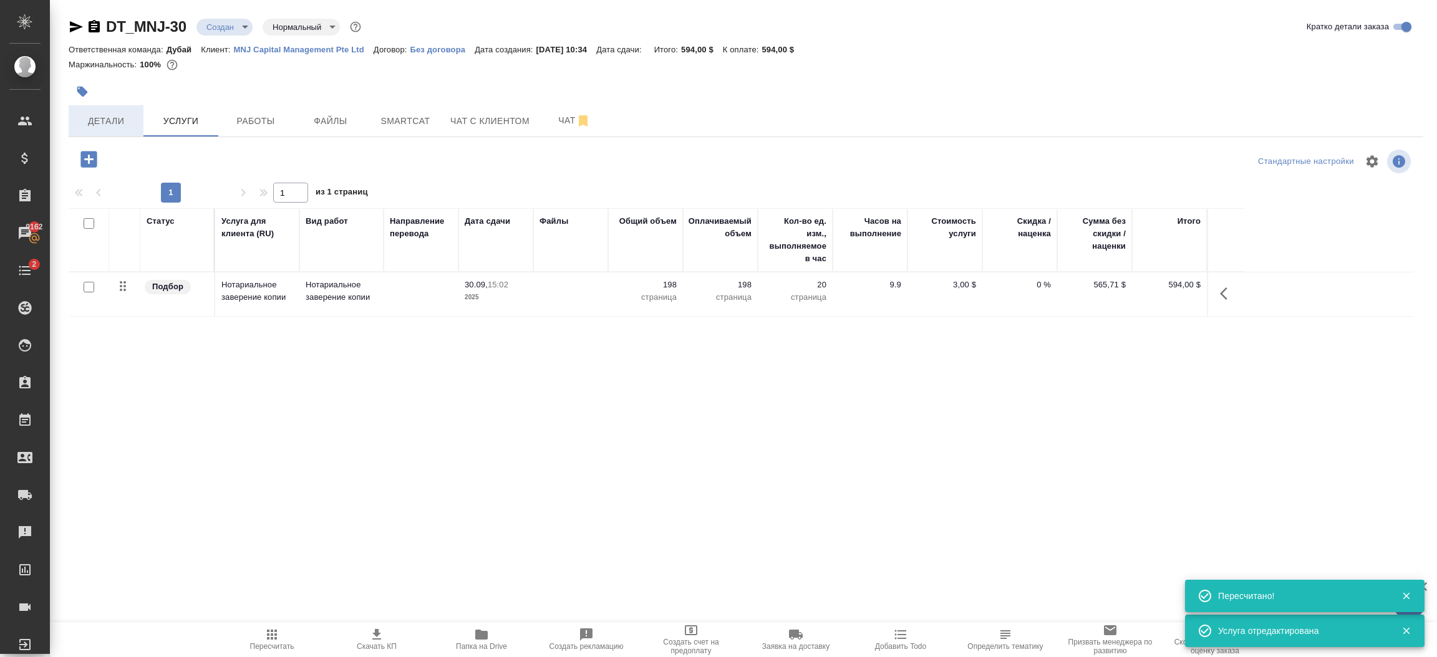
click at [92, 122] on span "Детали" at bounding box center [106, 122] width 60 height 16
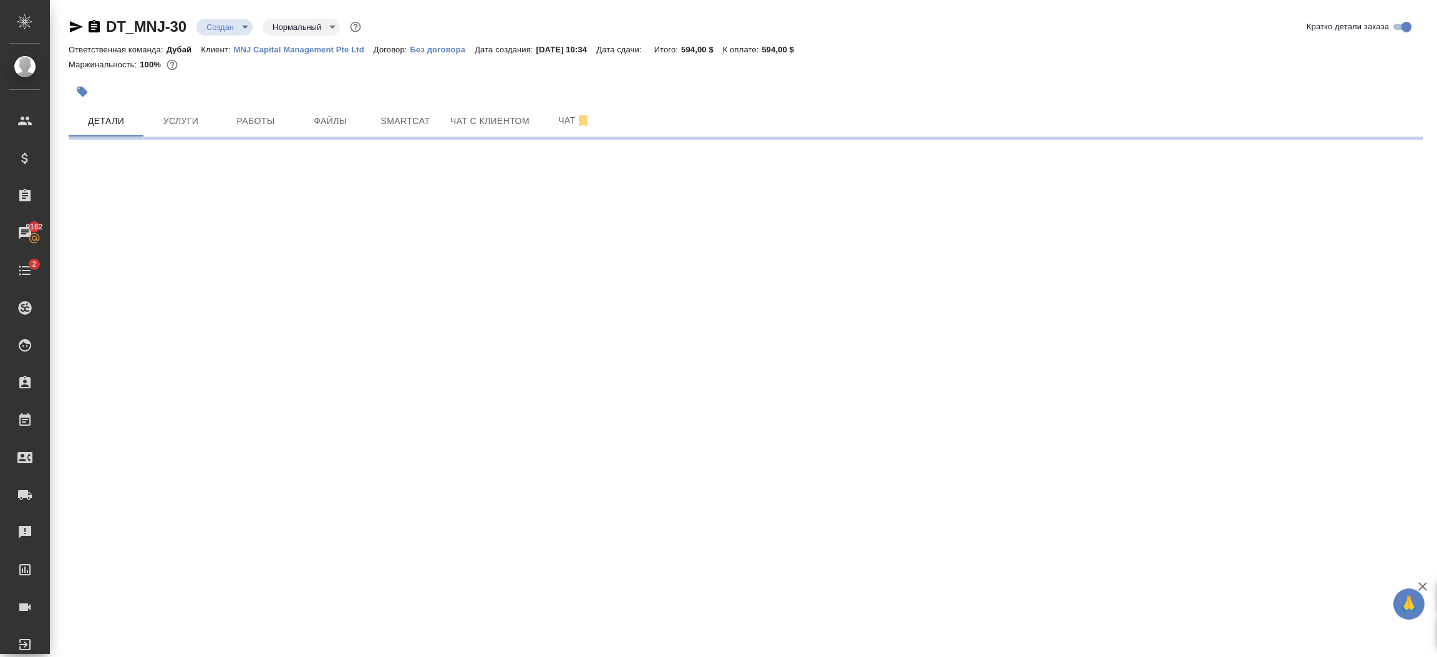
select select "RU"
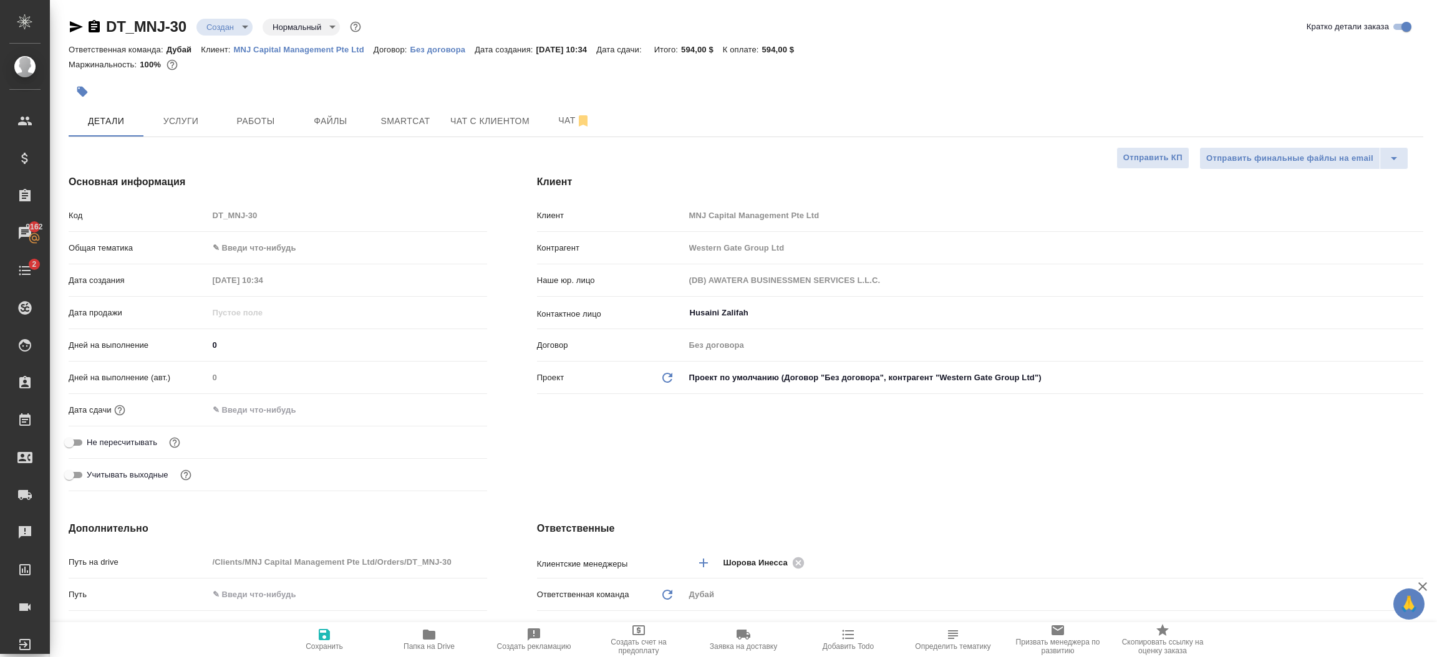
type textarea "x"
click at [279, 252] on body "🙏 .cls-1 fill:#fff; AWATERA Шорова Инесса i.shorova_kiev Клиенты Спецификации З…" at bounding box center [718, 328] width 1437 height 657
click at [299, 362] on li "Юридическая/Финансовая" at bounding box center [347, 368] width 279 height 20
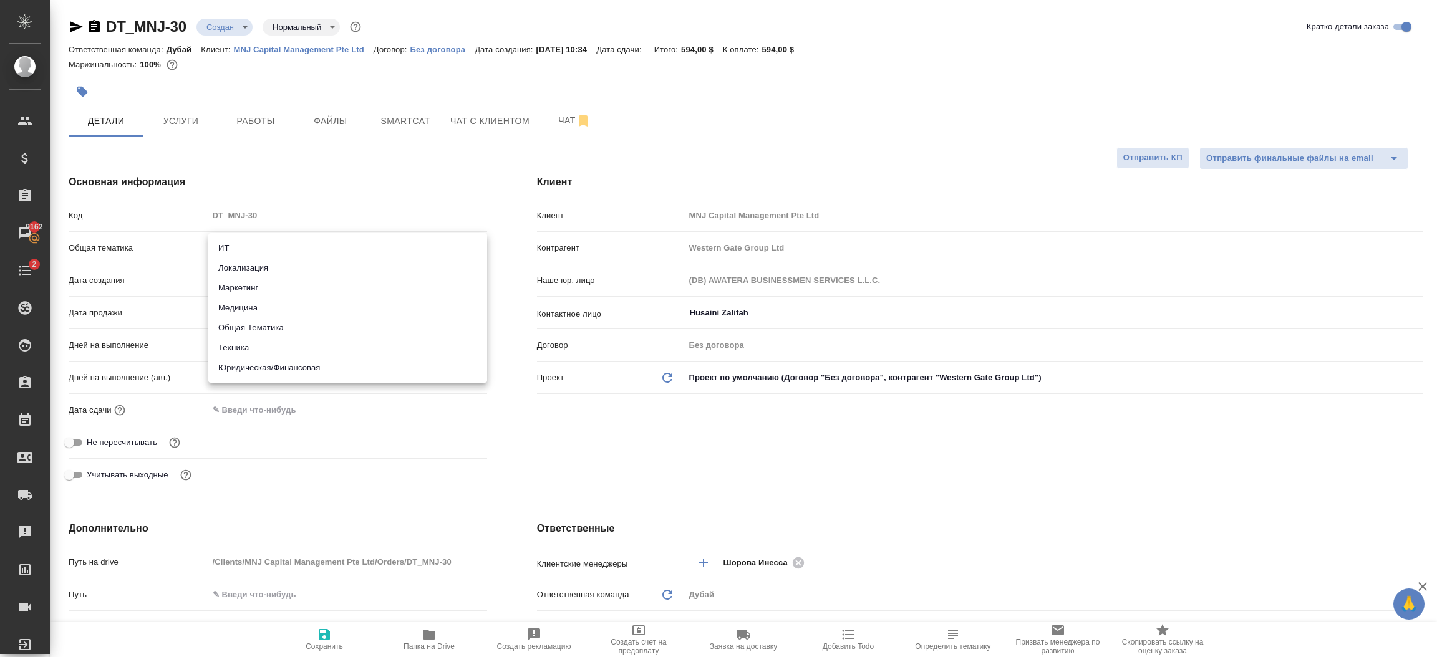
type input "yr-fn"
type textarea "x"
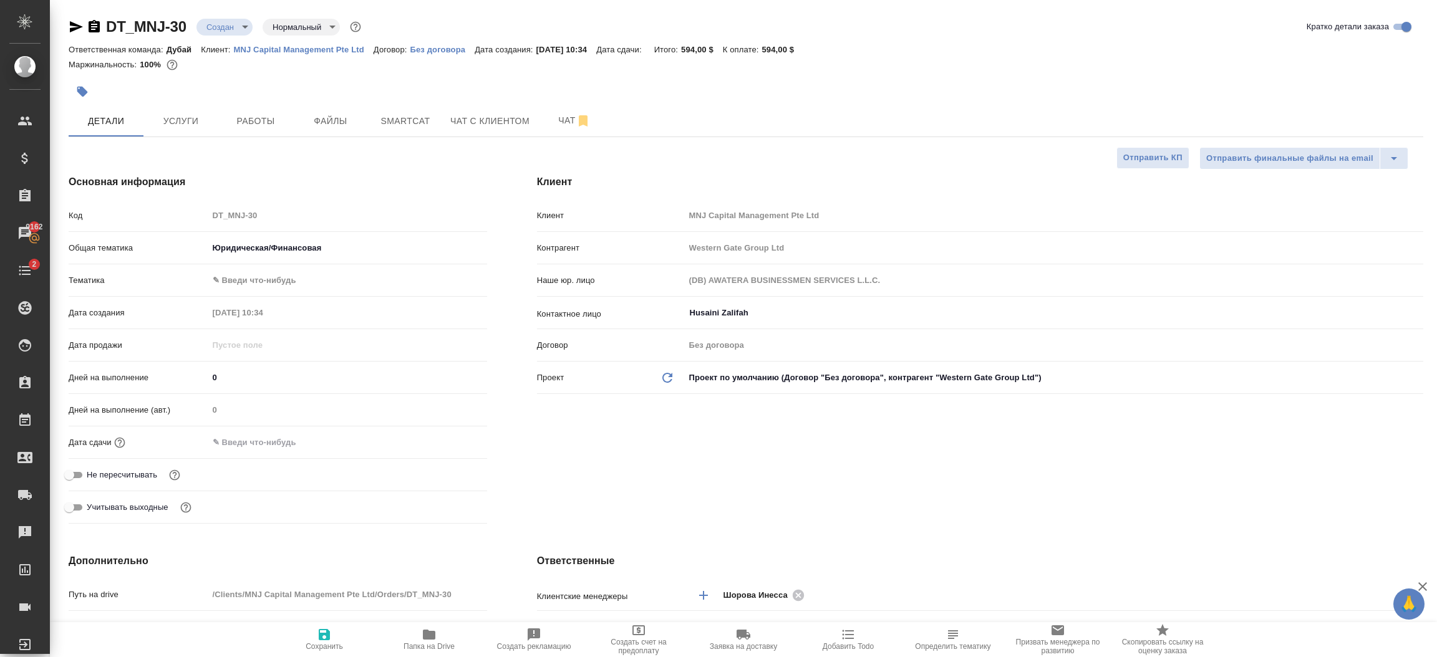
click at [274, 276] on body "🙏 .cls-1 fill:#fff; AWATERA Шорова Инесса i.shorova_kiev Клиенты Спецификации З…" at bounding box center [718, 328] width 1437 height 657
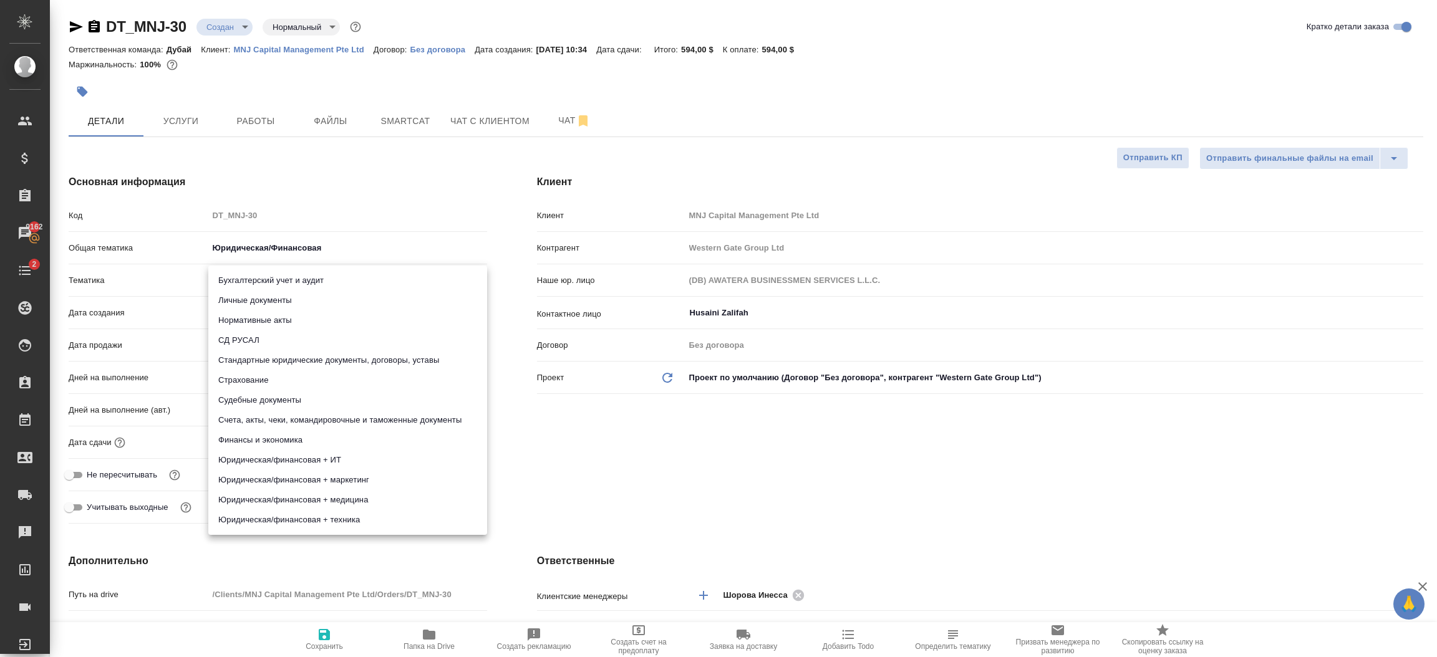
click at [376, 363] on li "Стандартные юридические документы, договоры, уставы" at bounding box center [347, 361] width 279 height 20
type textarea "x"
type input "5f647205b73bc97568ca66bf"
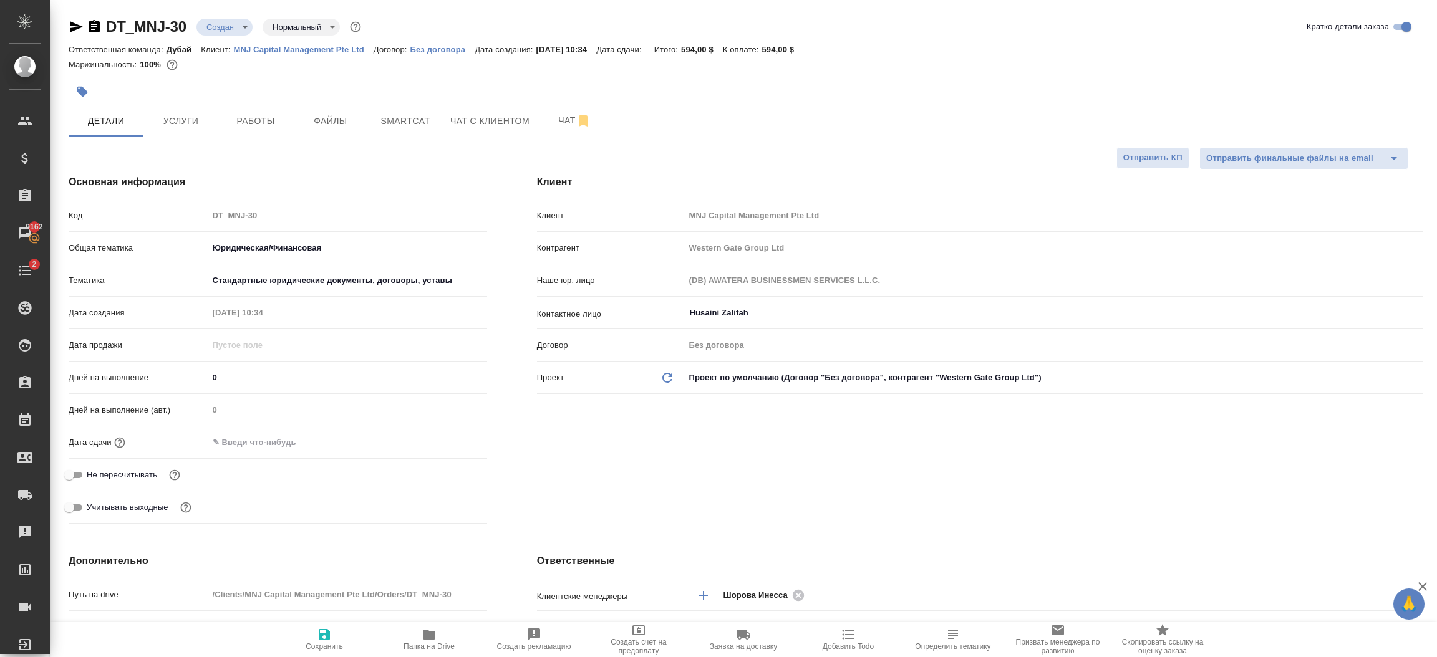
click at [313, 443] on input "text" at bounding box center [262, 443] width 109 height 18
click at [451, 443] on icon "button" at bounding box center [450, 441] width 11 height 12
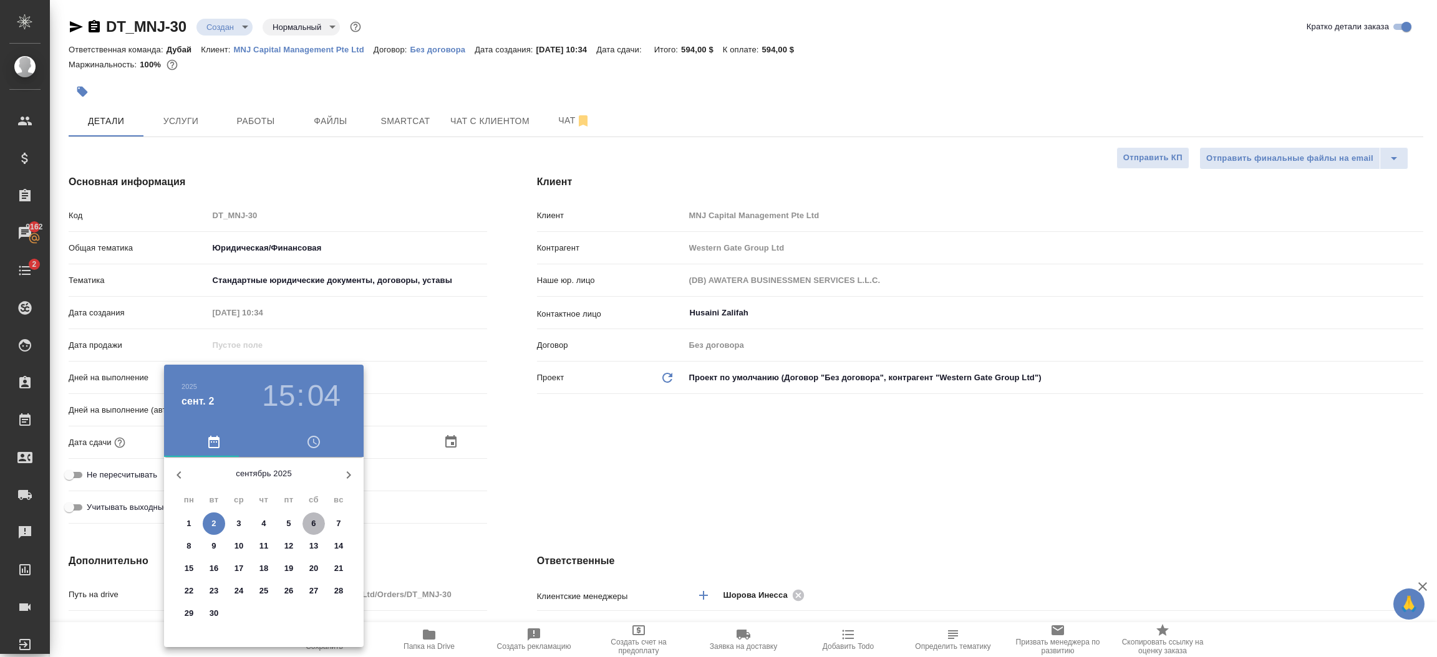
click at [314, 523] on p "6" at bounding box center [313, 524] width 4 height 12
type input "06.09.2025 15:04"
type textarea "x"
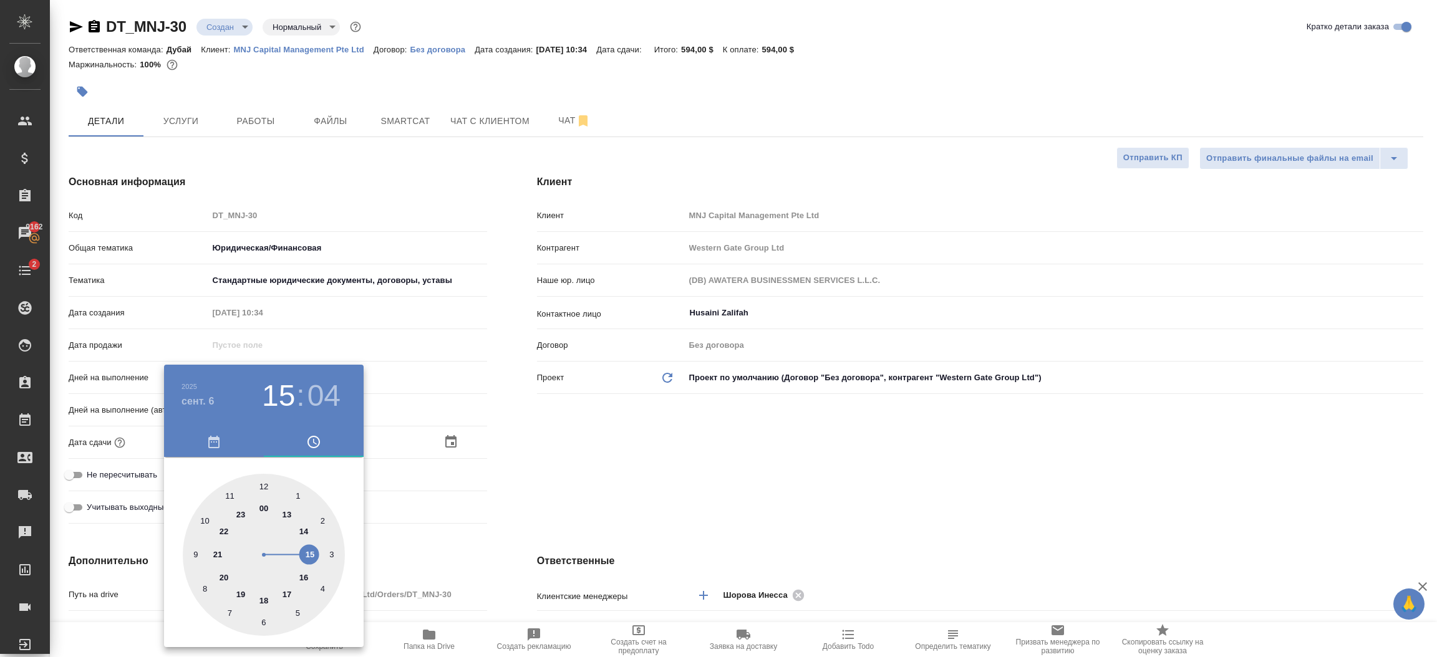
click at [515, 508] on div at bounding box center [718, 328] width 1437 height 657
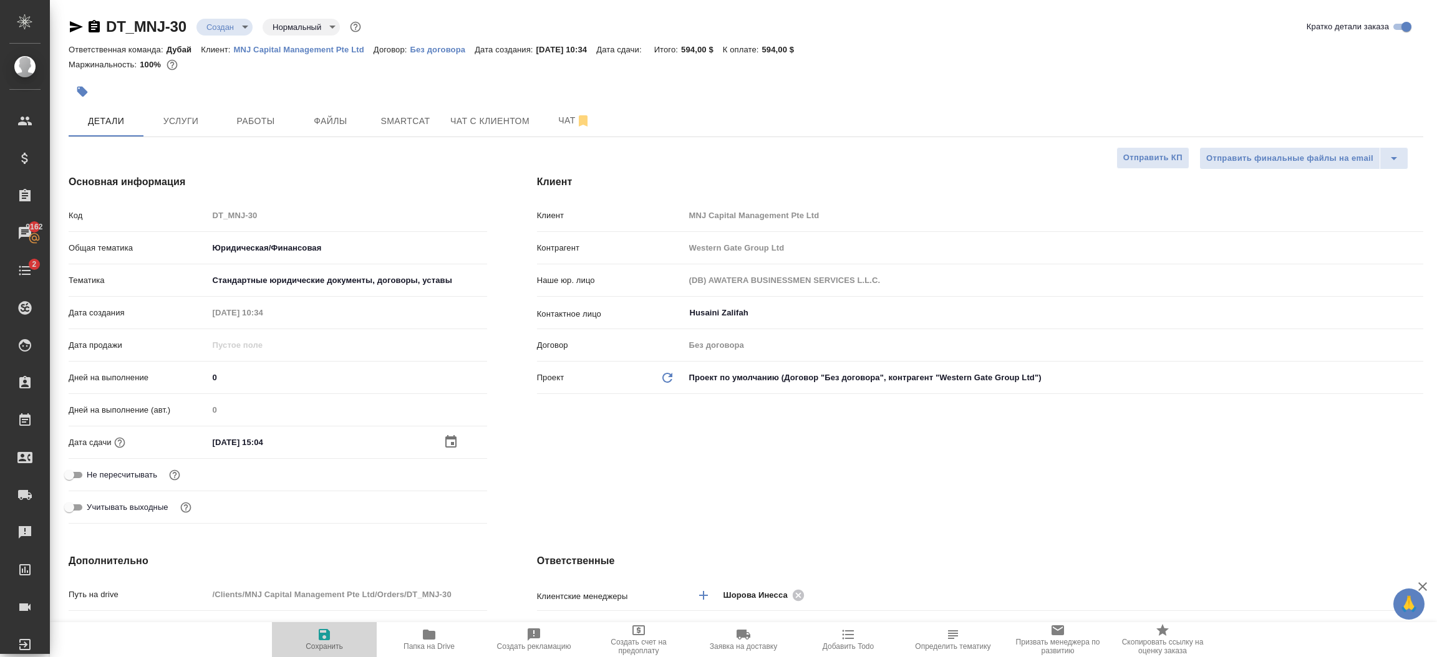
click at [321, 636] on icon "button" at bounding box center [324, 634] width 11 height 11
type textarea "x"
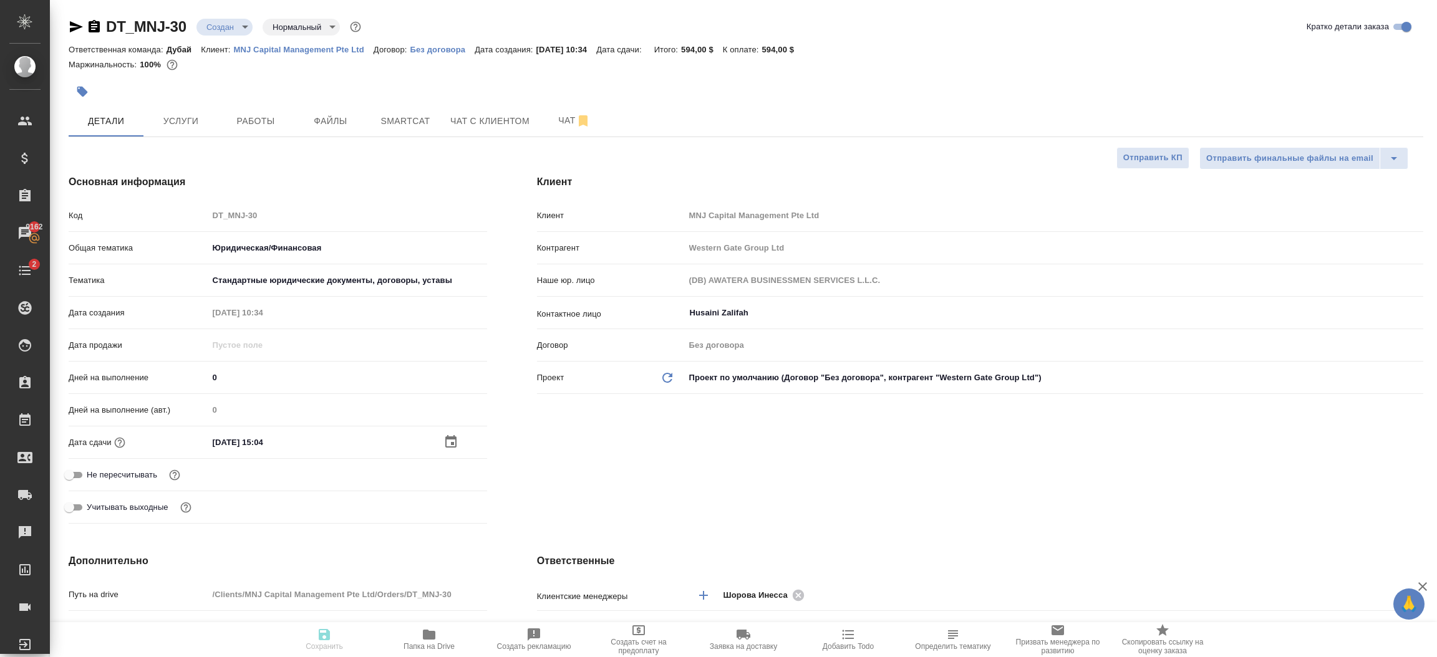
type textarea "x"
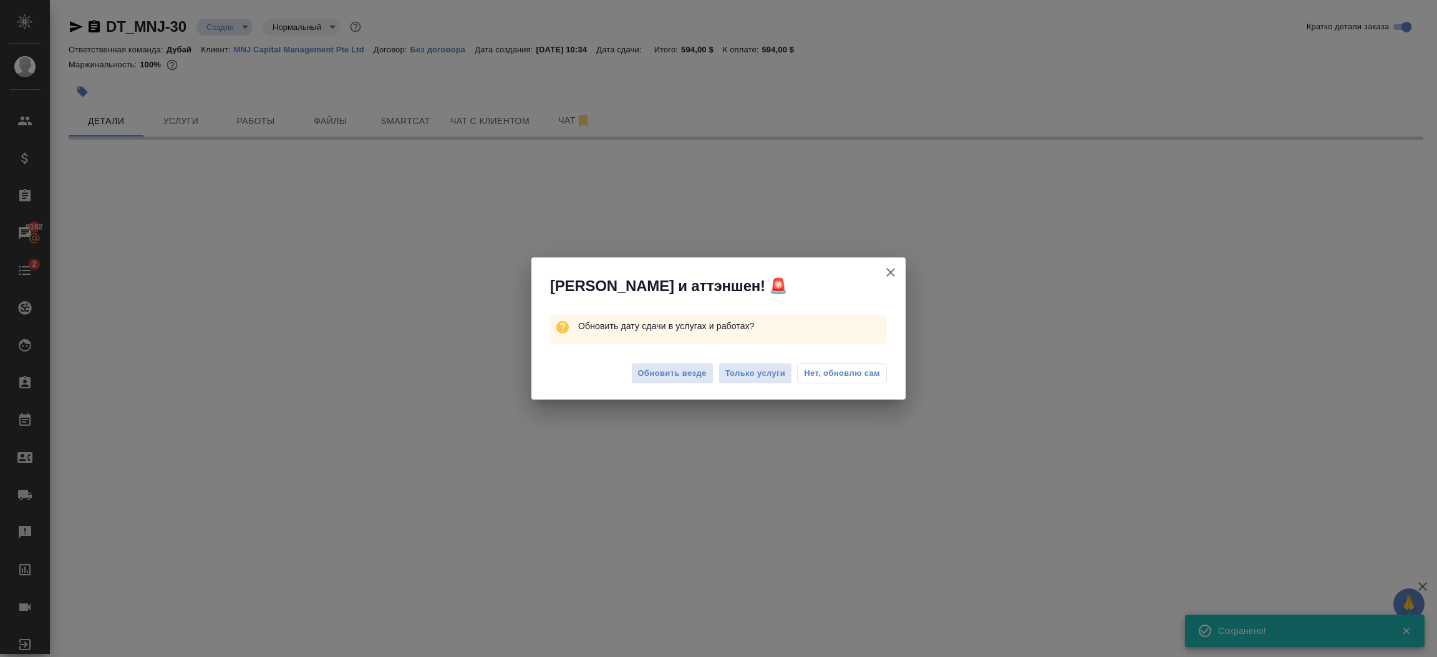
select select "RU"
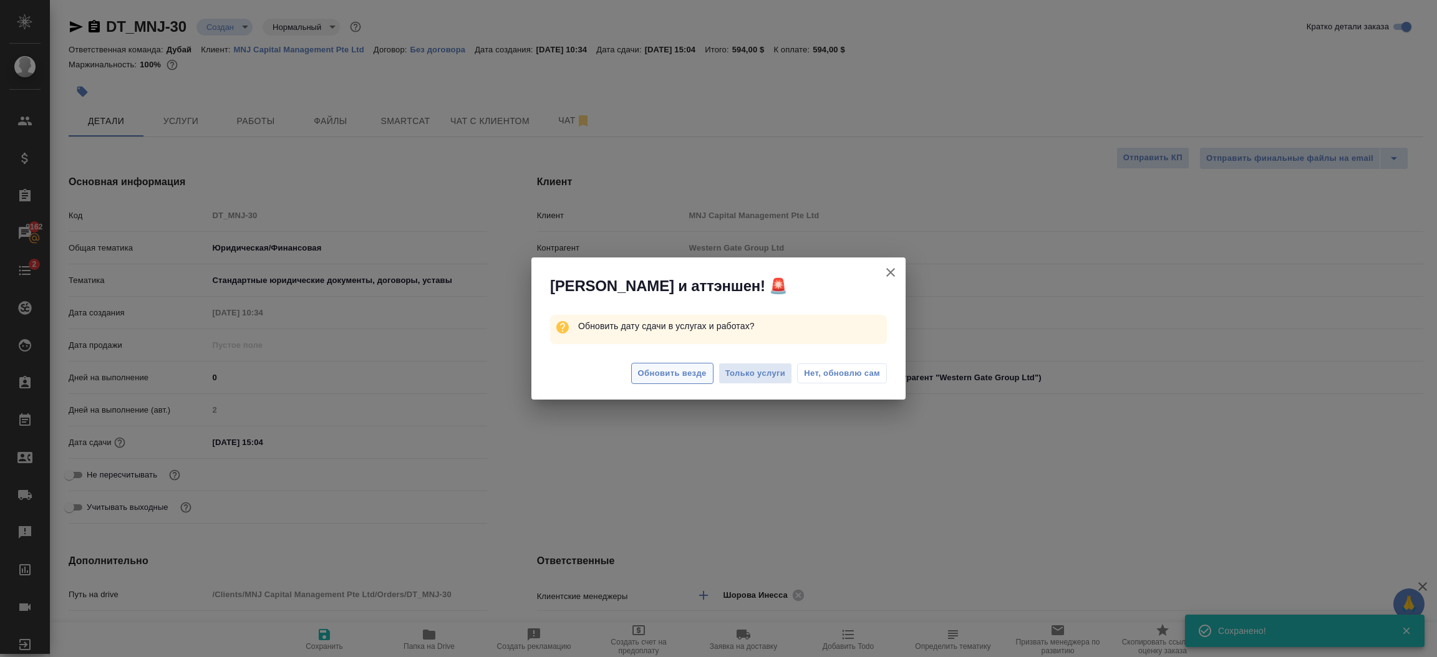
type textarea "x"
click at [679, 368] on span "Обновить везде" at bounding box center [672, 374] width 69 height 14
type textarea "x"
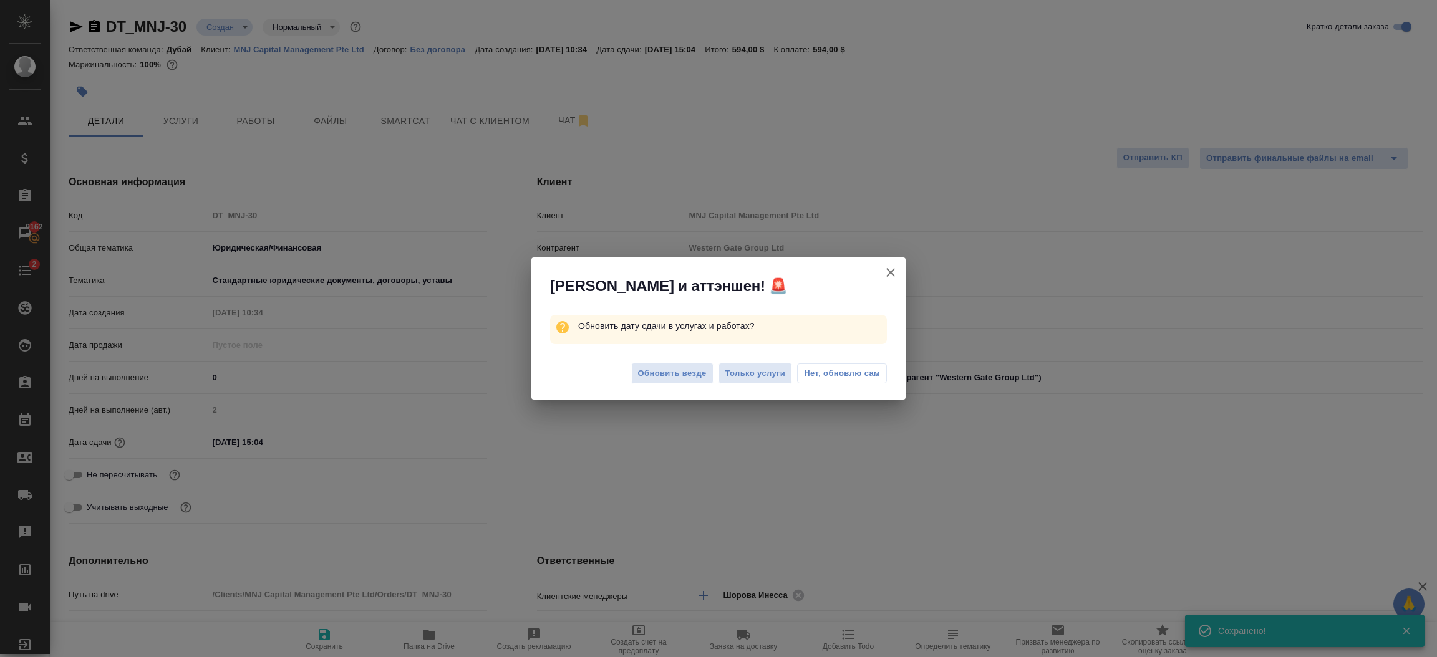
type textarea "x"
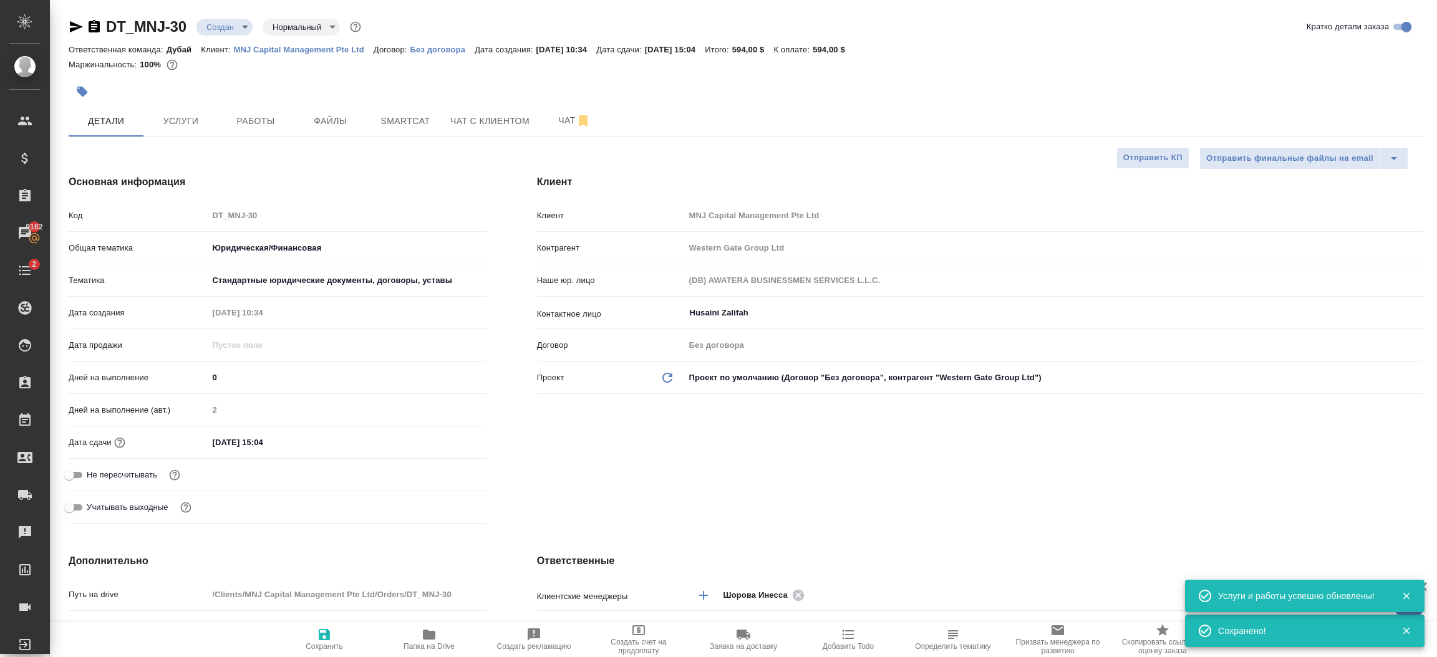
click at [681, 440] on div "Клиент Клиент MNJ Capital Management Pte Ltd Контрагент Western Gate Group Ltd …" at bounding box center [980, 352] width 936 height 404
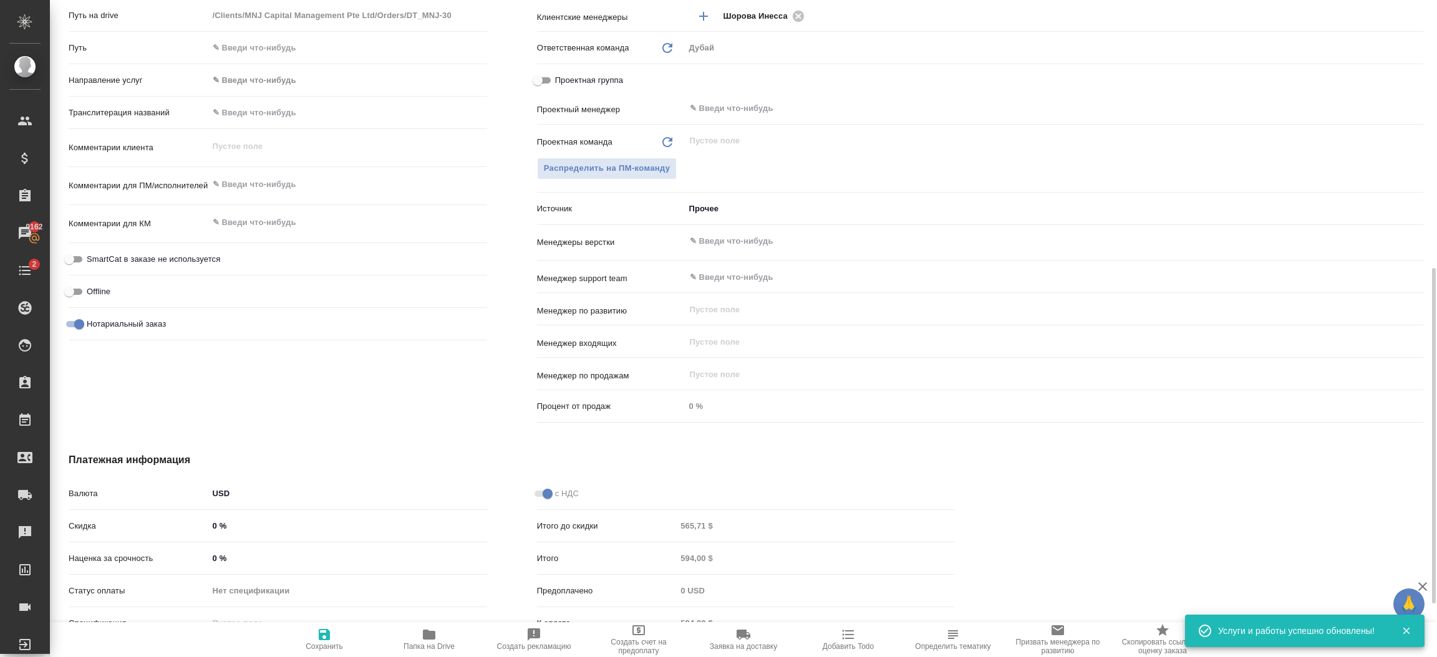
scroll to position [630, 0]
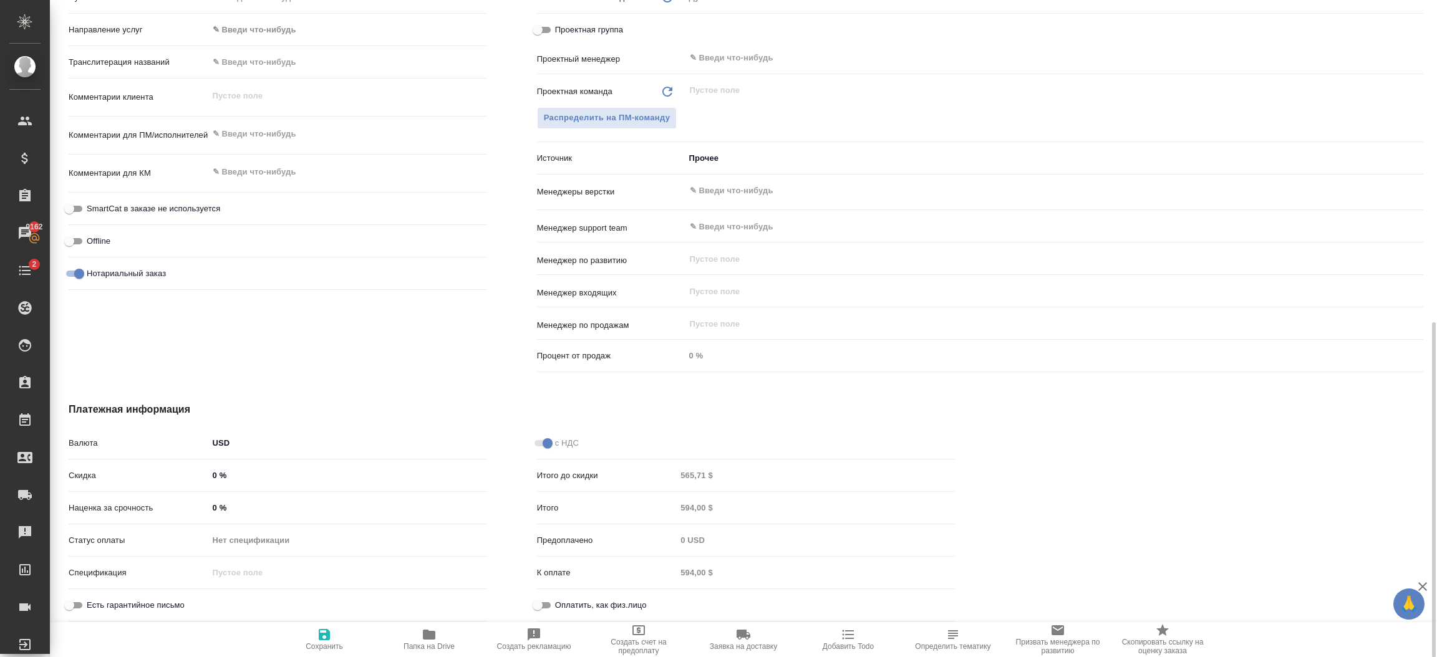
click at [551, 601] on input "Оплатить, как физ.лицо" at bounding box center [537, 605] width 45 height 15
checkbox input "true"
type textarea "x"
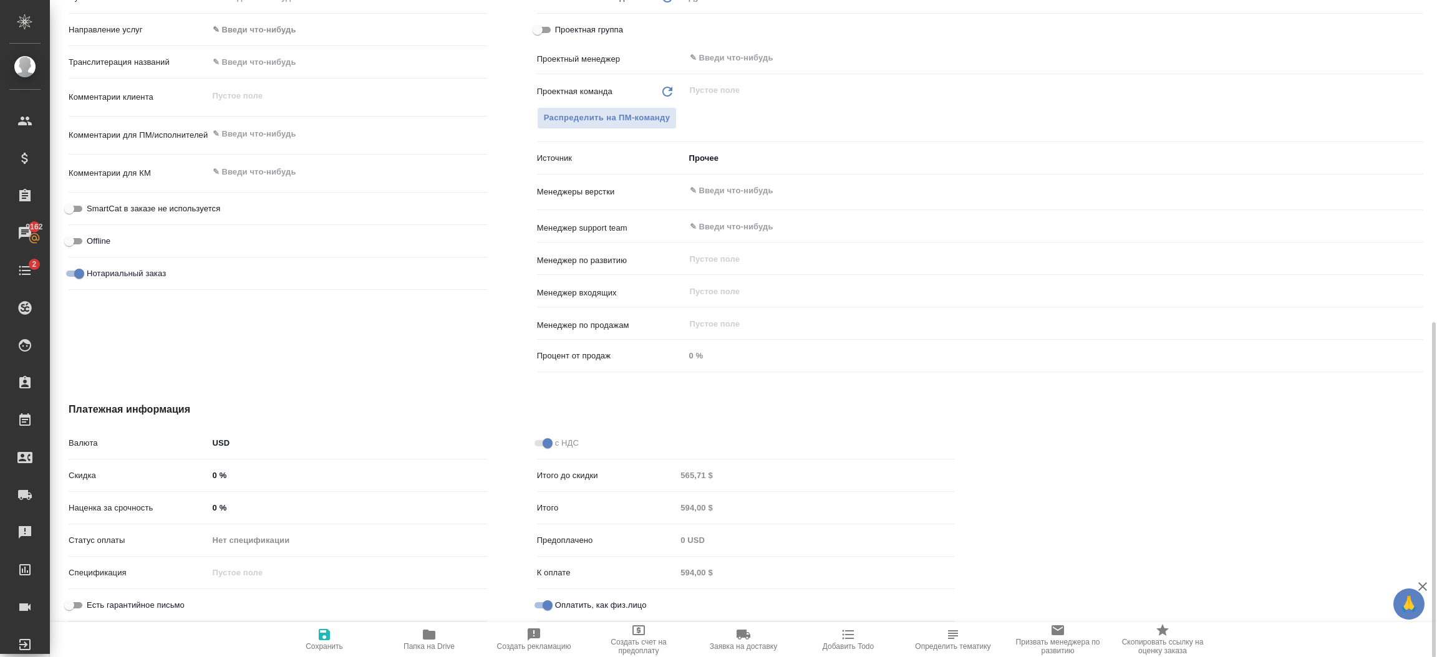
click at [336, 637] on span "Сохранить" at bounding box center [324, 640] width 90 height 24
type textarea "x"
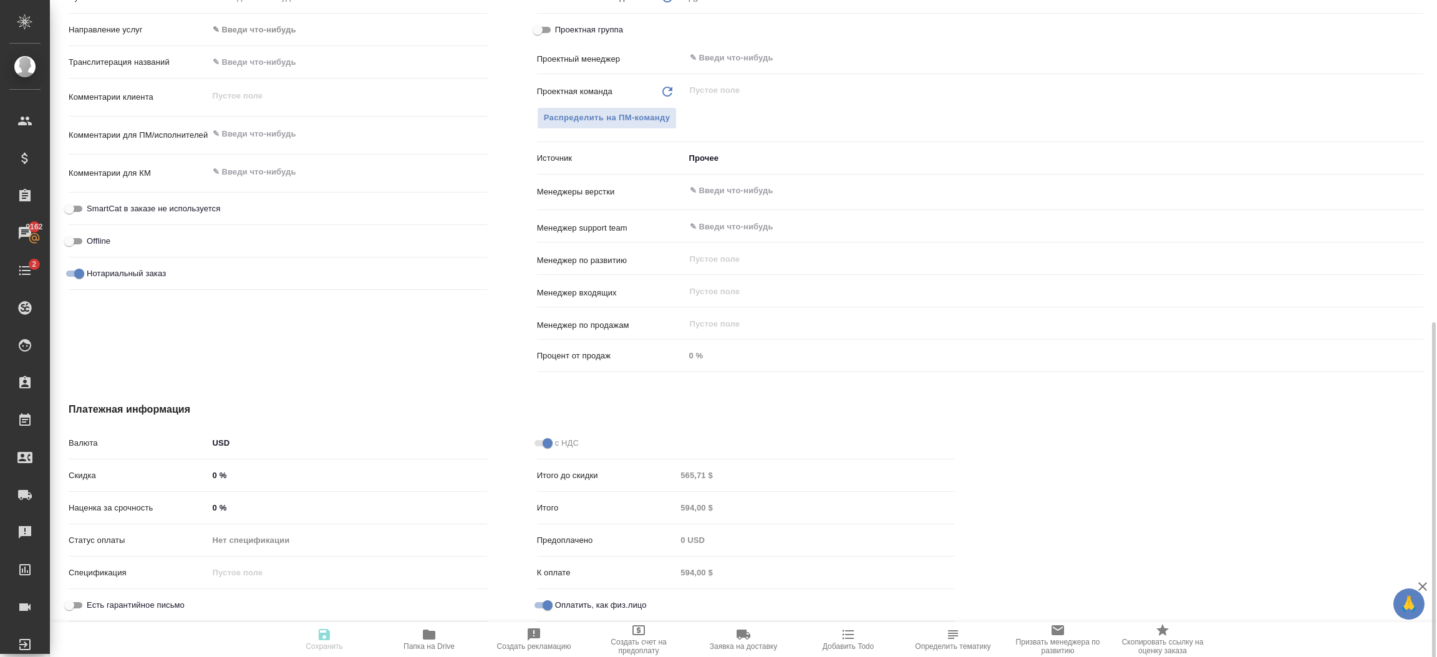
type textarea "x"
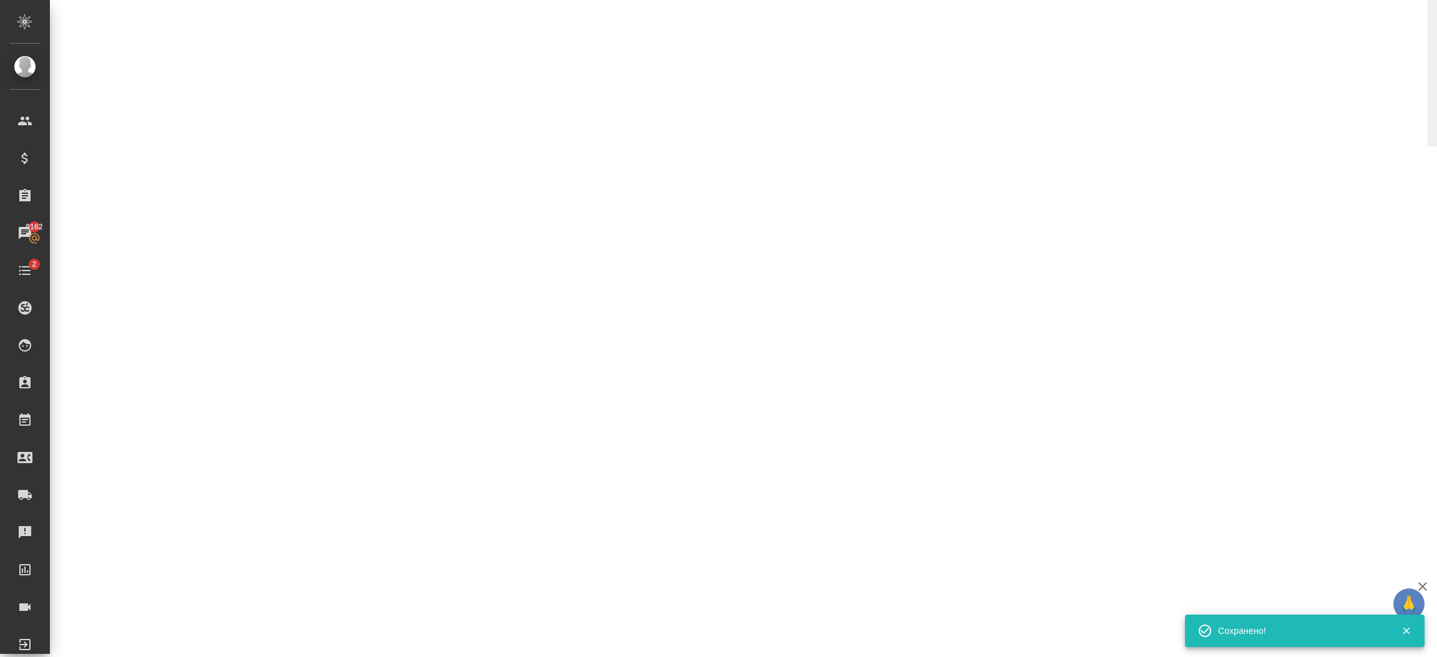
select select "RU"
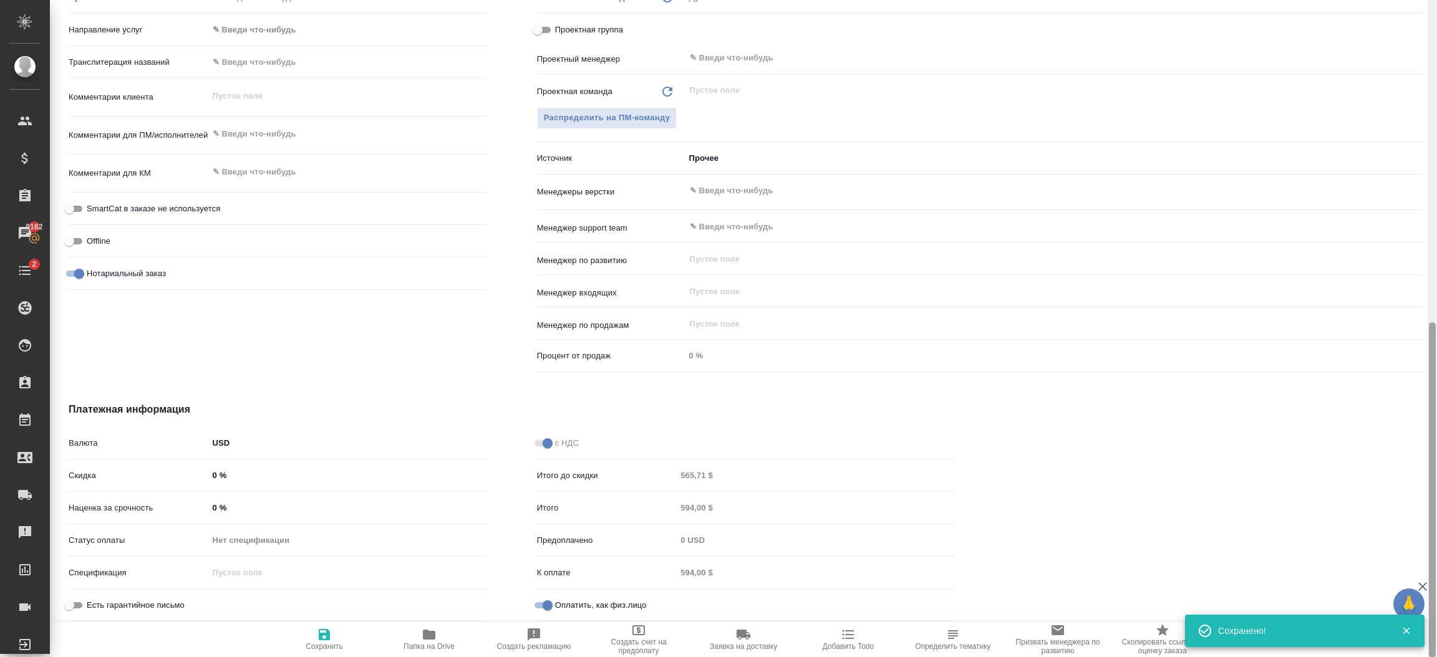
type textarea "x"
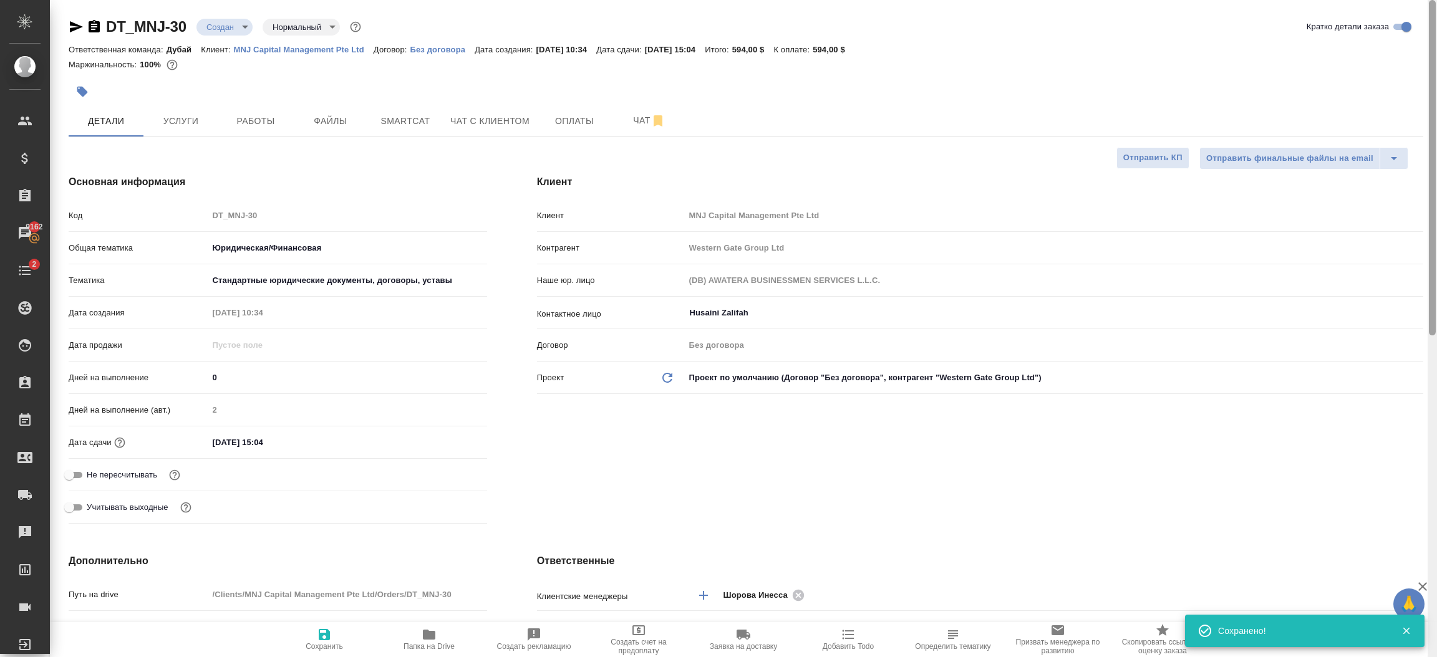
click at [1434, 124] on div at bounding box center [1432, 329] width 9 height 658
click at [566, 125] on span "Оплаты" at bounding box center [575, 122] width 60 height 16
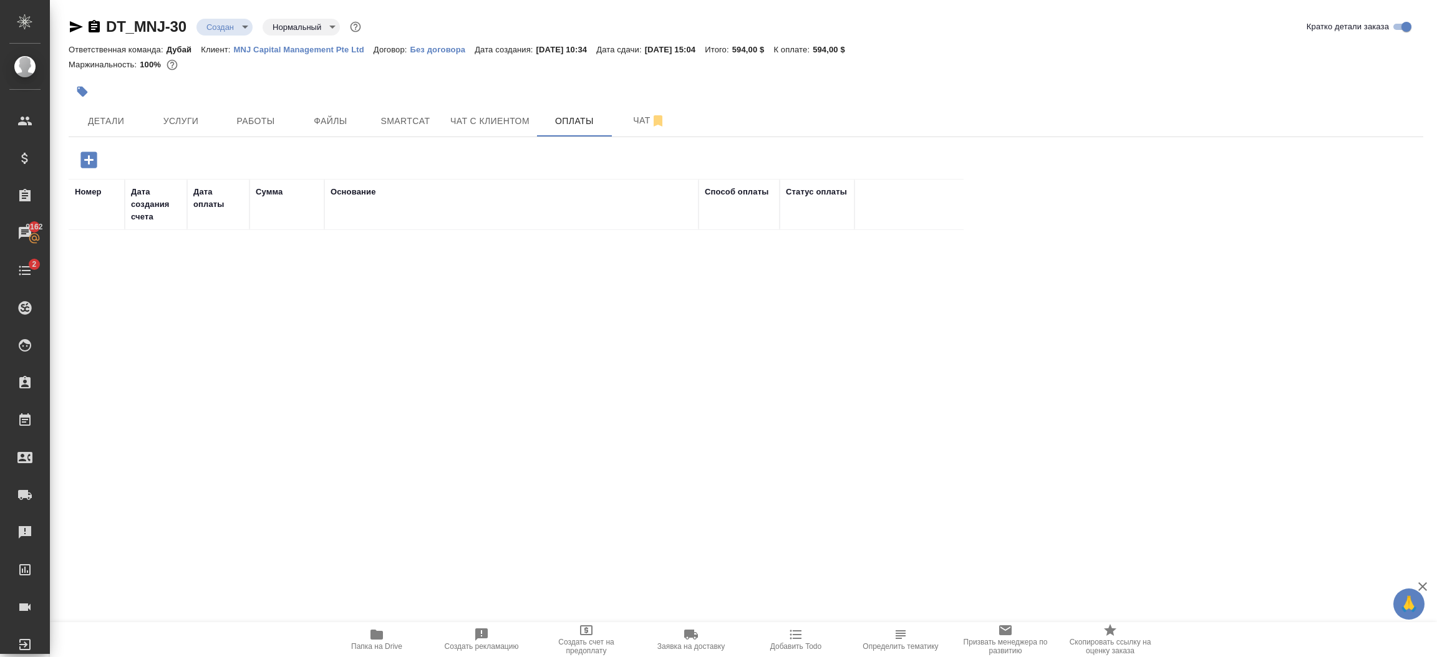
click at [89, 163] on icon "button" at bounding box center [88, 160] width 16 height 16
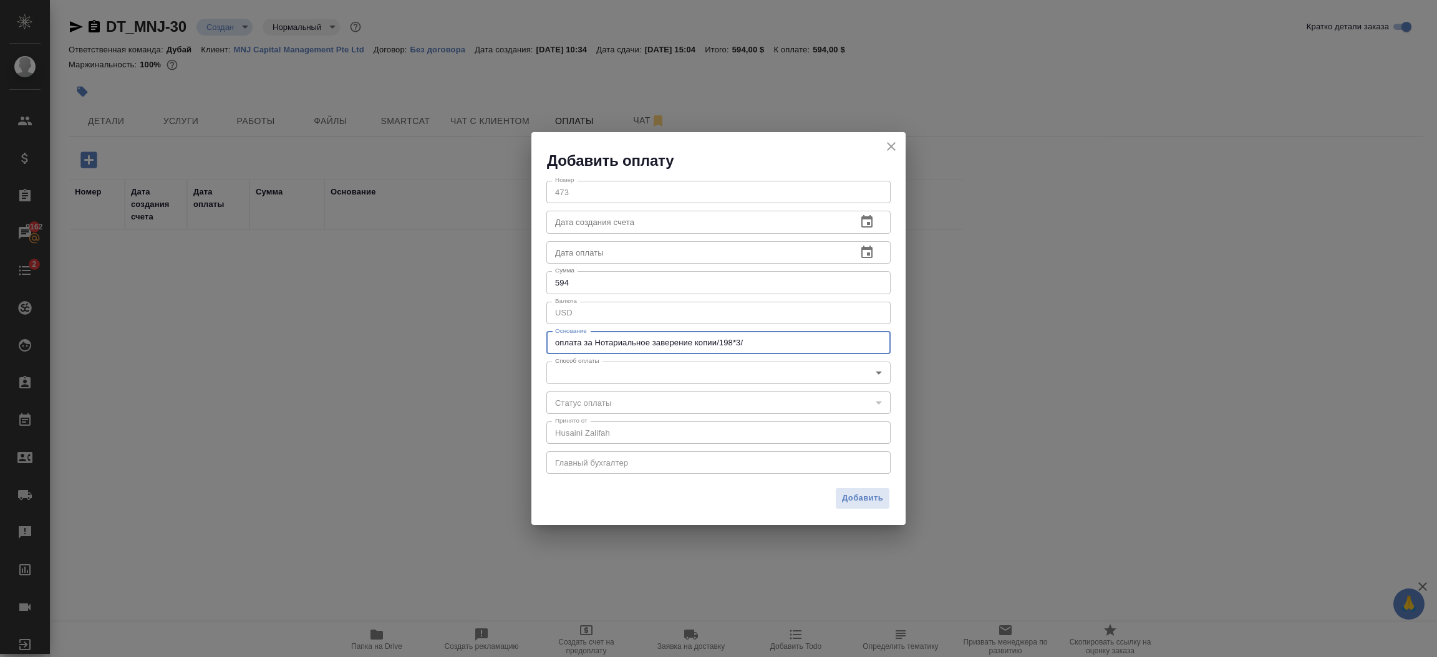
click at [766, 344] on textarea "оплата за Нотариальное заверение копии/198*3/" at bounding box center [718, 342] width 327 height 9
drag, startPoint x: 766, startPoint y: 344, endPoint x: 521, endPoint y: 335, distance: 245.3
click at [521, 335] on div "Добавить оплату Номер 473 Номер Дата создания счета Дата создания счета Дата оп…" at bounding box center [718, 328] width 1437 height 657
type textarea "Legalization Services"
click at [858, 492] on span "Добавить" at bounding box center [862, 499] width 41 height 14
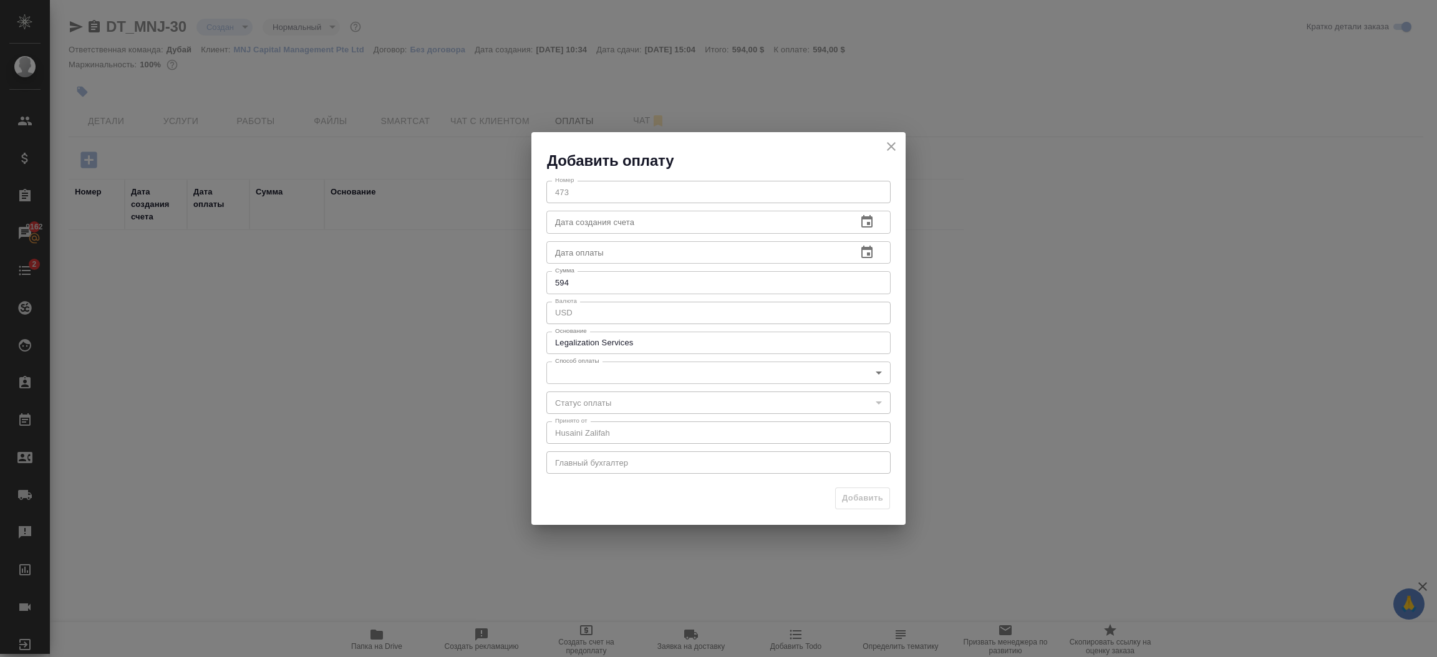
click at [770, 371] on body "🙏 .cls-1 fill:#fff; AWATERA Шорова Инесса i.shorova_kiev Клиенты Спецификации З…" at bounding box center [718, 328] width 1437 height 657
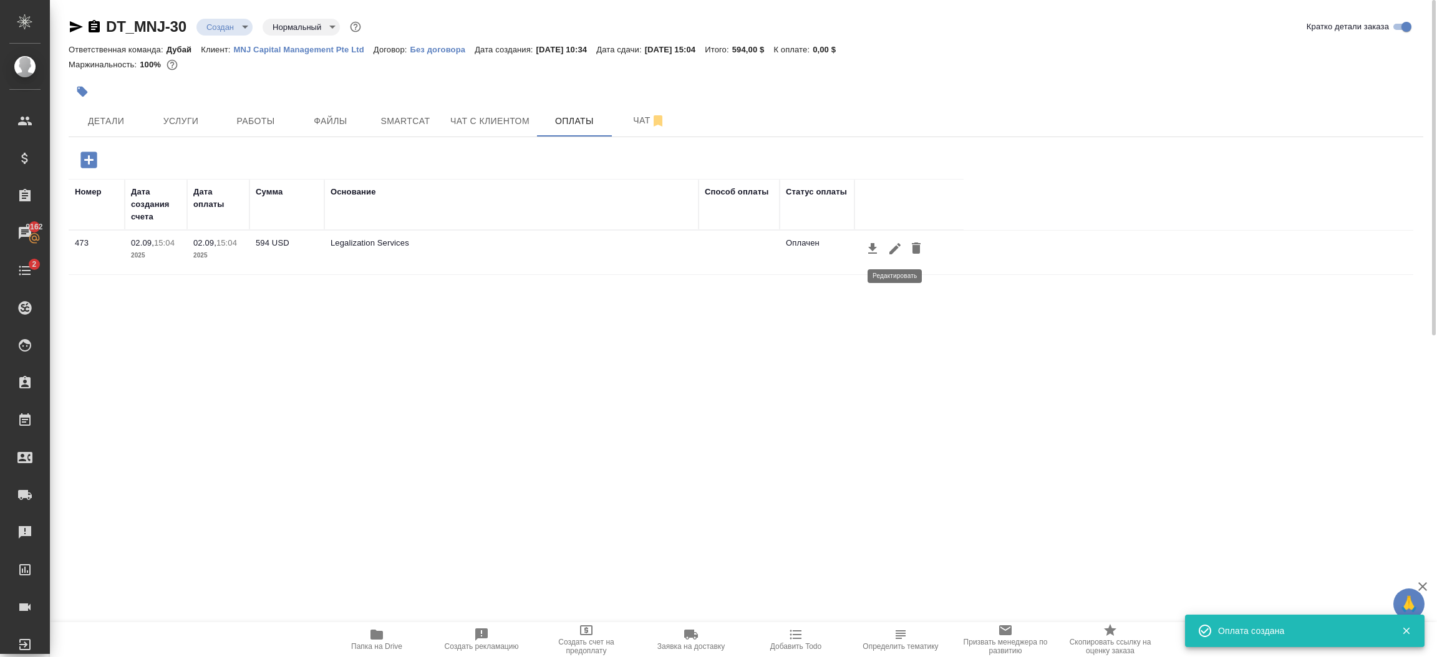
click at [890, 250] on icon "button" at bounding box center [895, 248] width 15 height 15
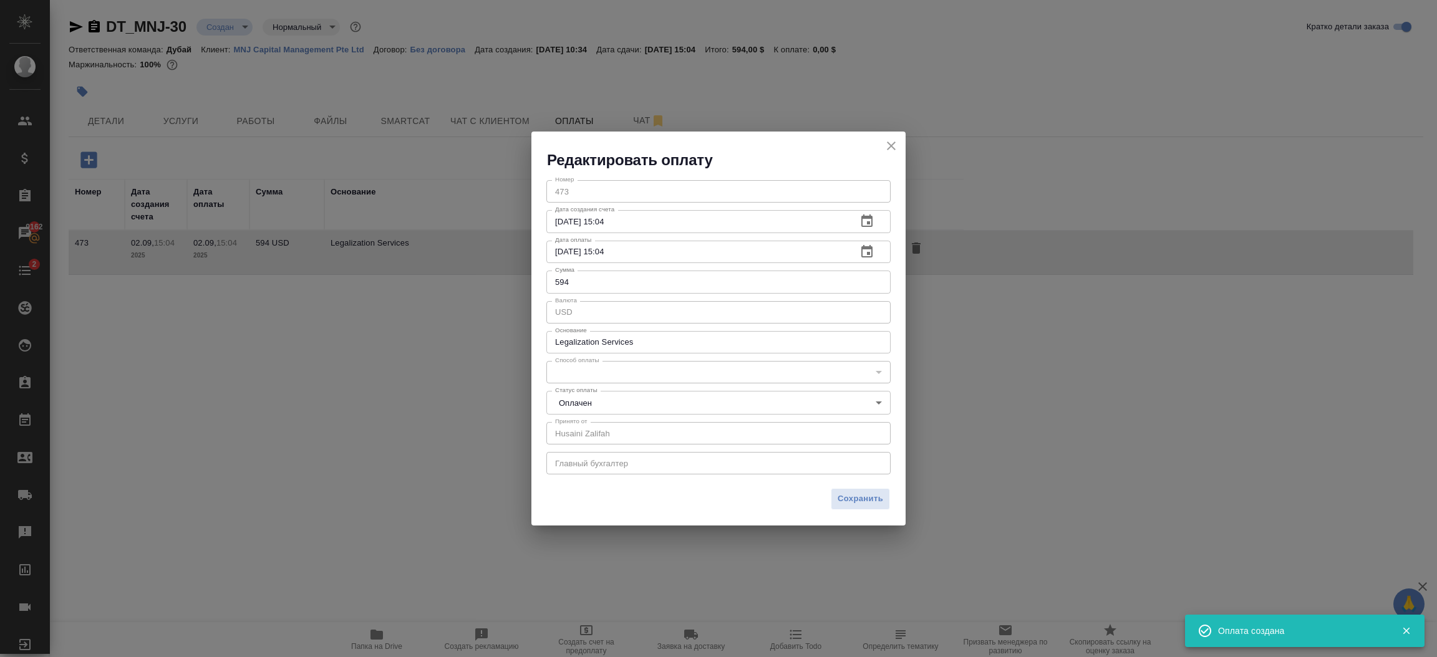
click at [732, 371] on div "​" at bounding box center [718, 372] width 344 height 22
click at [802, 370] on div "​" at bounding box center [718, 372] width 344 height 22
click at [877, 402] on body "🙏 .cls-1 fill:#fff; AWATERA Шорова Инесса i.shorova_kiev Клиенты Спецификации З…" at bounding box center [718, 328] width 1437 height 657
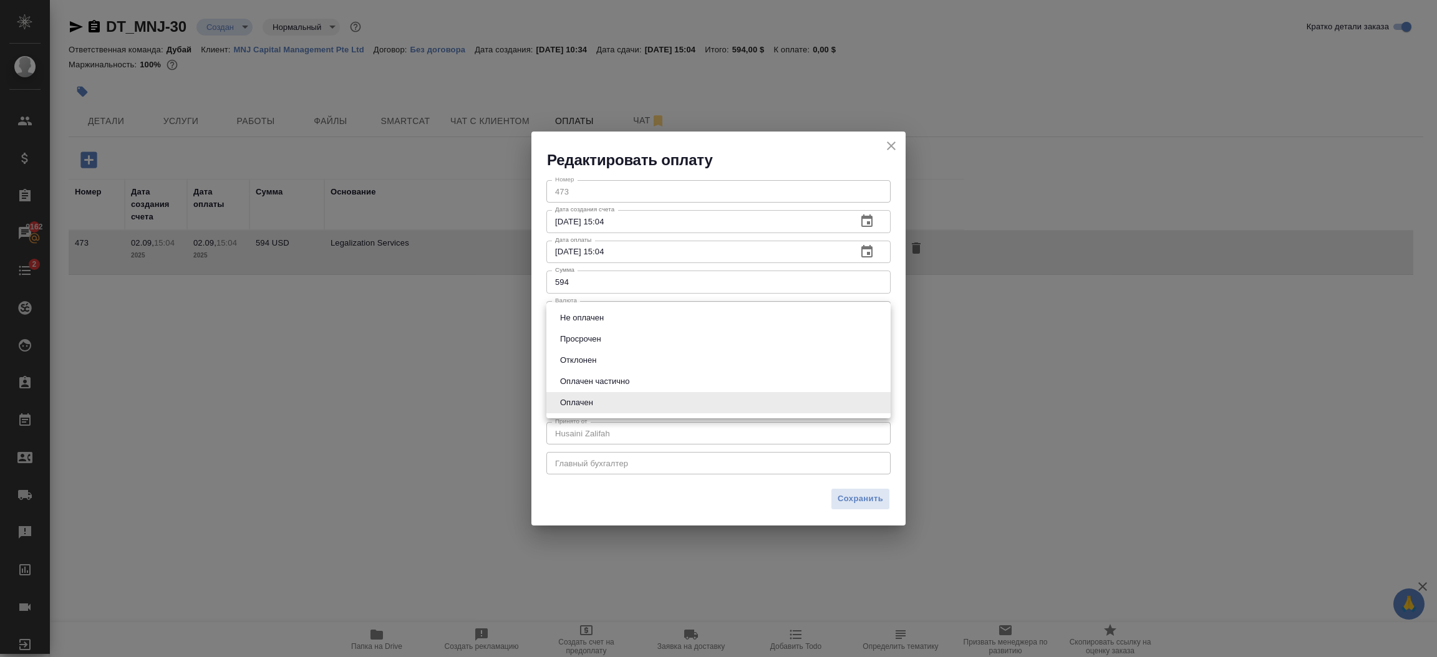
click at [795, 321] on li "Не оплачен" at bounding box center [718, 318] width 344 height 21
type input "notPayed"
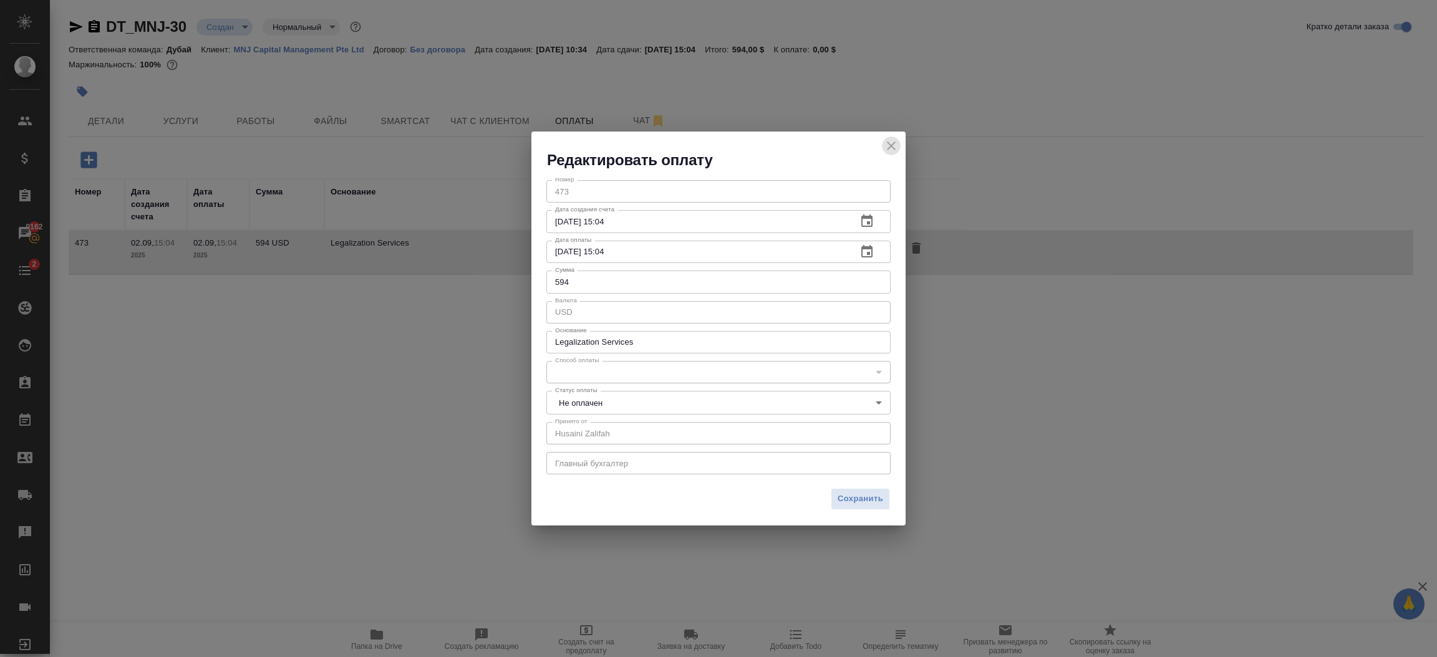
click at [886, 153] on icon "close" at bounding box center [891, 145] width 15 height 15
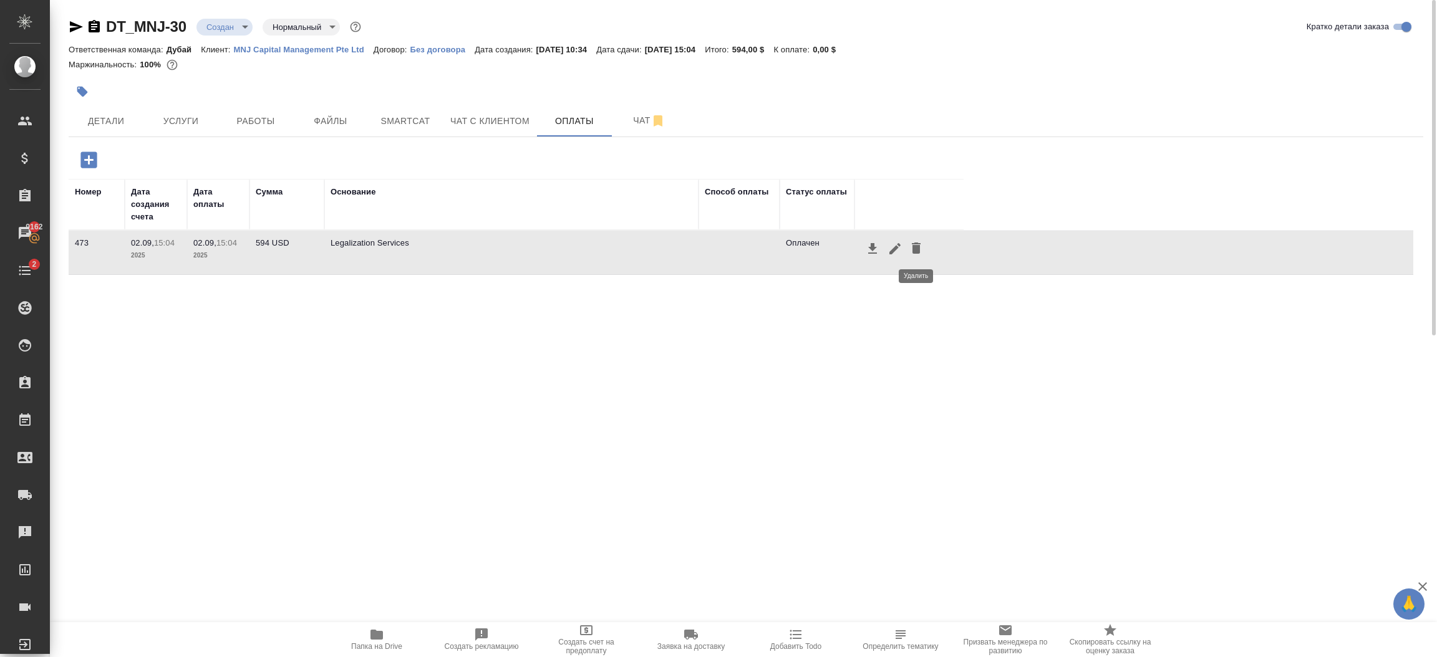
click at [919, 251] on icon "button" at bounding box center [916, 248] width 9 height 11
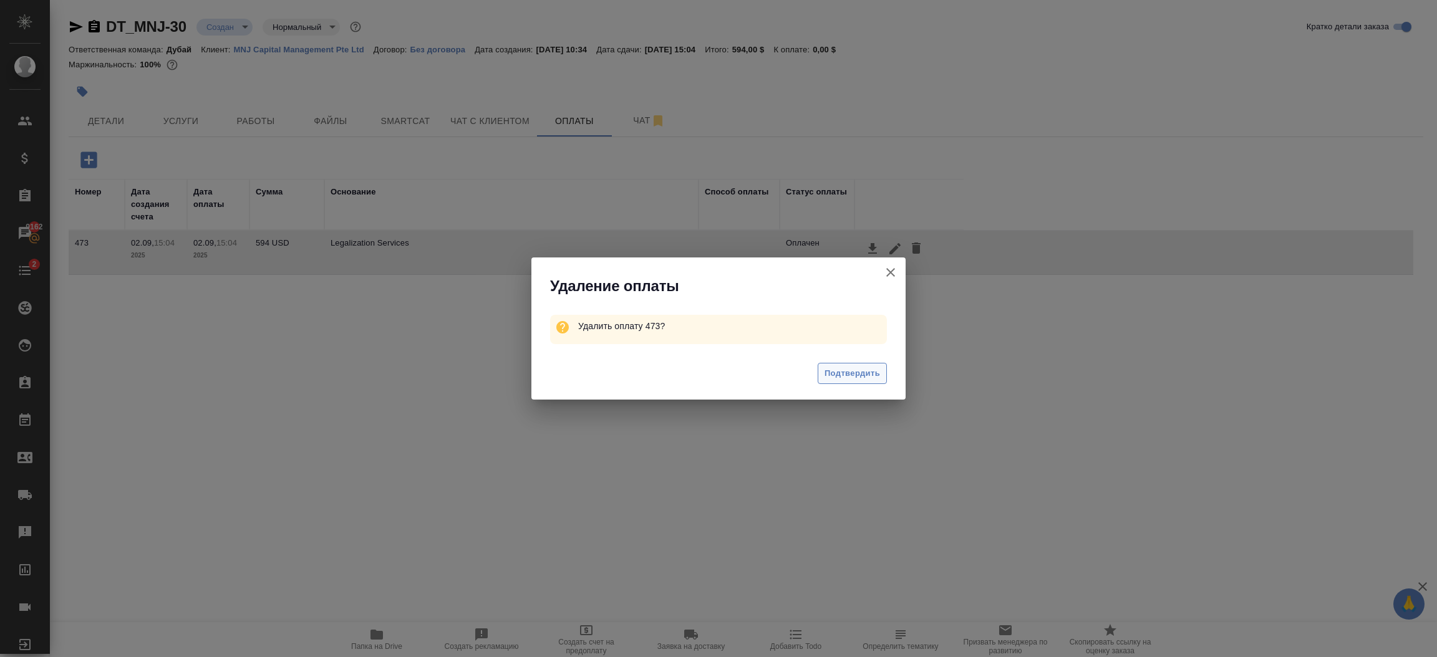
click at [877, 377] on span "Подтвердить" at bounding box center [853, 374] width 56 height 14
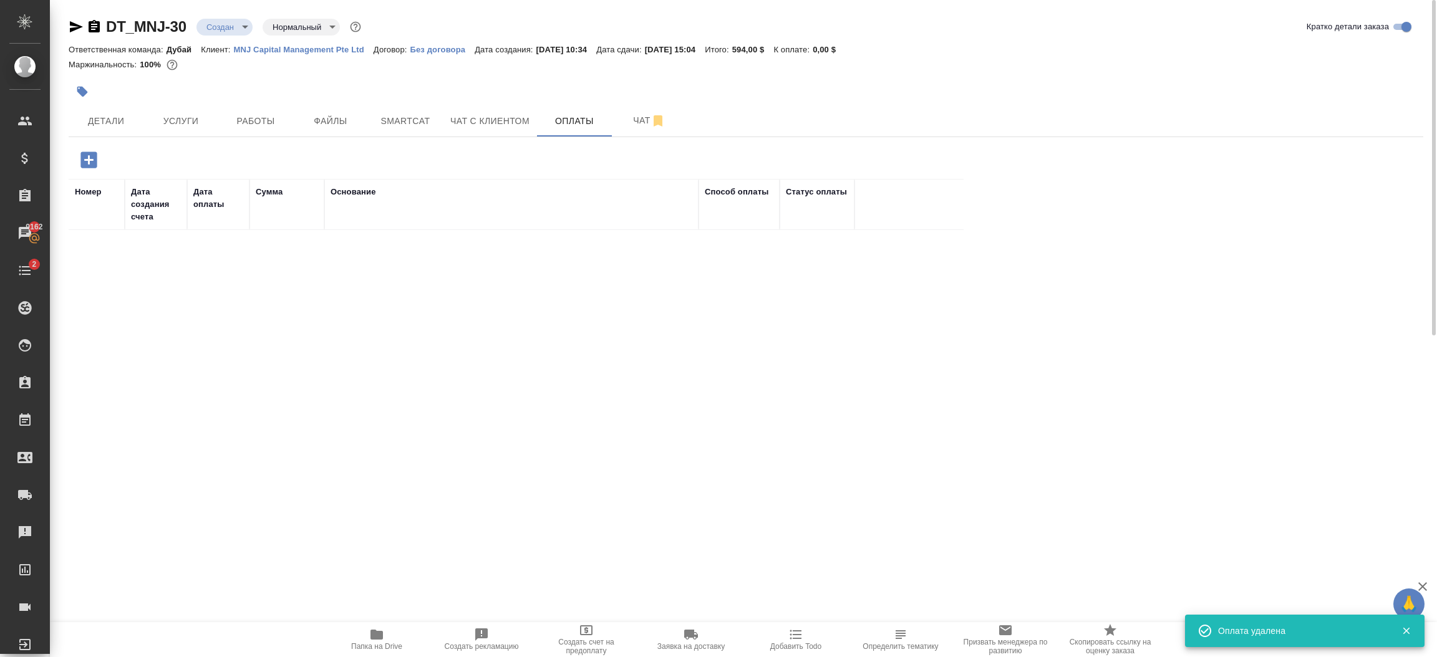
click at [85, 156] on icon "button" at bounding box center [88, 160] width 16 height 16
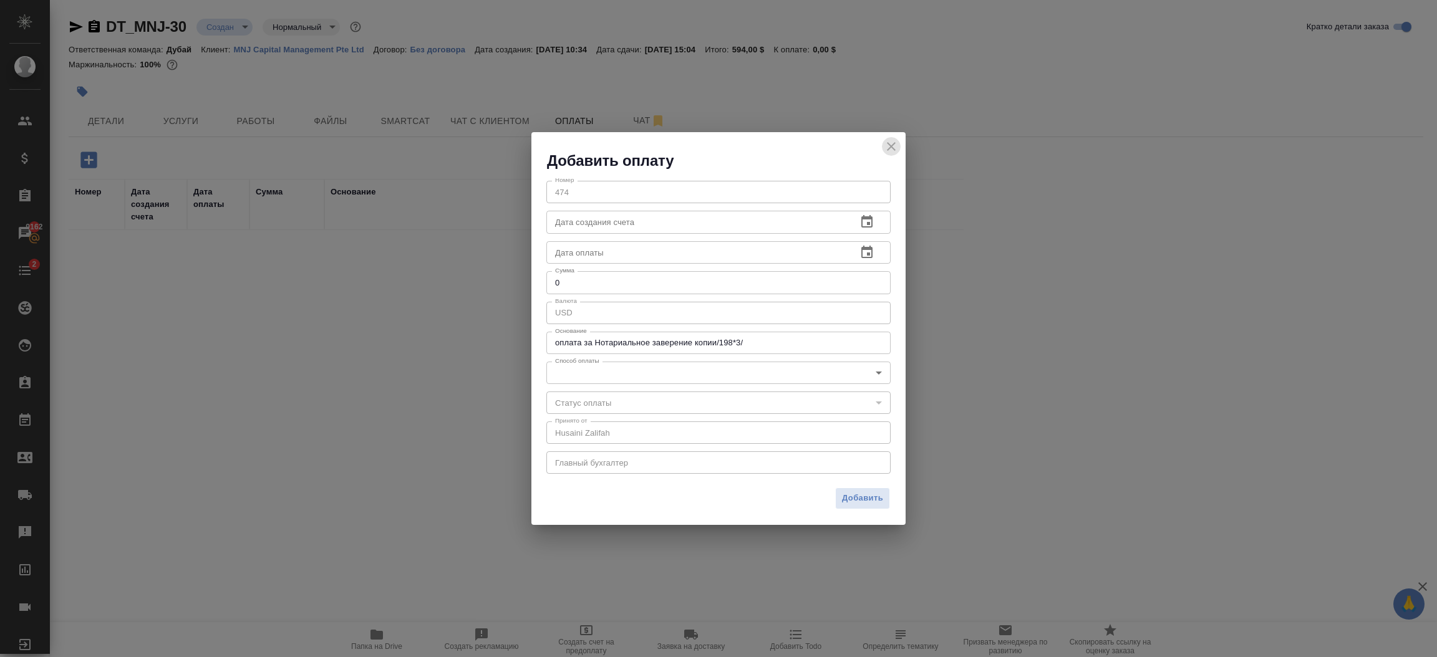
click at [893, 144] on icon "close" at bounding box center [891, 146] width 9 height 9
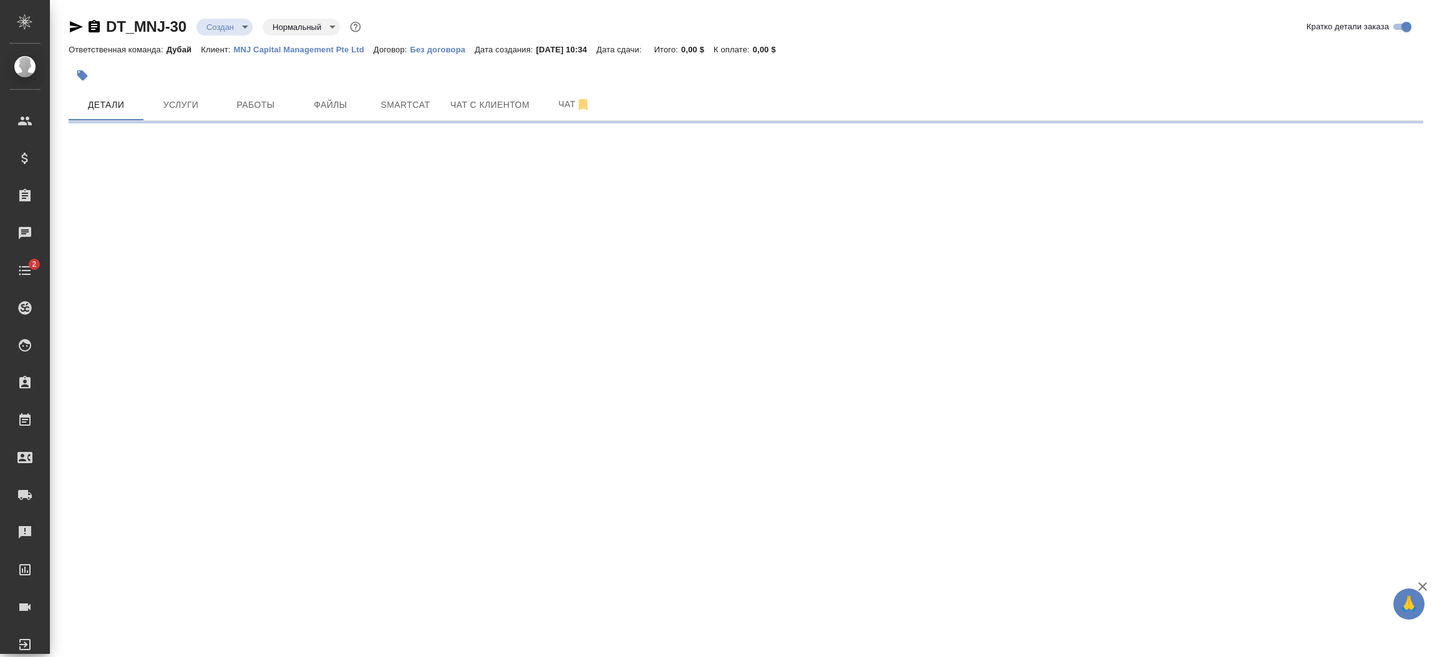
select select "RU"
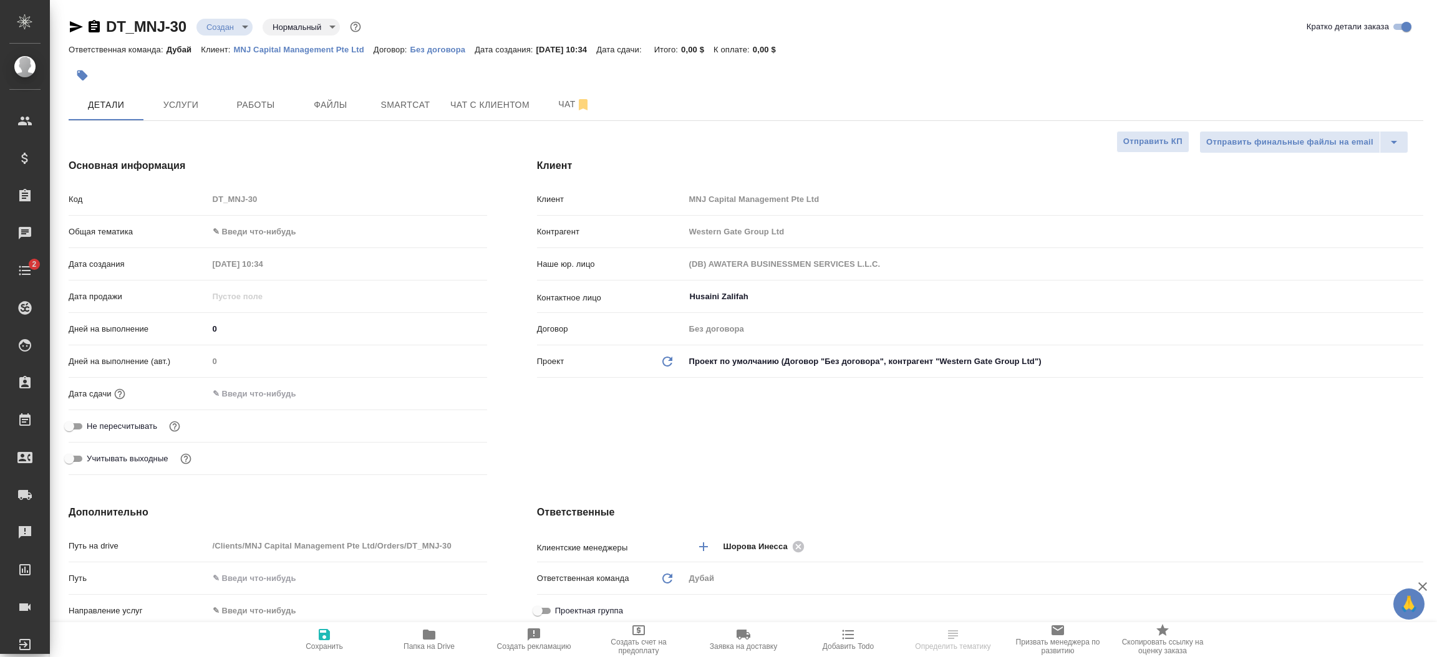
type textarea "x"
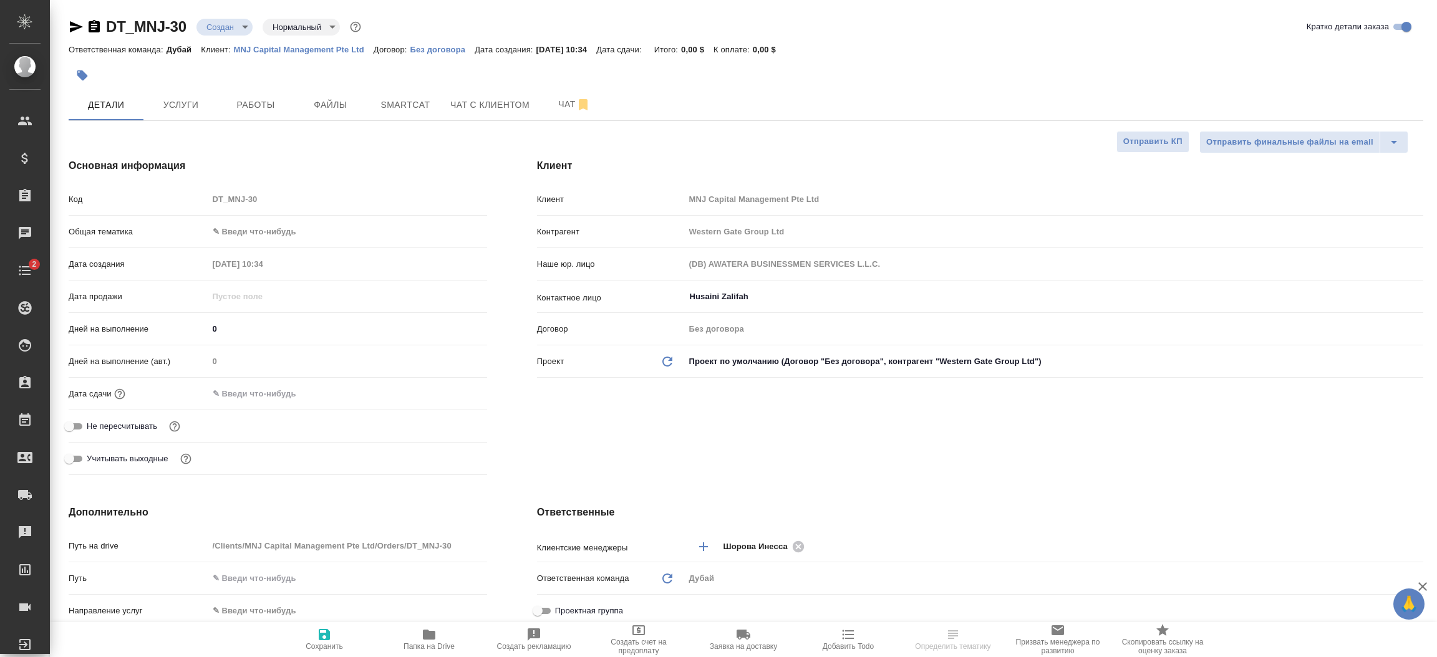
type textarea "x"
select select "RU"
type textarea "x"
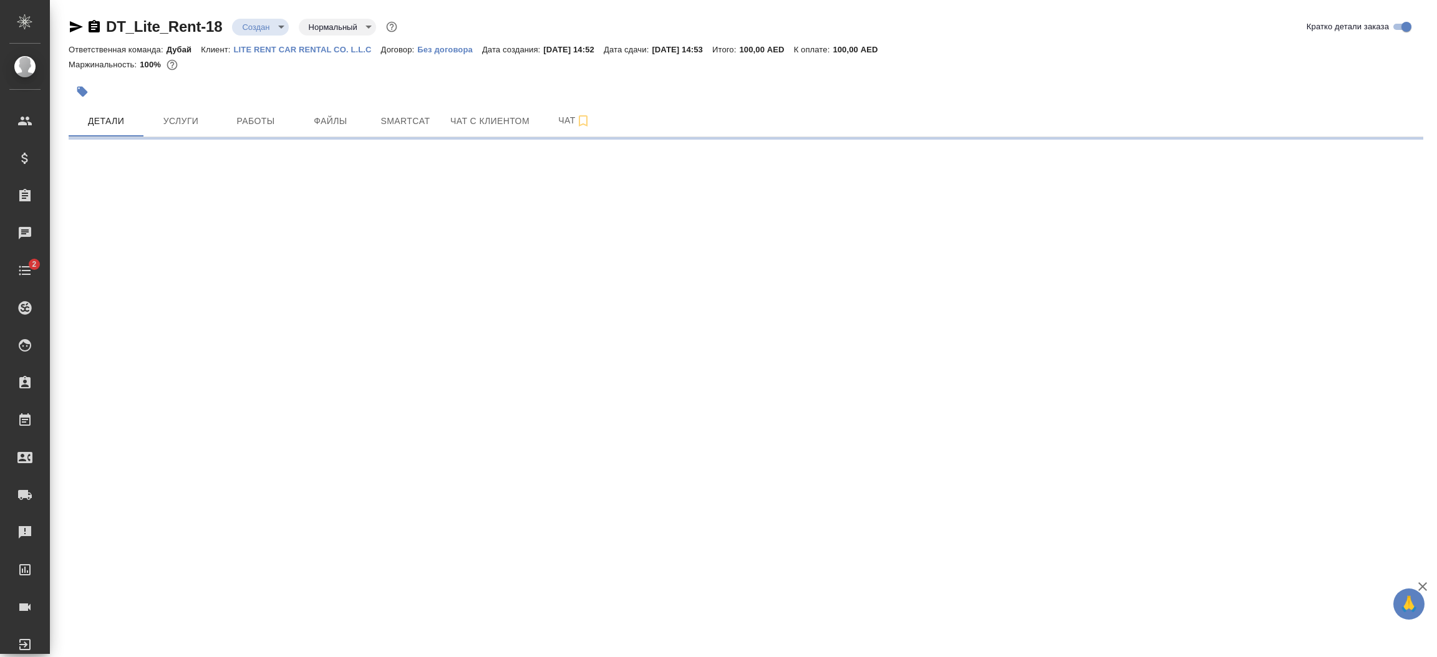
select select "RU"
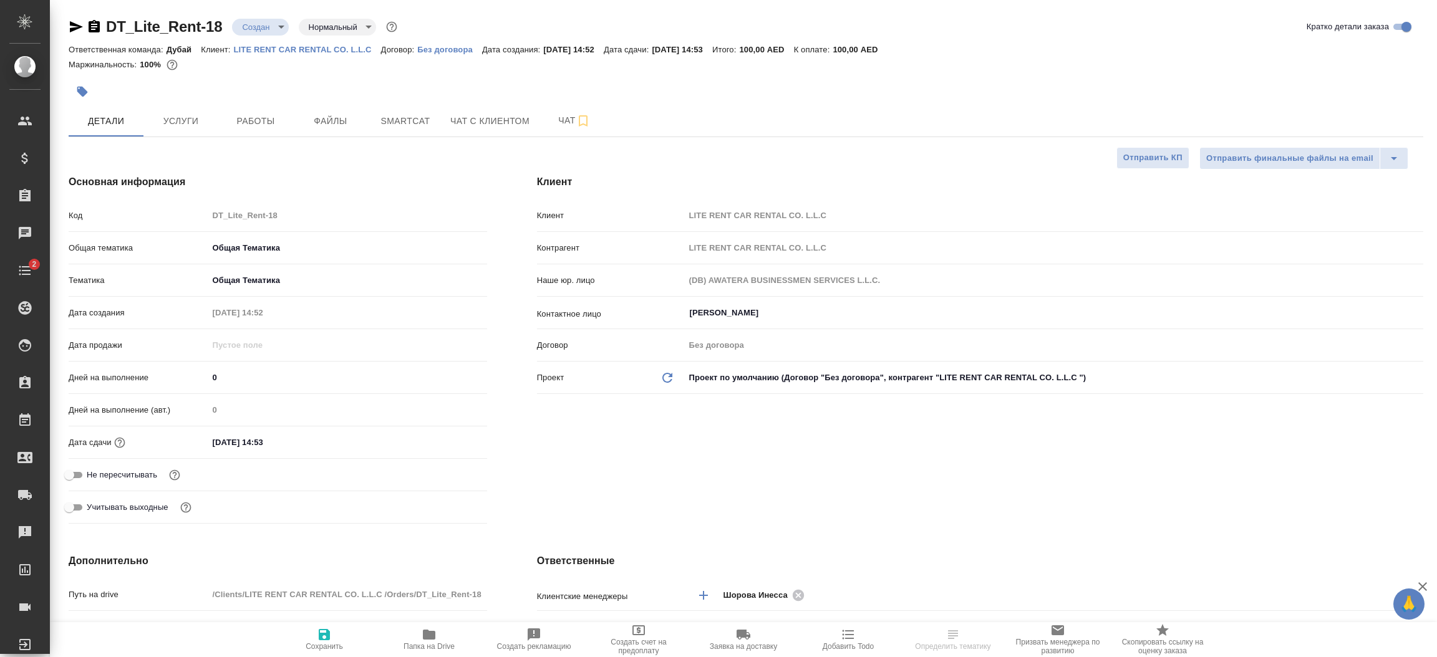
type textarea "x"
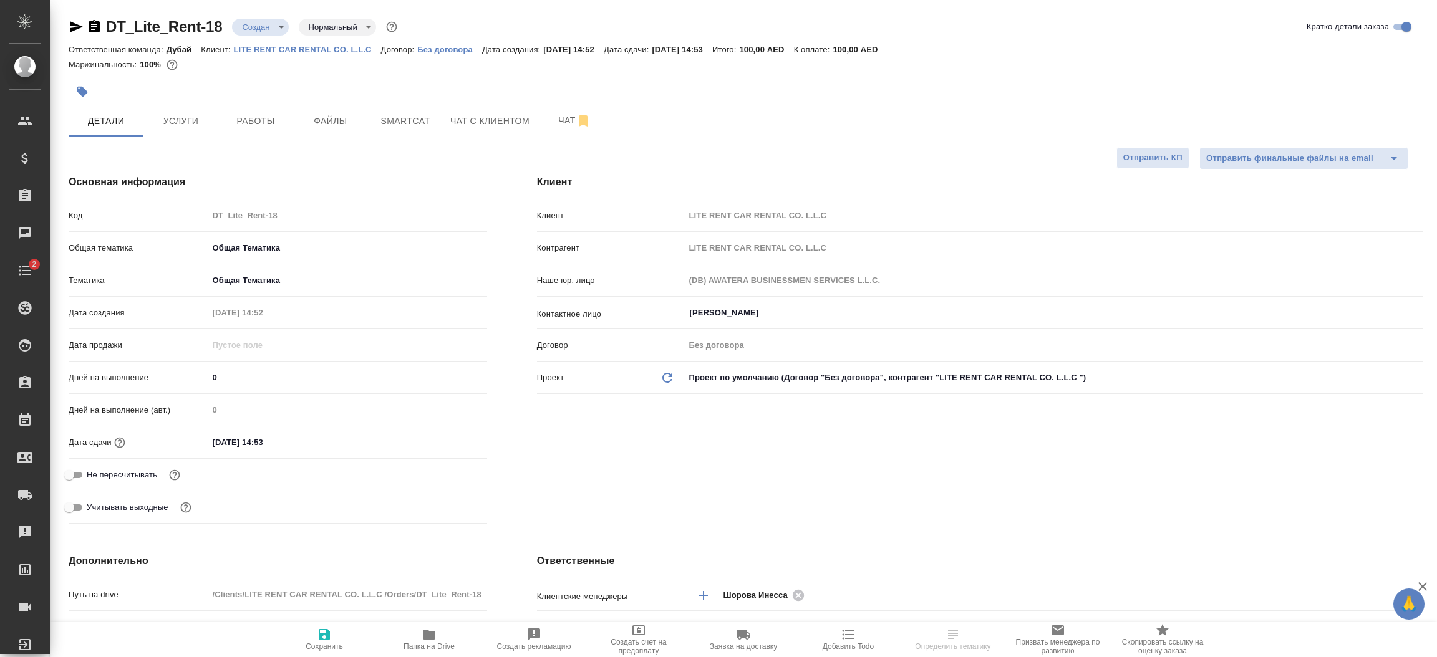
type textarea "x"
click at [190, 122] on span "Услуги" at bounding box center [181, 122] width 60 height 16
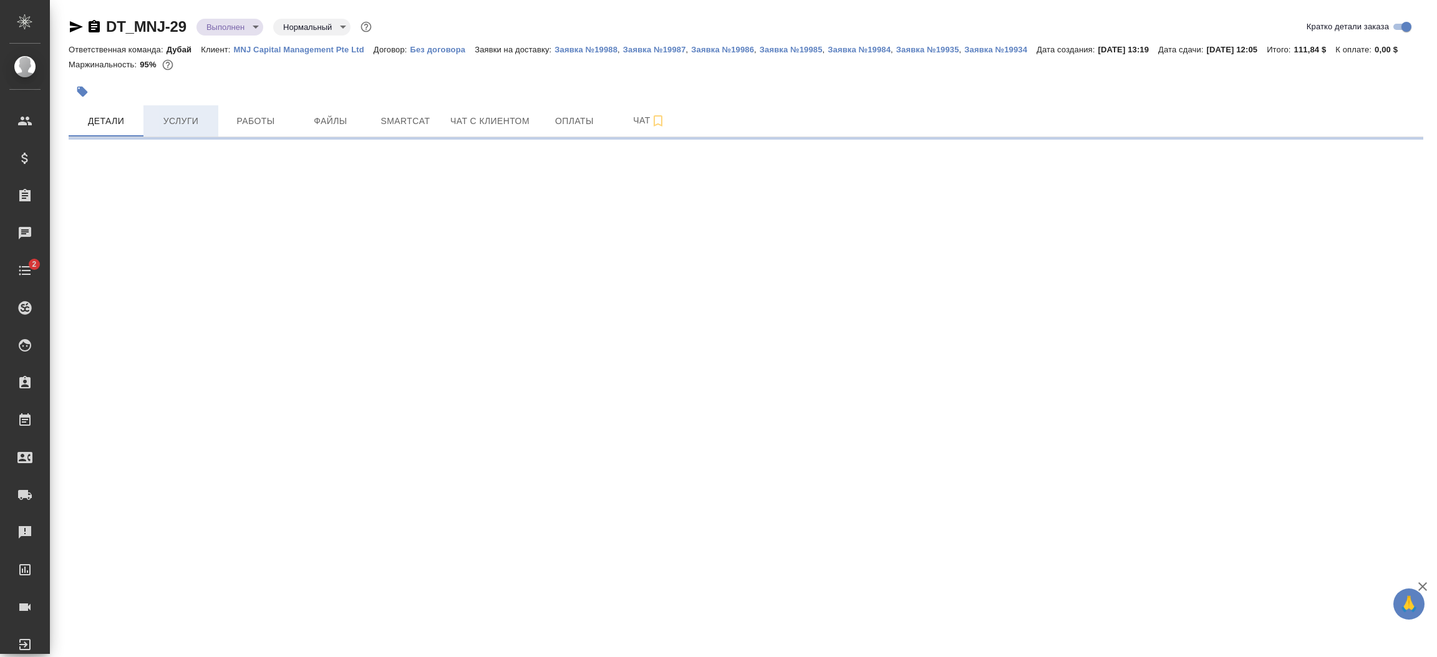
select select "RU"
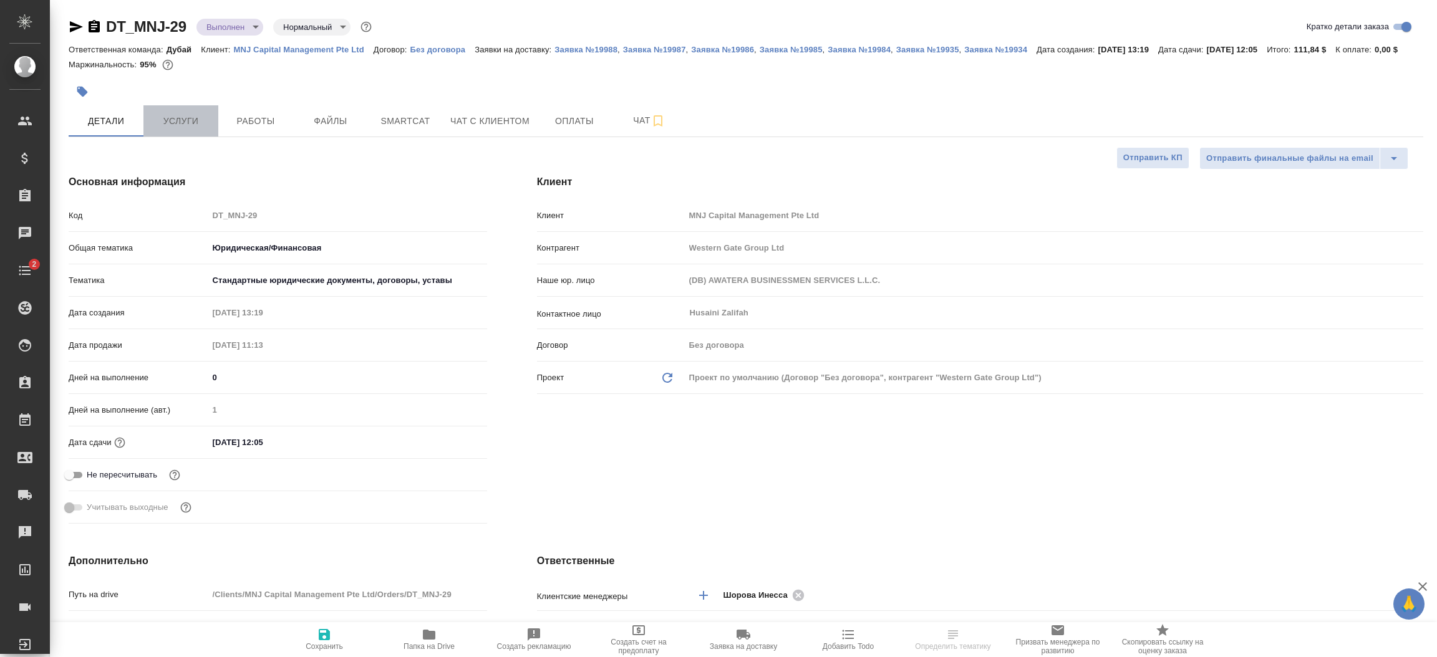
click at [185, 129] on span "Услуги" at bounding box center [181, 122] width 60 height 16
type textarea "x"
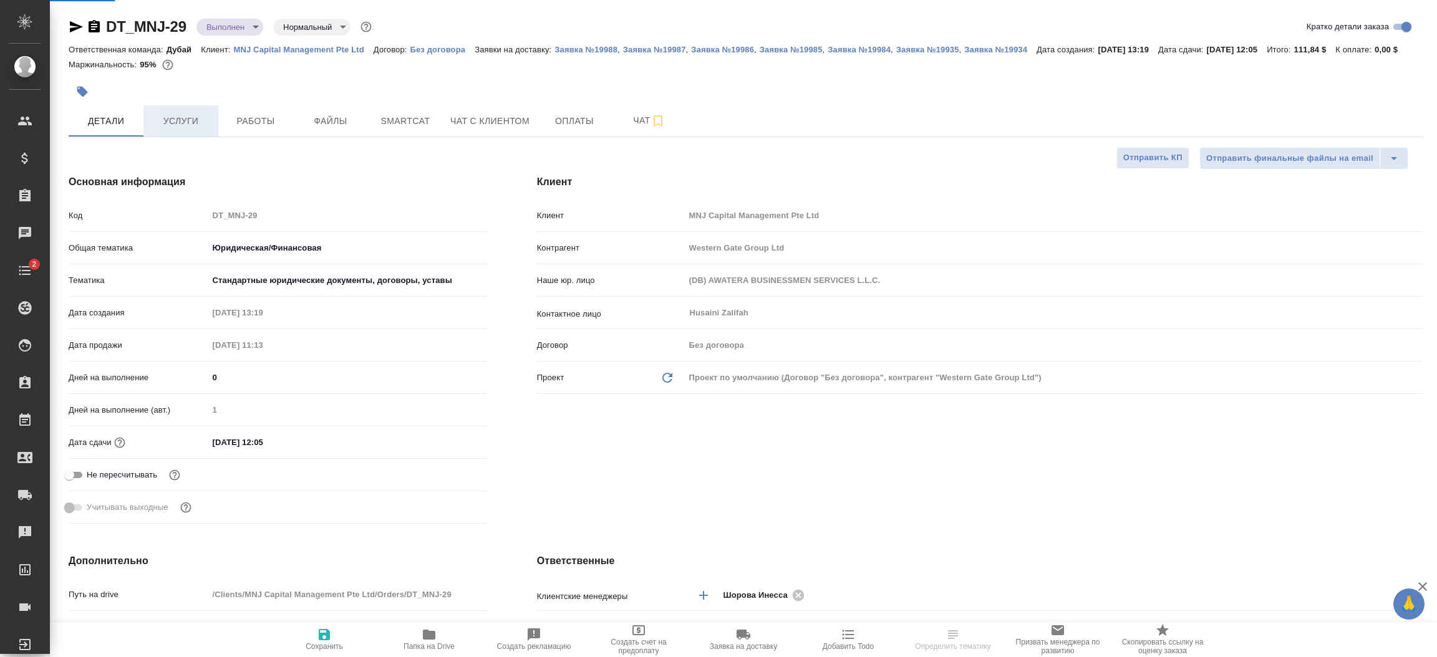
type textarea "x"
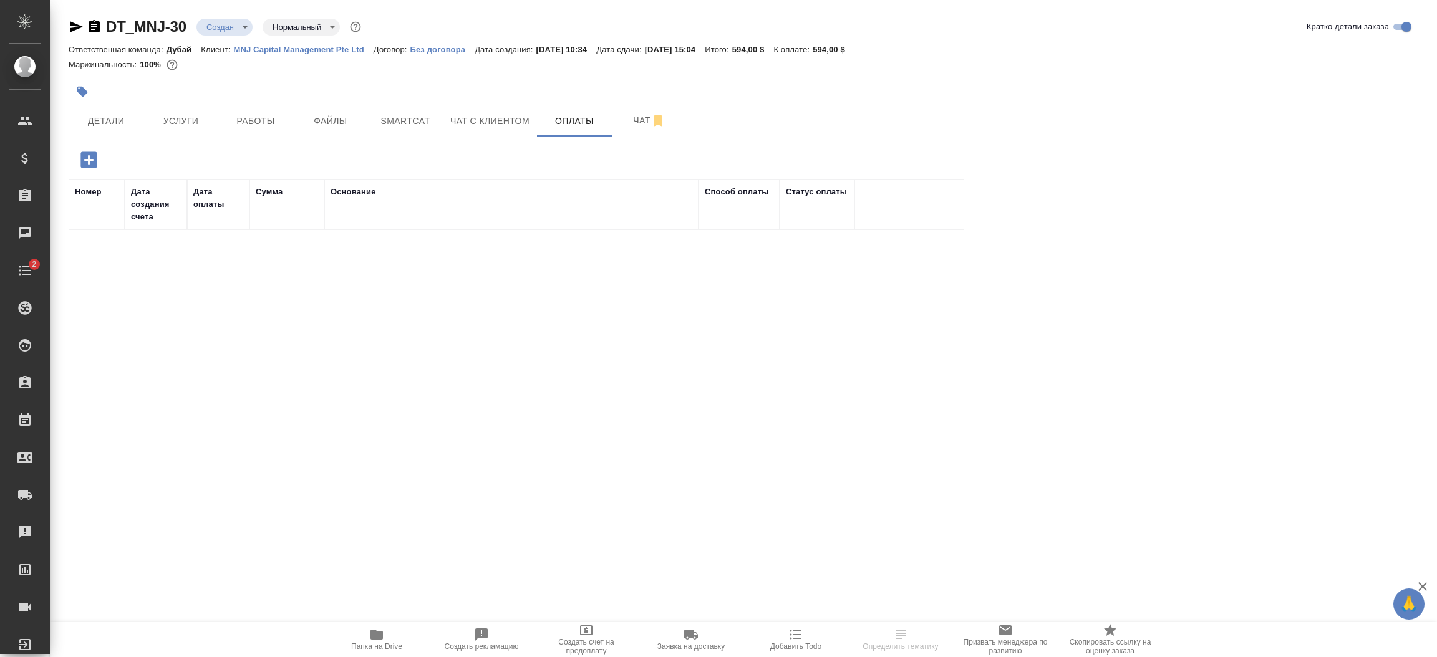
click at [89, 160] on icon "button" at bounding box center [89, 160] width 22 height 22
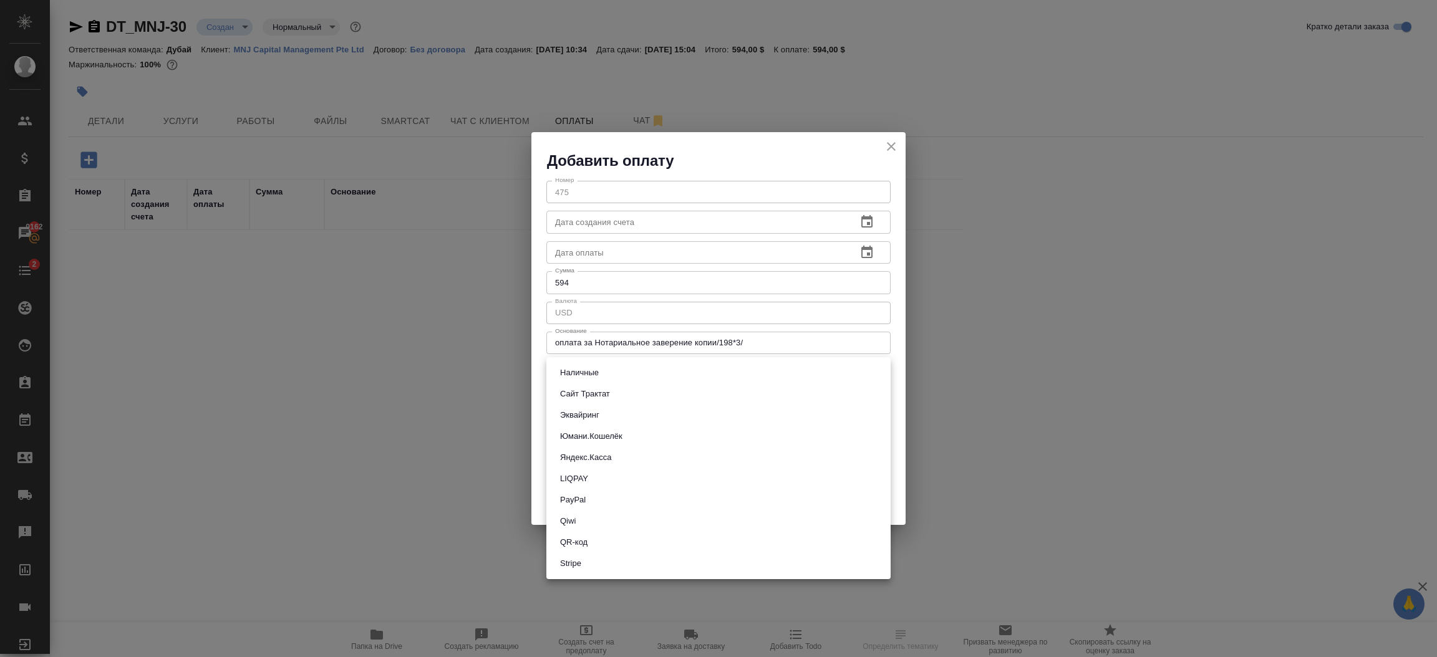
click at [599, 372] on body "🙏 .cls-1 fill:#fff; AWATERA [PERSON_NAME].shorova_kiev Клиенты Спецификации Зак…" at bounding box center [718, 328] width 1437 height 657
click at [586, 558] on li "Stripe" at bounding box center [718, 563] width 344 height 21
type input "stripe"
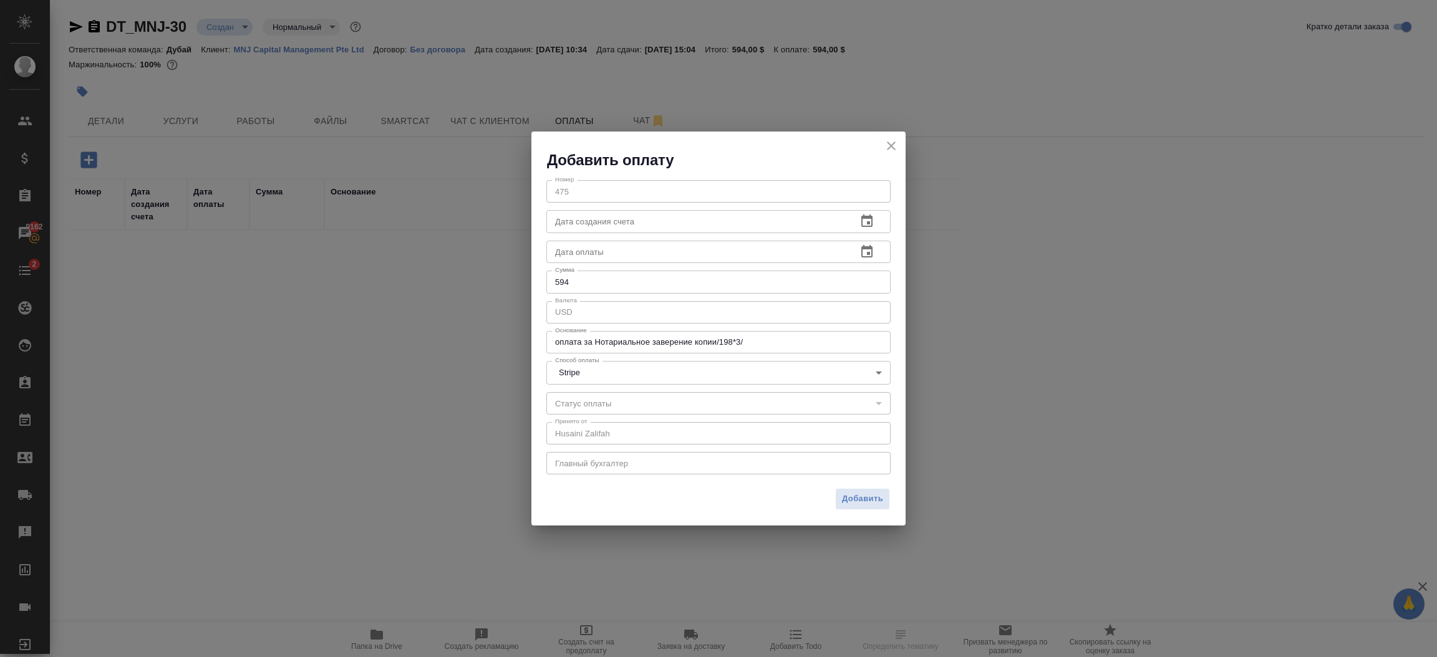
click at [772, 353] on div "оплата за Нотариальное заверение копии/198*3/ x Основание" at bounding box center [718, 342] width 344 height 22
type textarea "Legalization services"
click at [860, 505] on span "Добавить" at bounding box center [862, 499] width 41 height 14
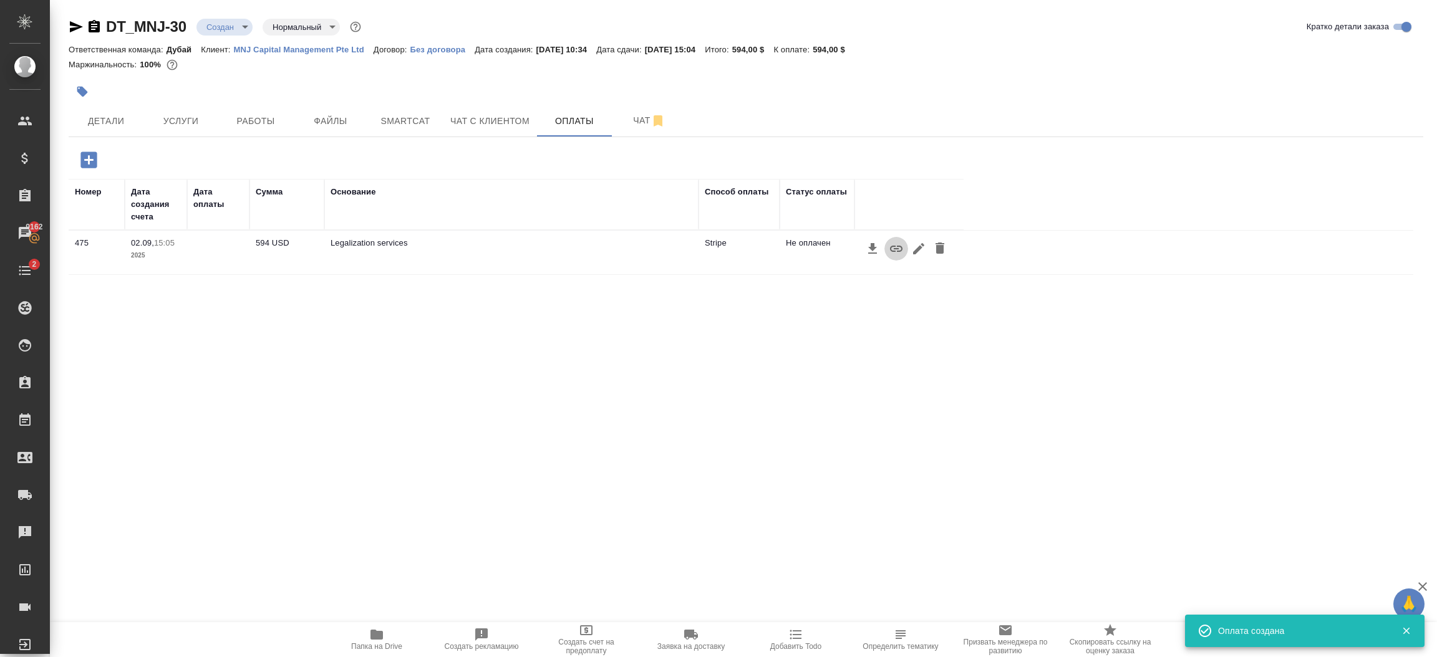
click at [894, 253] on icon "button" at bounding box center [896, 248] width 15 height 15
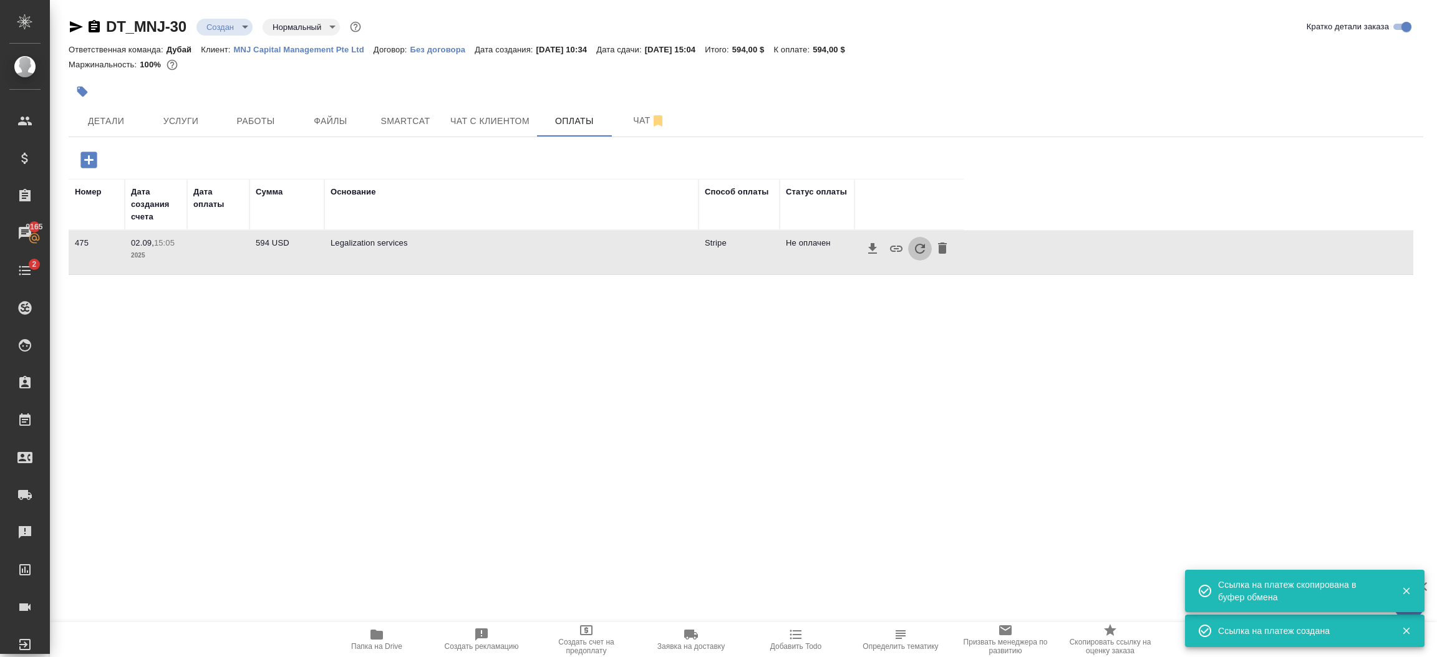
click at [922, 253] on icon "button" at bounding box center [920, 249] width 10 height 10
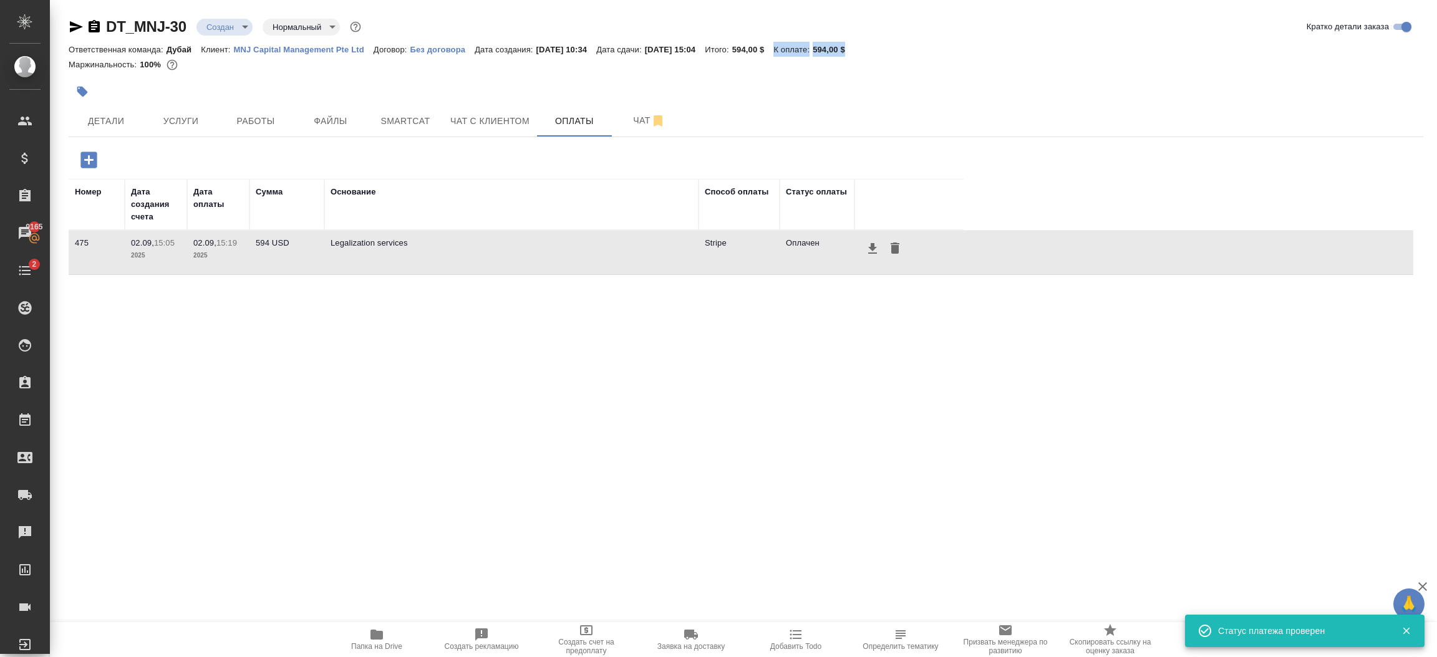
drag, startPoint x: 891, startPoint y: 54, endPoint x: 806, endPoint y: 45, distance: 86.0
click at [806, 45] on div "Ответственная команда: Дубай Клиент: MNJ Capital Management Pte Ltd Договор: Бе…" at bounding box center [746, 49] width 1355 height 15
copy div "К оплате: 594,00 $"
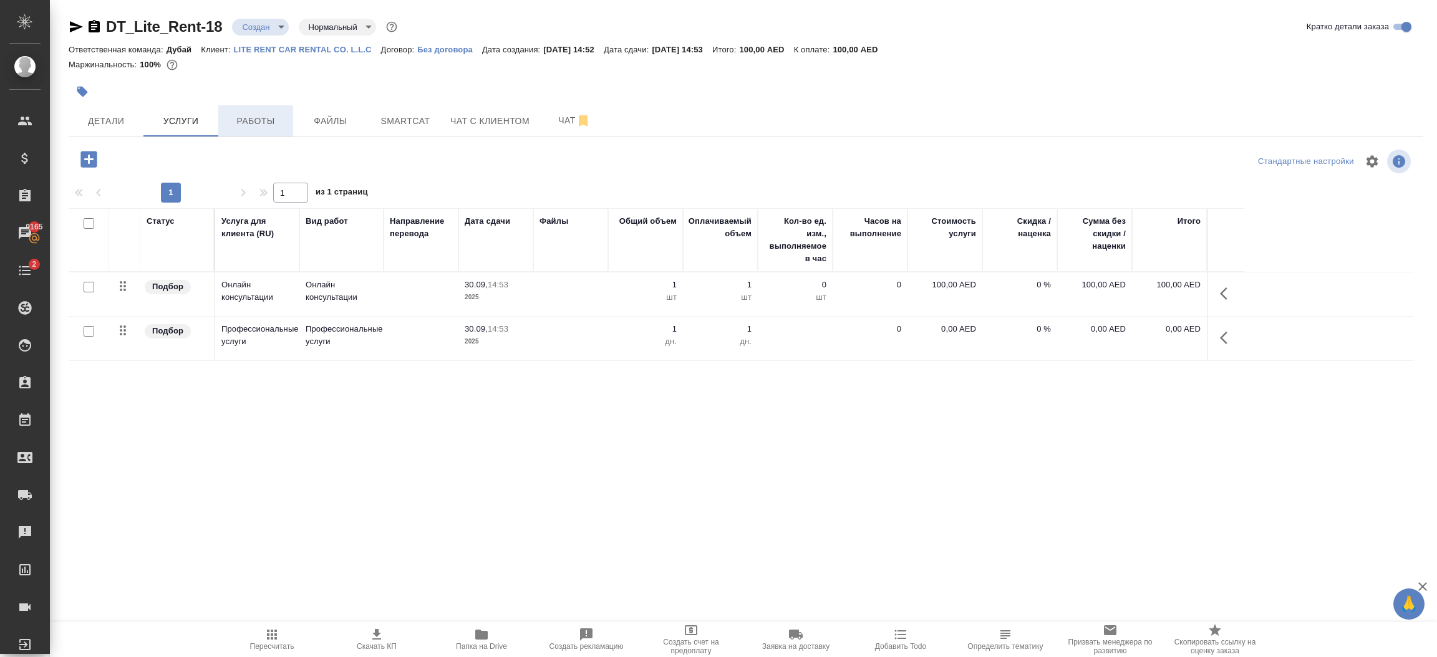
click at [268, 125] on span "Работы" at bounding box center [256, 122] width 60 height 16
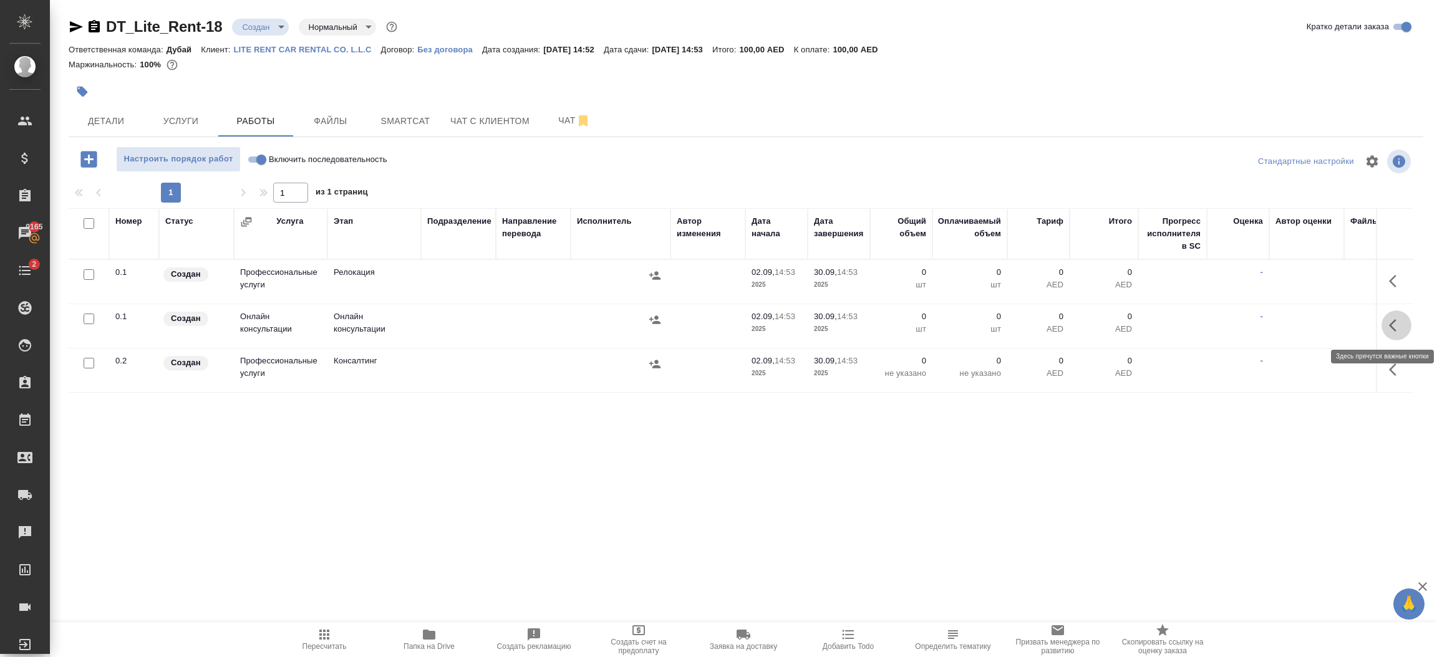
click at [1387, 331] on button "button" at bounding box center [1397, 326] width 30 height 30
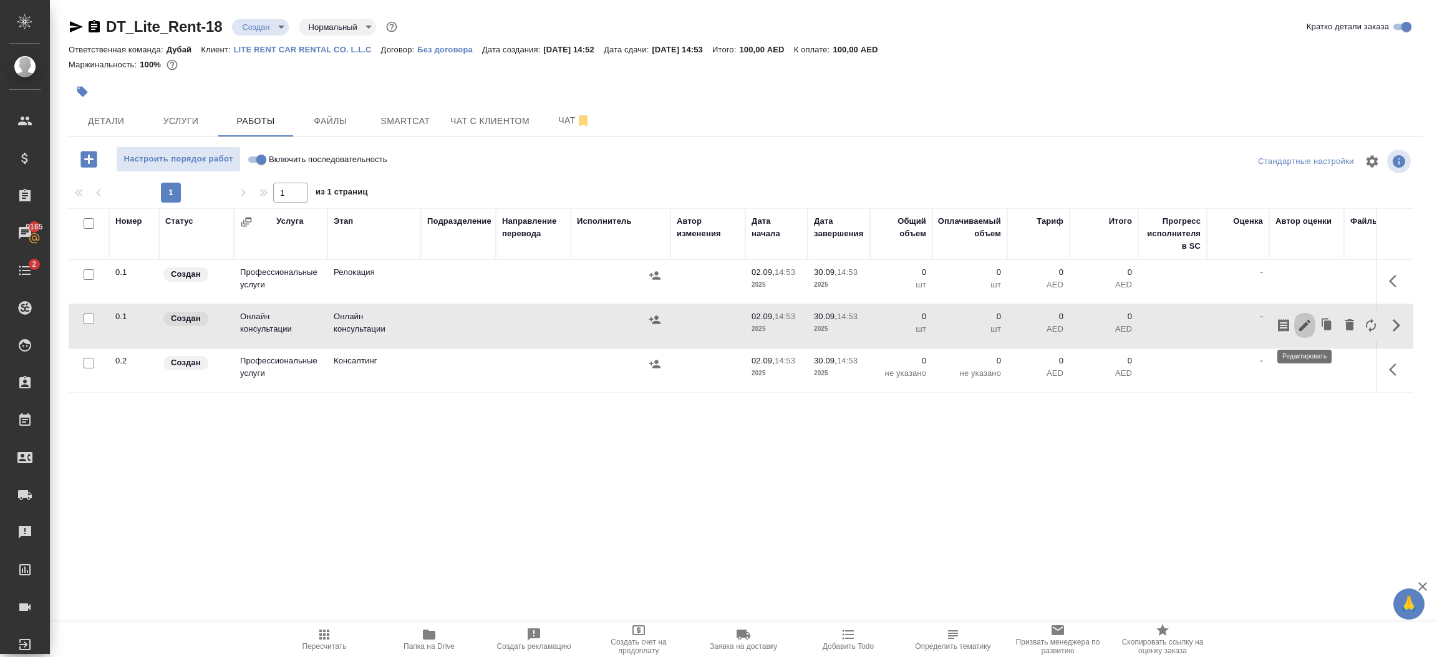
click at [1304, 323] on icon "button" at bounding box center [1304, 325] width 15 height 15
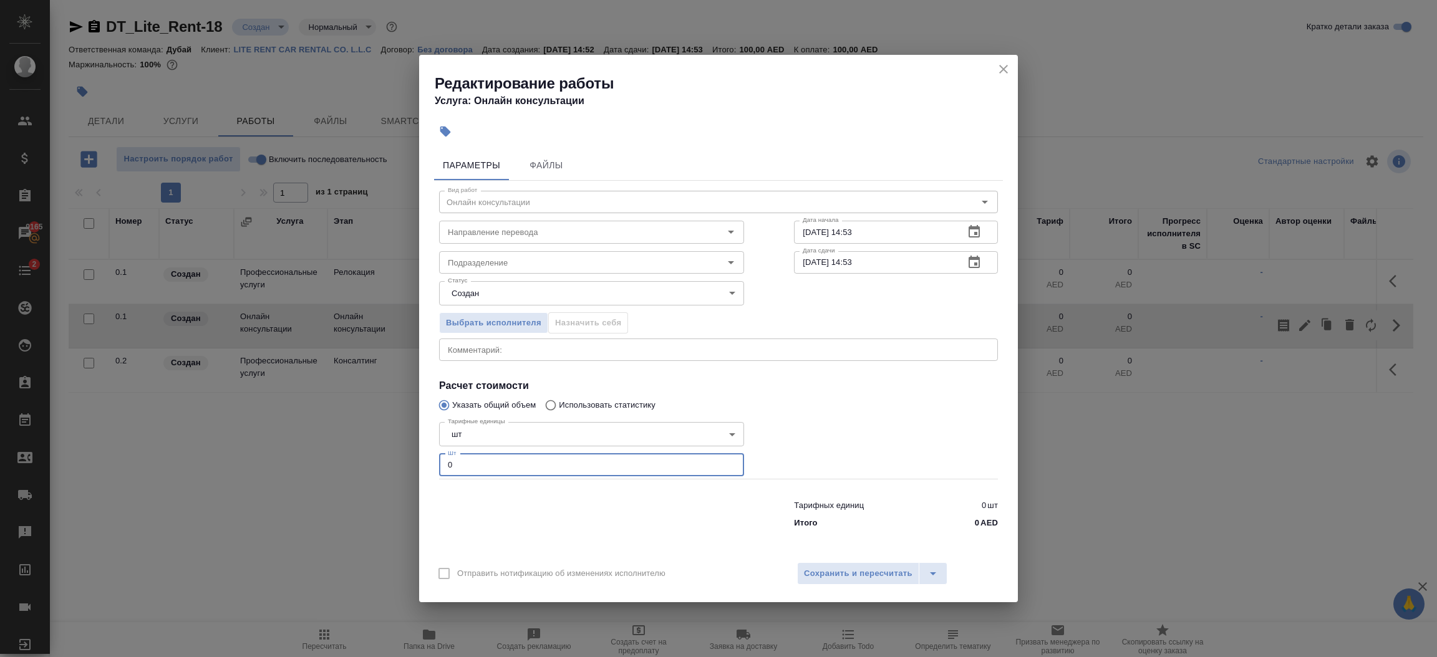
click at [627, 472] on input "0" at bounding box center [591, 465] width 305 height 22
type input "1"
click at [878, 580] on span "Сохранить и пересчитать" at bounding box center [858, 574] width 109 height 14
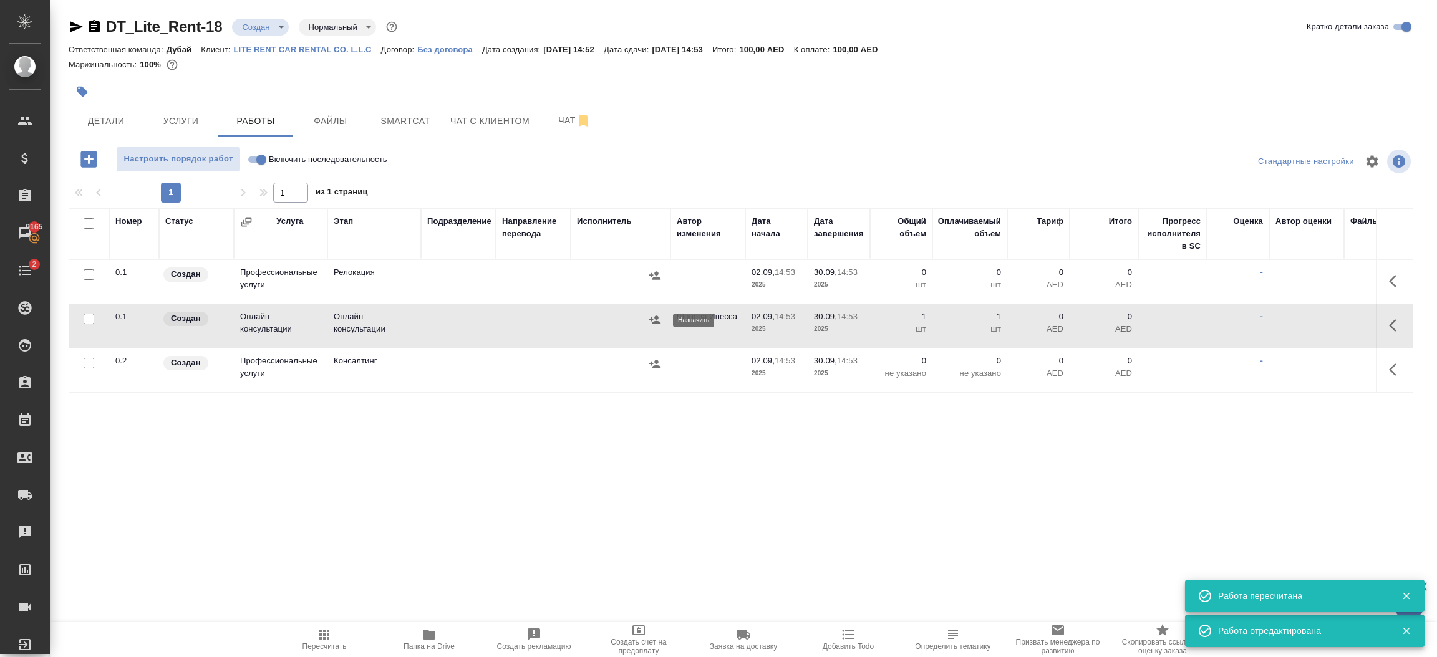
click at [653, 319] on icon "button" at bounding box center [655, 320] width 12 height 12
